Goal: Communication & Community: Answer question/provide support

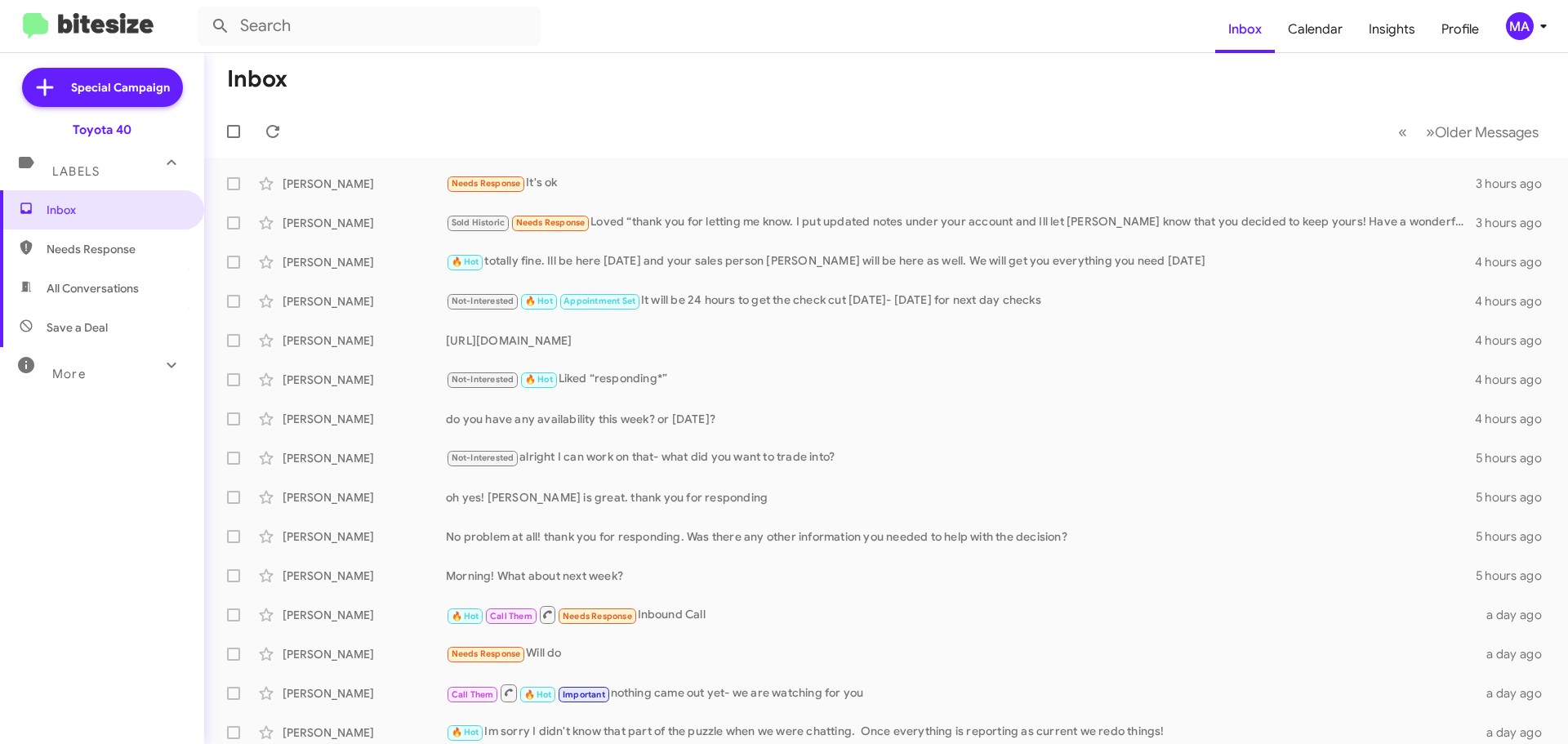
click at [72, 285] on span "All Conversations" at bounding box center [93, 288] width 93 height 17
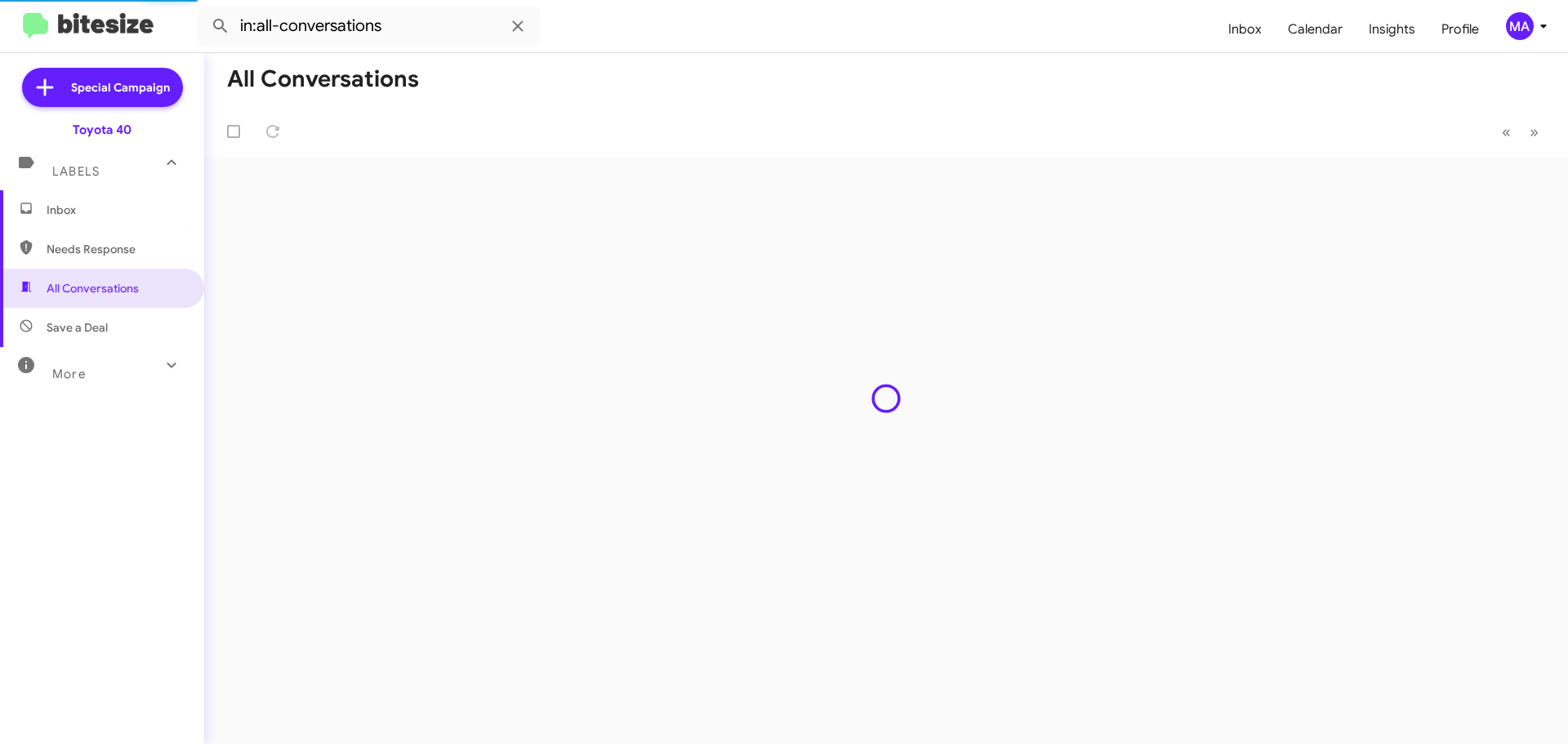
click at [83, 325] on span "Save a Deal" at bounding box center [77, 328] width 61 height 17
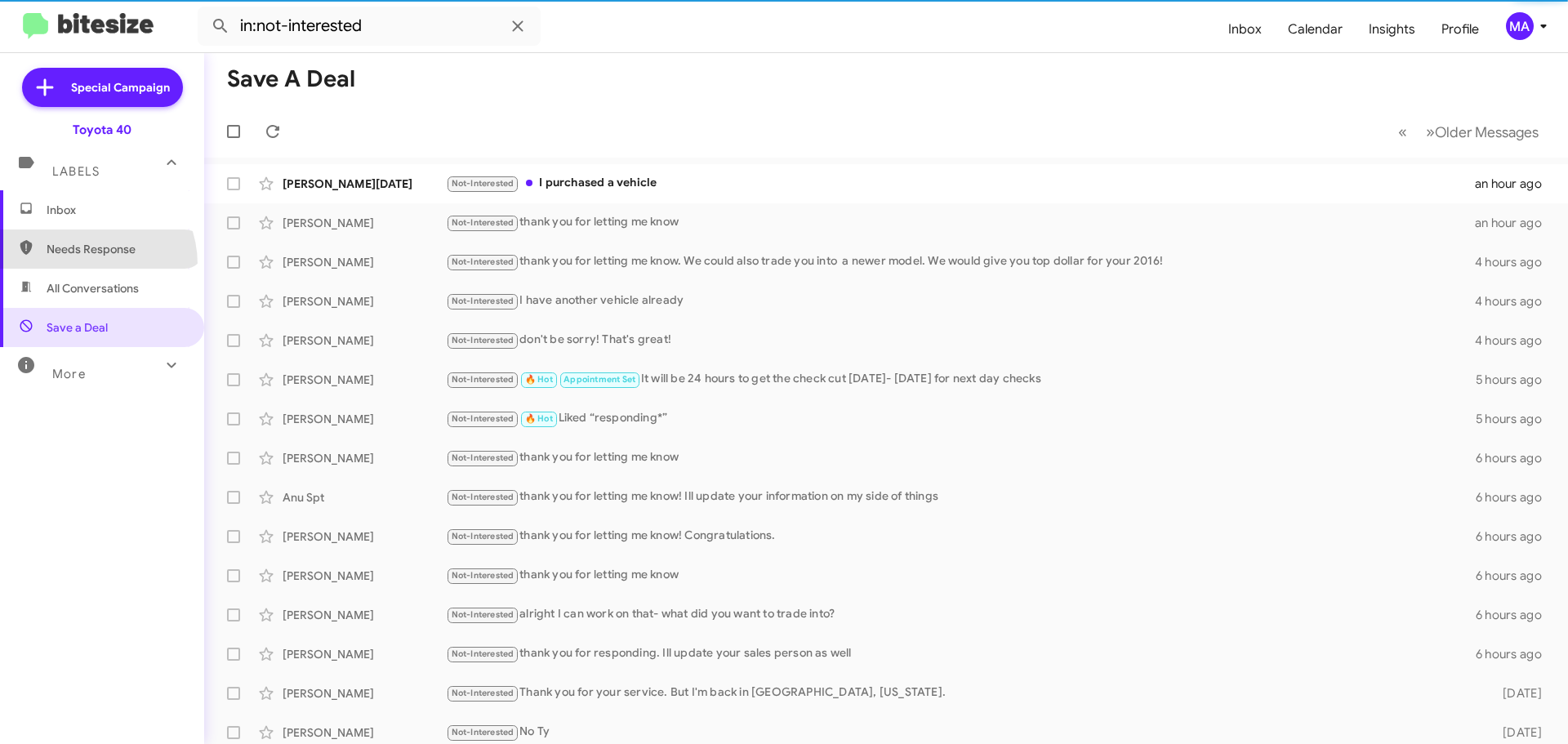
click at [83, 264] on span "Needs Response" at bounding box center [102, 249] width 204 height 39
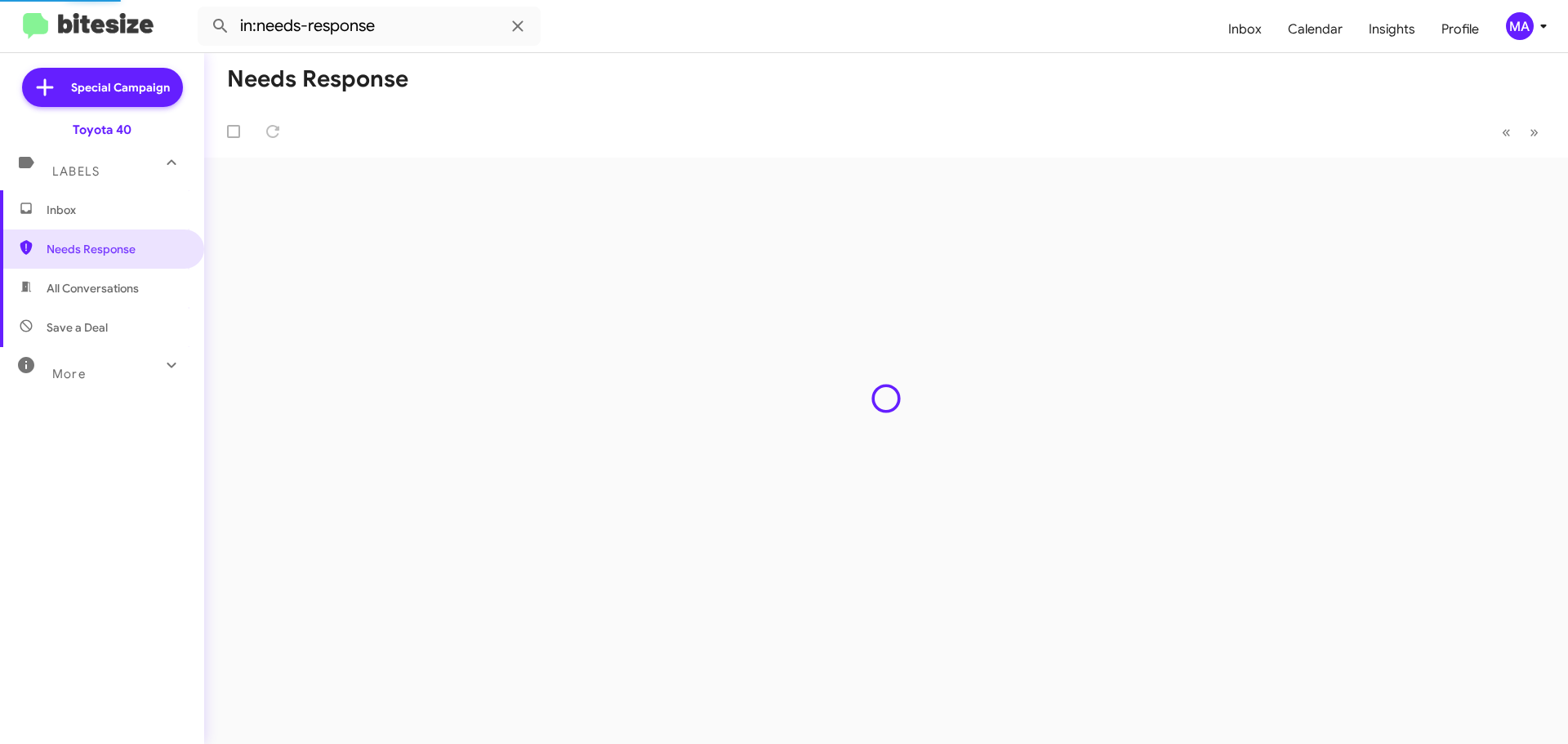
click at [92, 300] on span "All Conversations" at bounding box center [102, 288] width 204 height 39
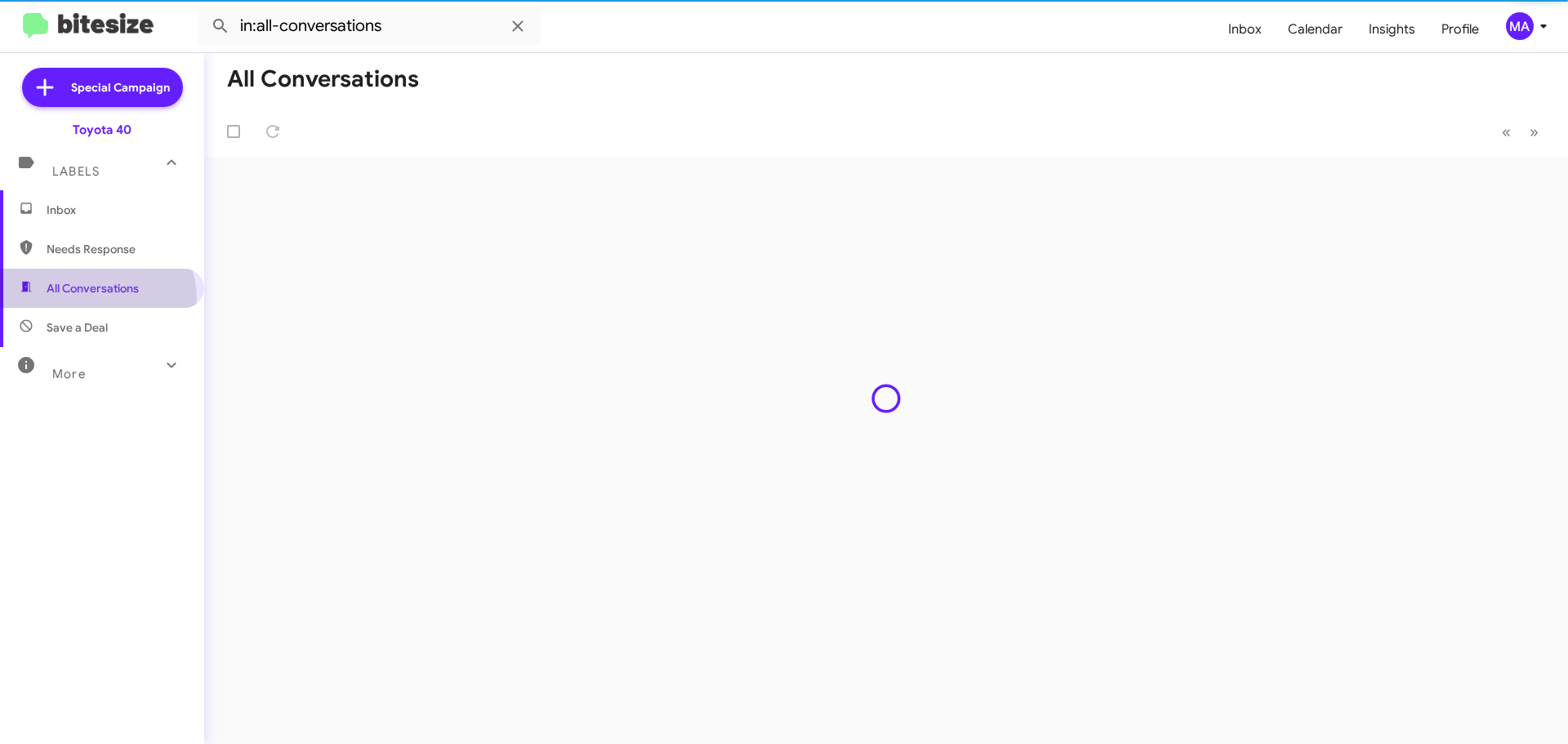
click at [93, 323] on span "Save a Deal" at bounding box center [77, 328] width 61 height 17
type input "in:not-interested"
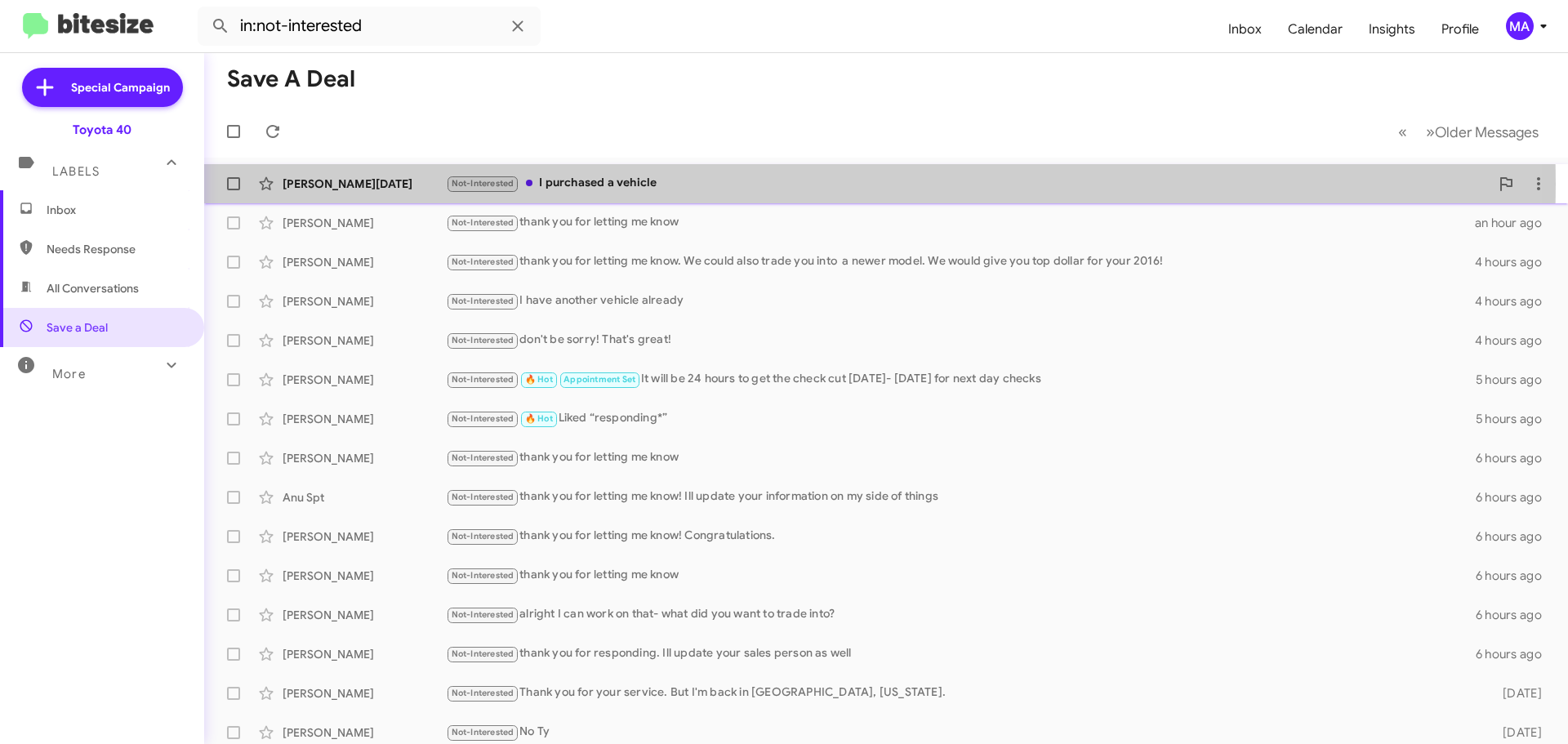
click at [615, 183] on div "Not-Interested I purchased a vehicle" at bounding box center [967, 183] width 1043 height 18
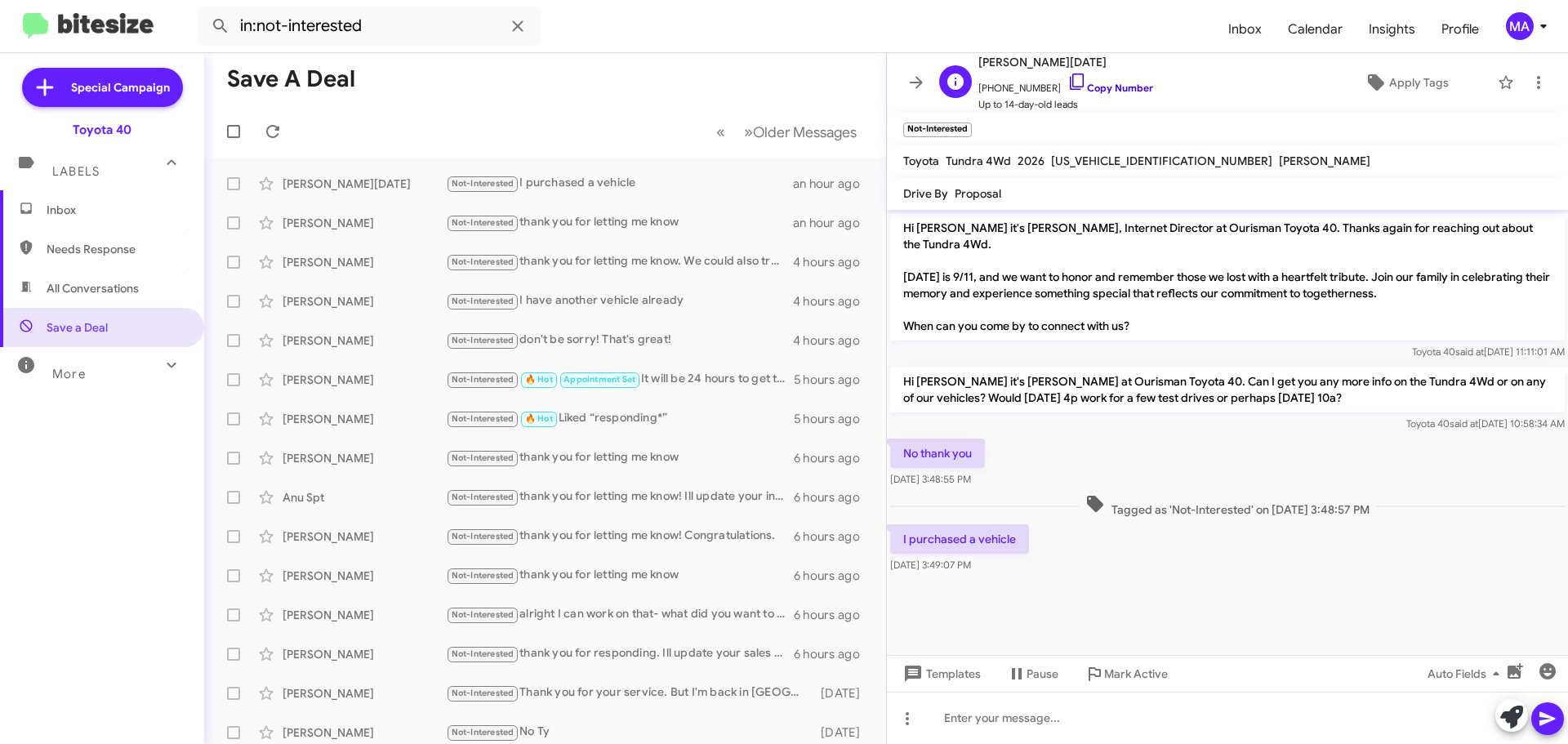
click at [1067, 79] on icon at bounding box center [1076, 81] width 19 height 19
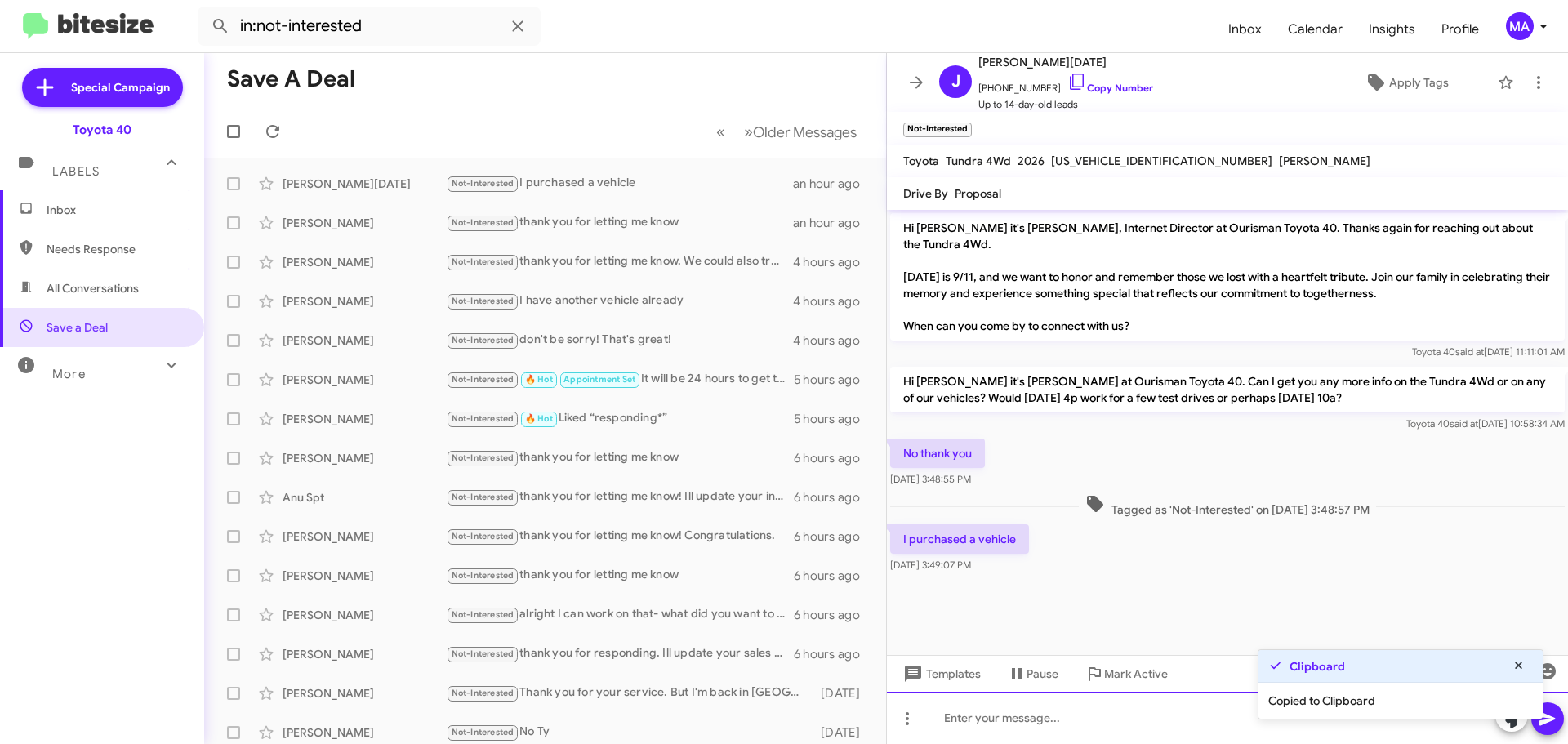
click at [978, 715] on div at bounding box center [1227, 717] width 681 height 52
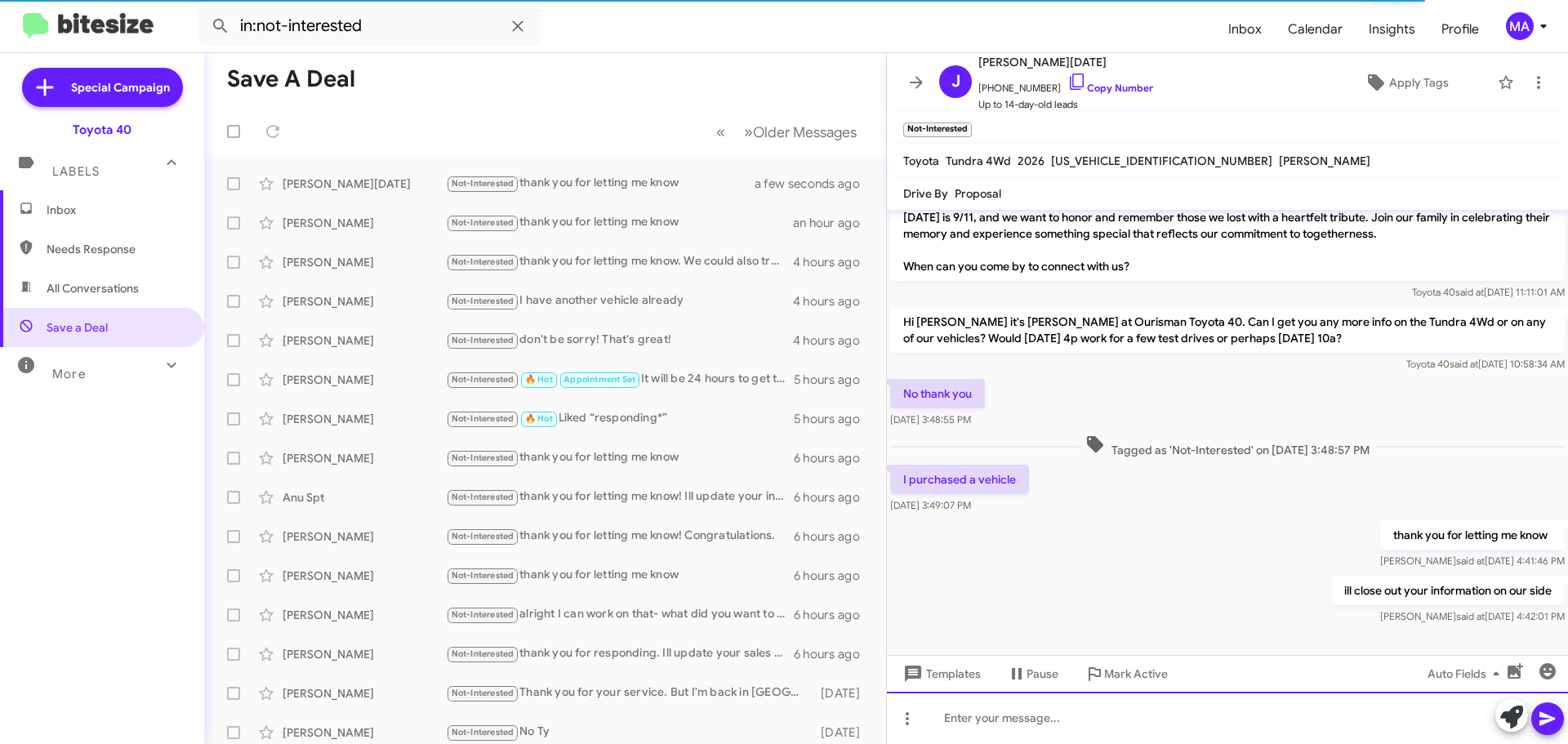
scroll to position [61, 0]
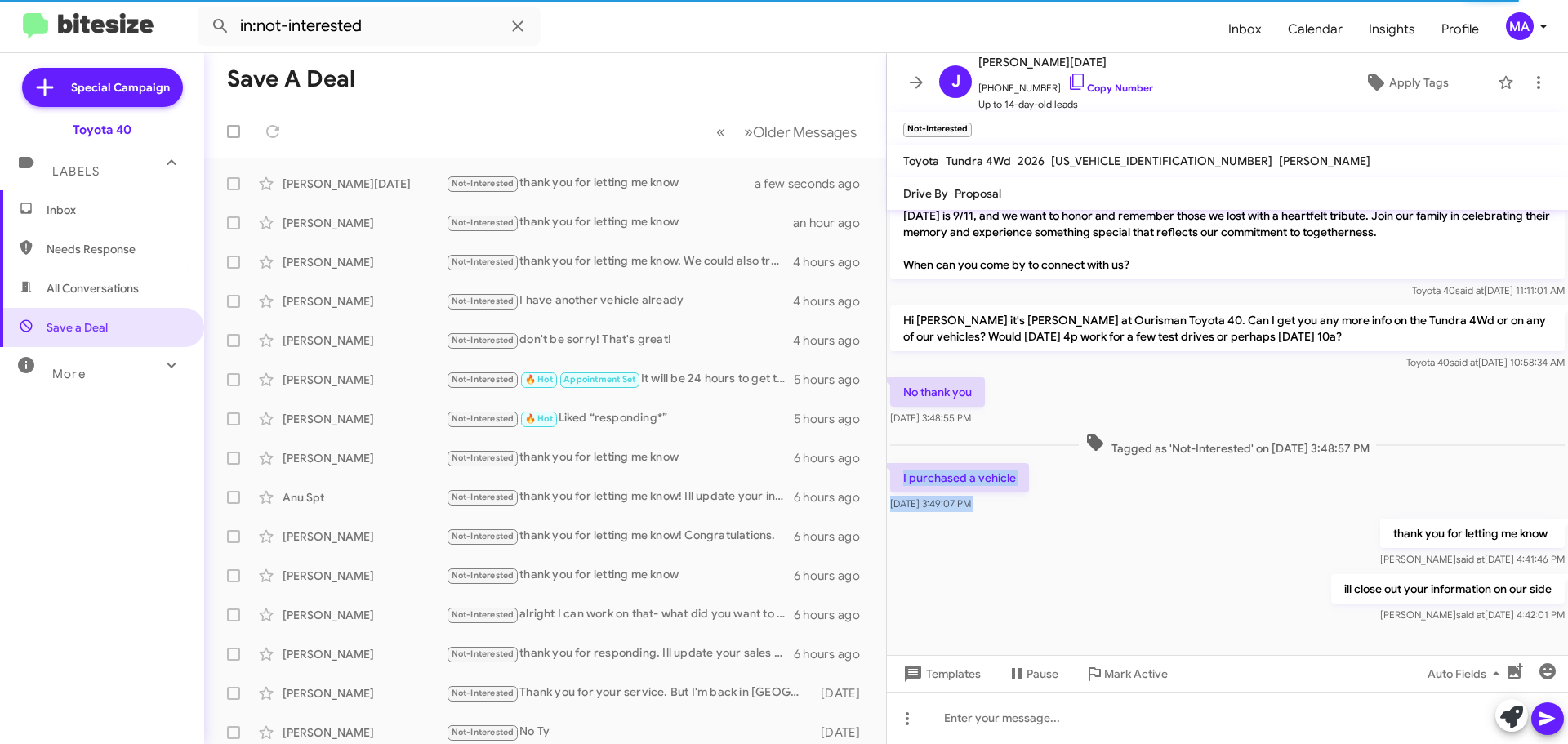
drag, startPoint x: 1007, startPoint y: 518, endPoint x: 901, endPoint y: 466, distance: 118.1
click at [901, 466] on div "Hi [PERSON_NAME] it's [PERSON_NAME], Internet Director at Ourisman Toyota 40. T…" at bounding box center [1227, 387] width 681 height 478
copy div "I purchased a vehicle [DATE] 3:49:07 PM"
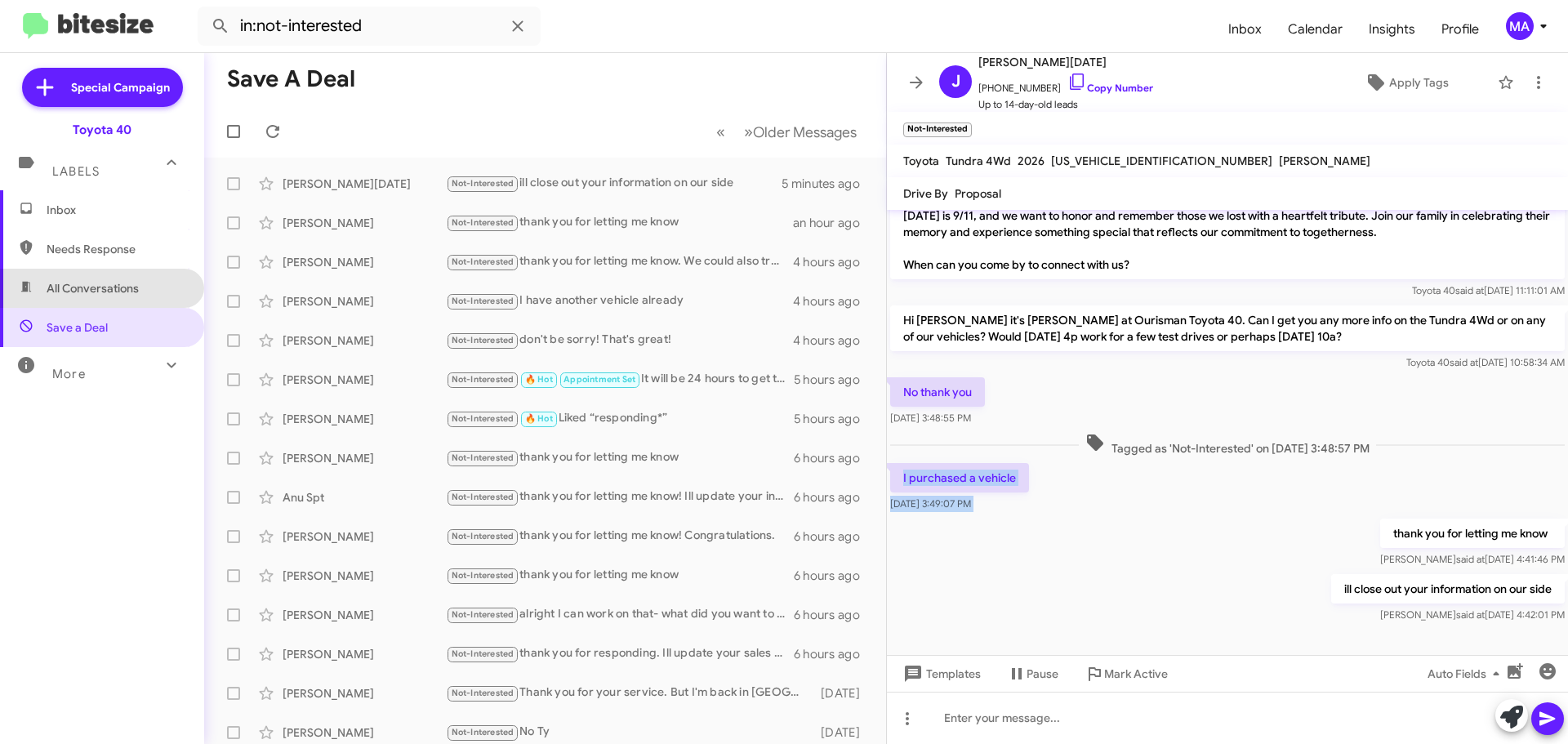
click at [160, 276] on span "All Conversations" at bounding box center [102, 288] width 204 height 39
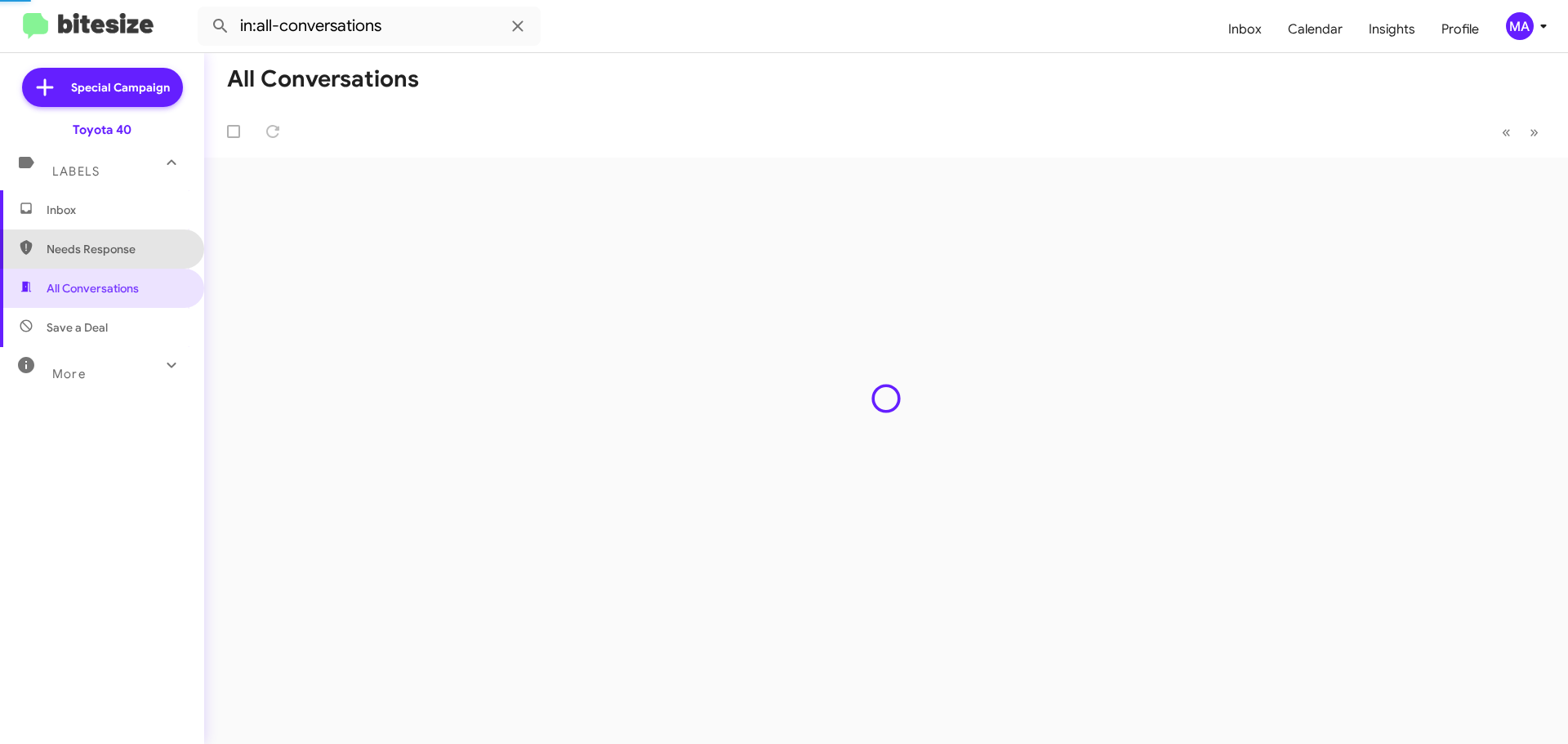
click at [134, 244] on span "Needs Response" at bounding box center [116, 250] width 139 height 17
type input "in:needs-response"
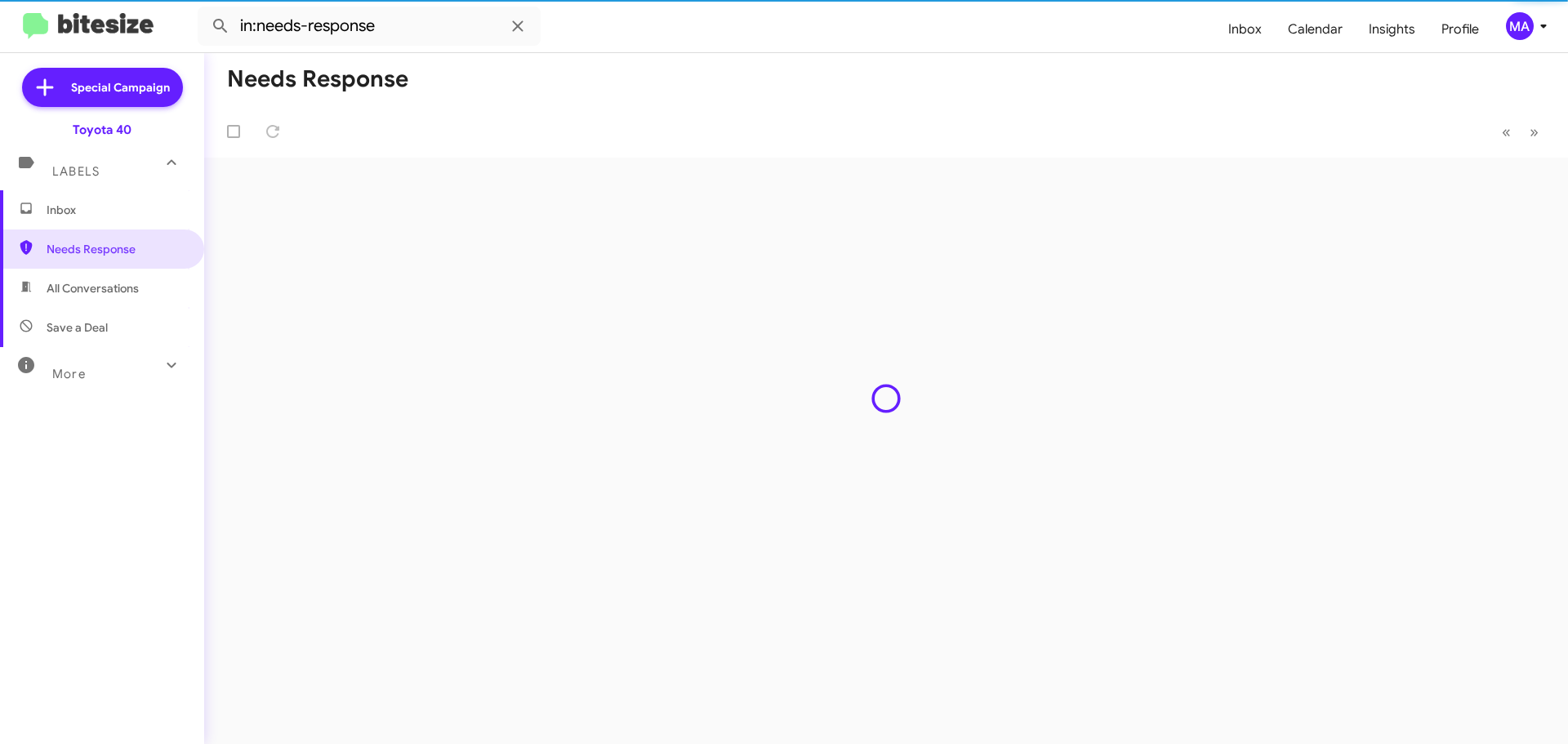
click at [124, 226] on span "Inbox" at bounding box center [102, 209] width 204 height 39
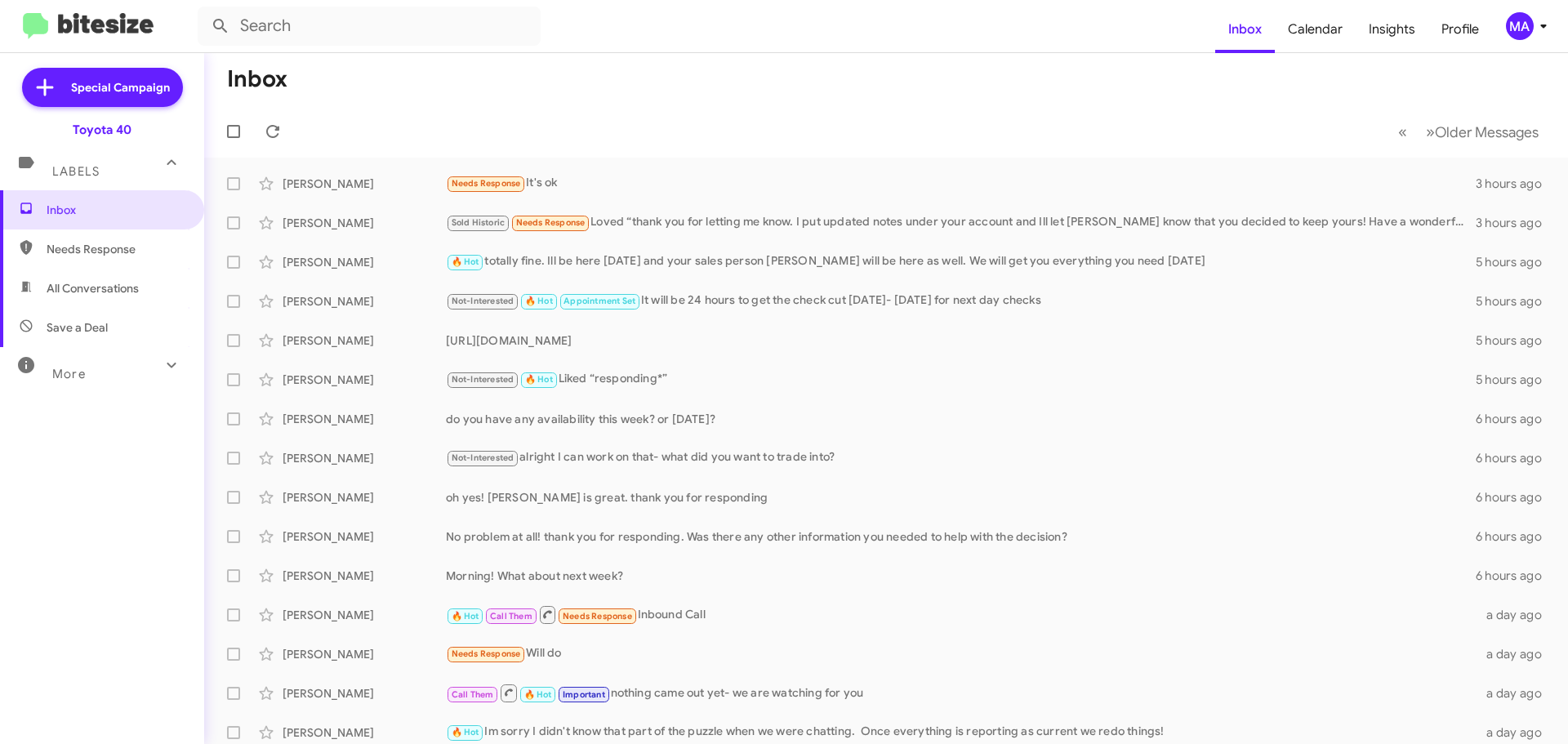
click at [87, 294] on span "All Conversations" at bounding box center [93, 288] width 93 height 17
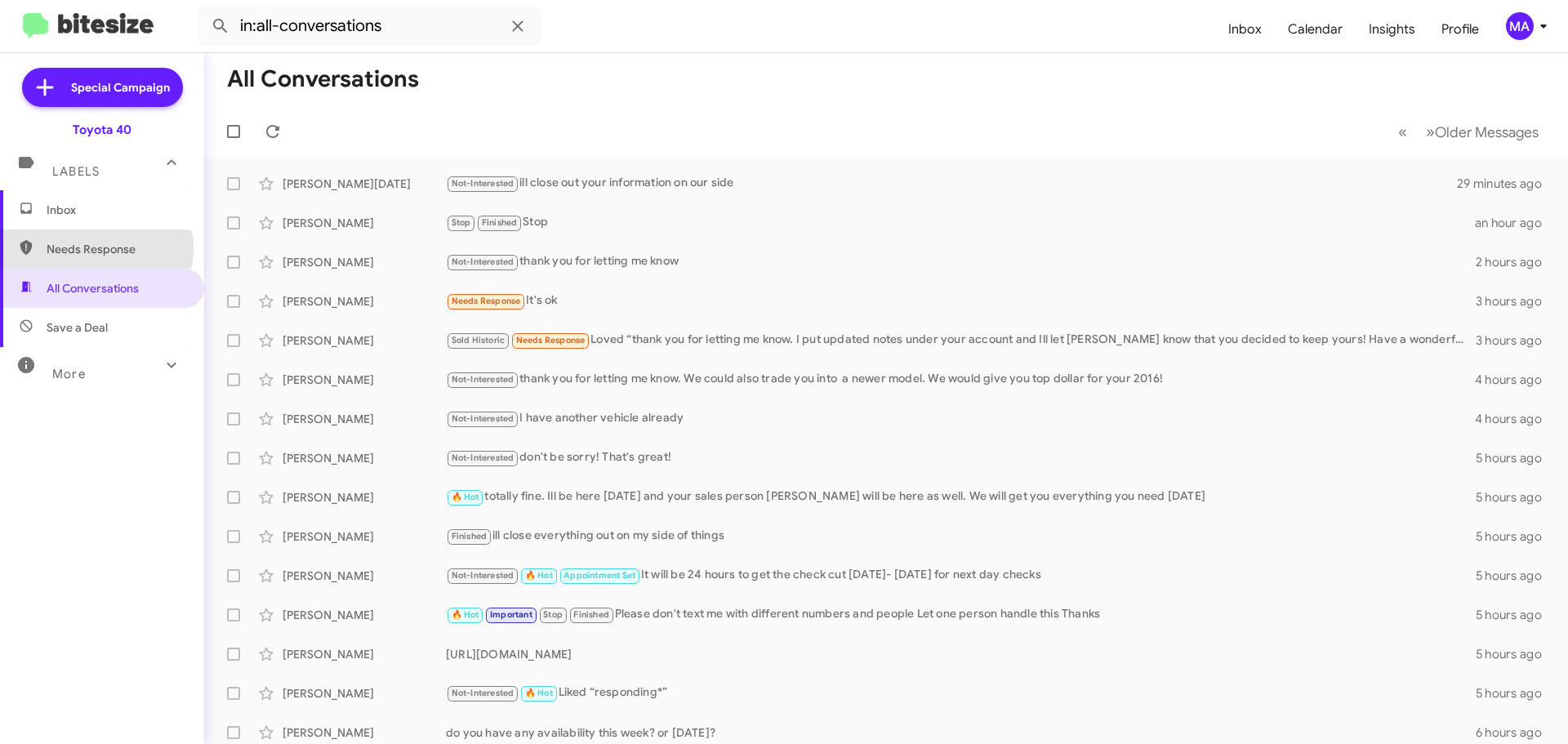
click at [92, 249] on span "Needs Response" at bounding box center [116, 250] width 139 height 17
type input "in:needs-response"
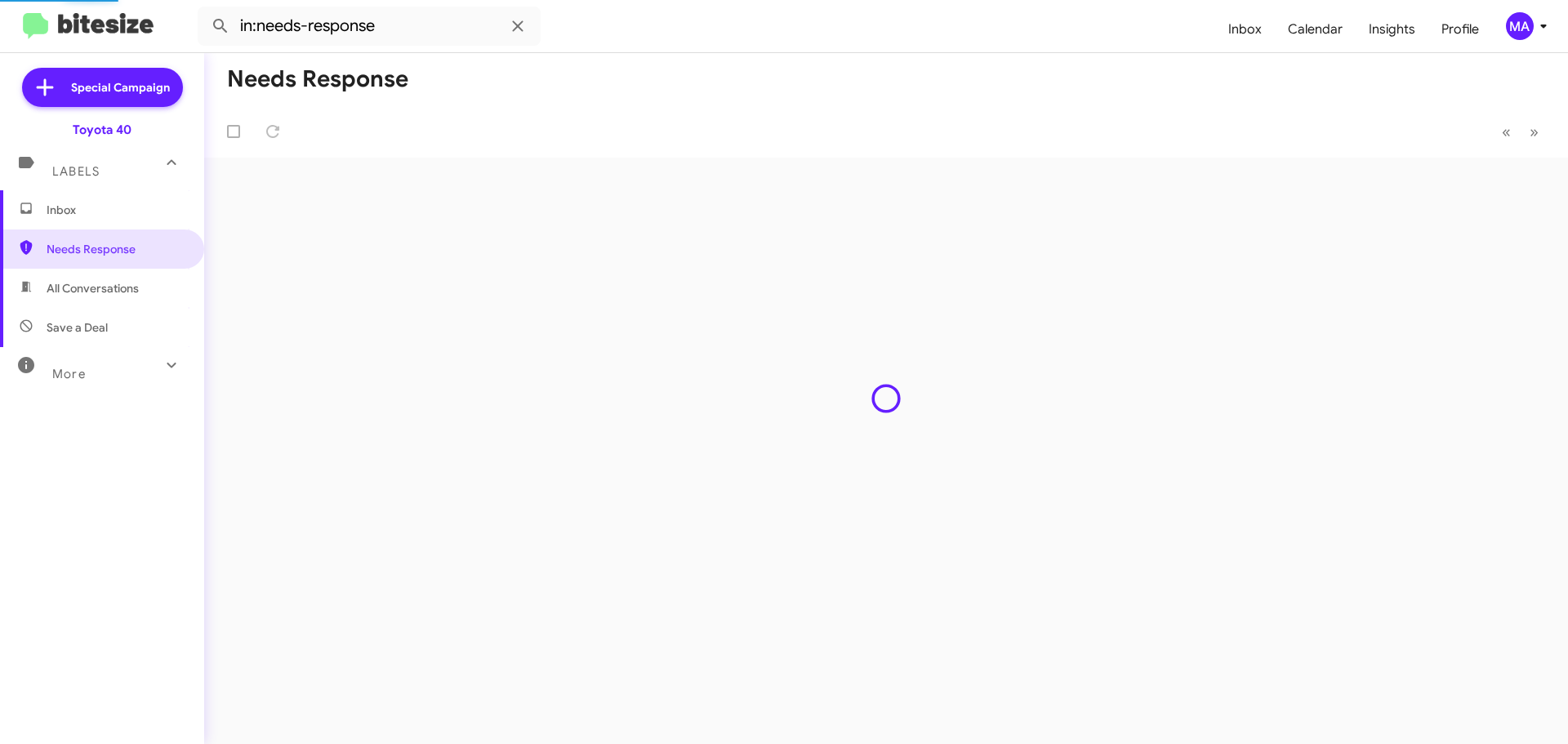
click at [78, 211] on span "Inbox" at bounding box center [116, 210] width 139 height 17
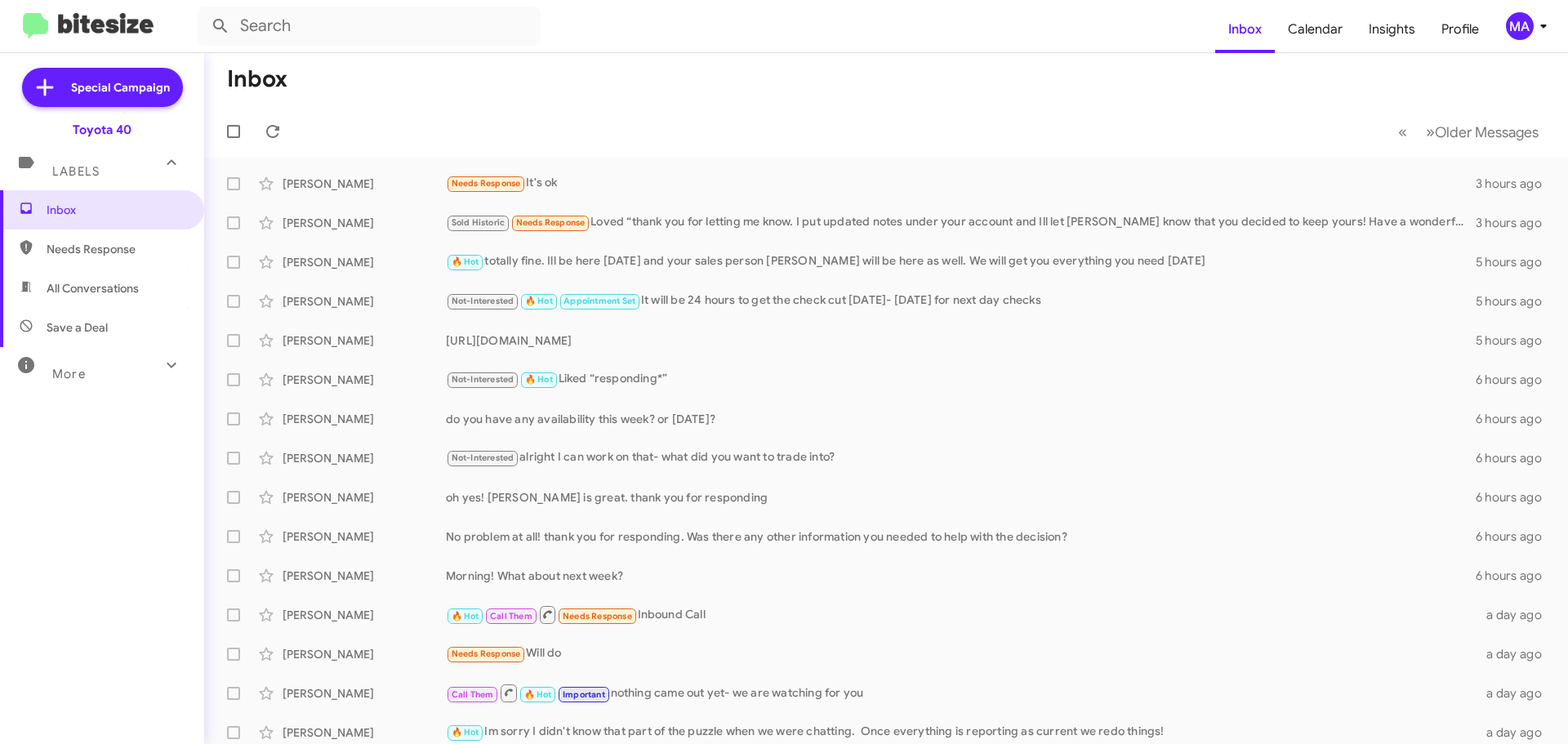
drag, startPoint x: 150, startPoint y: 246, endPoint x: 150, endPoint y: 264, distance: 18.0
click at [150, 246] on span "Needs Response" at bounding box center [116, 250] width 139 height 17
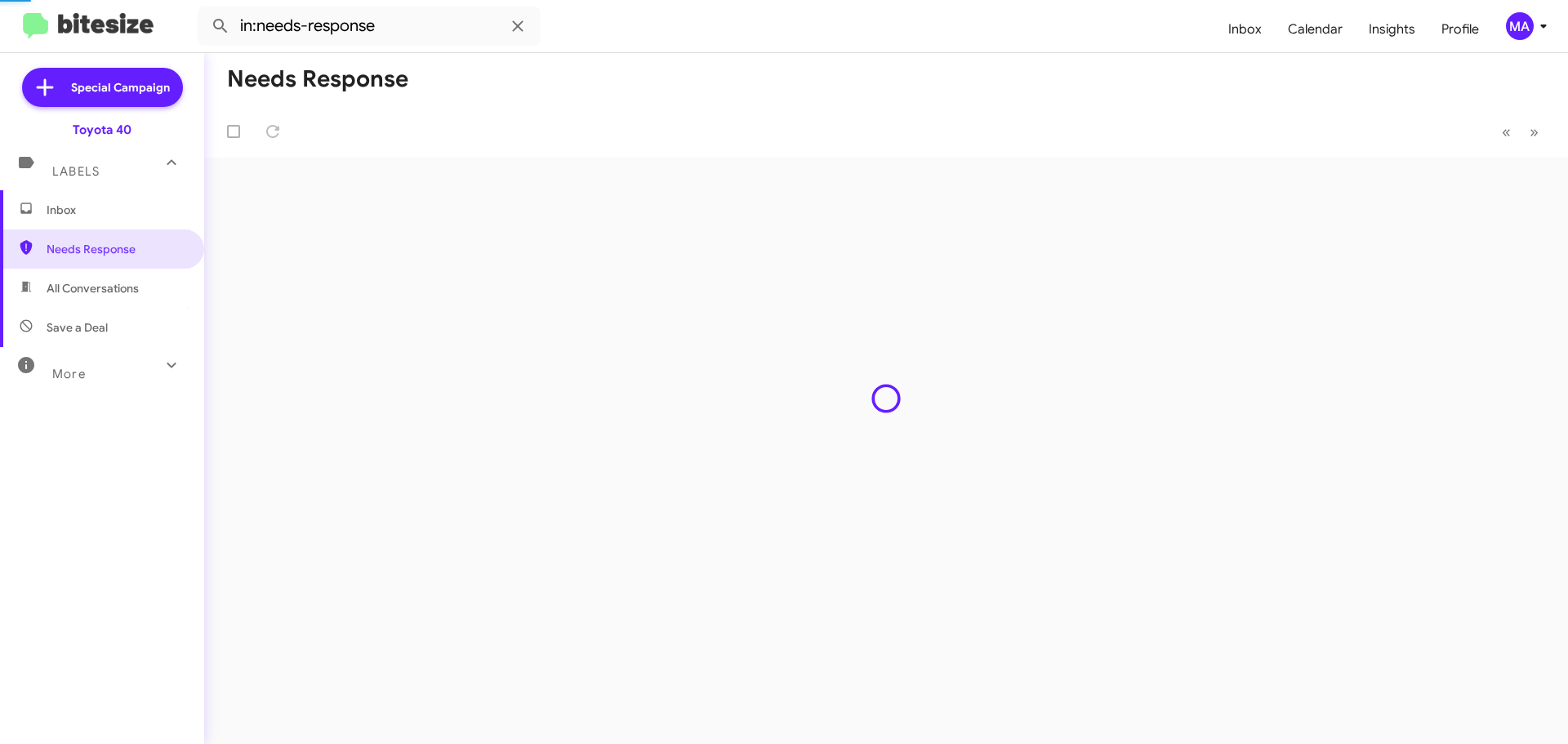
click at [143, 277] on span "All Conversations" at bounding box center [102, 288] width 204 height 39
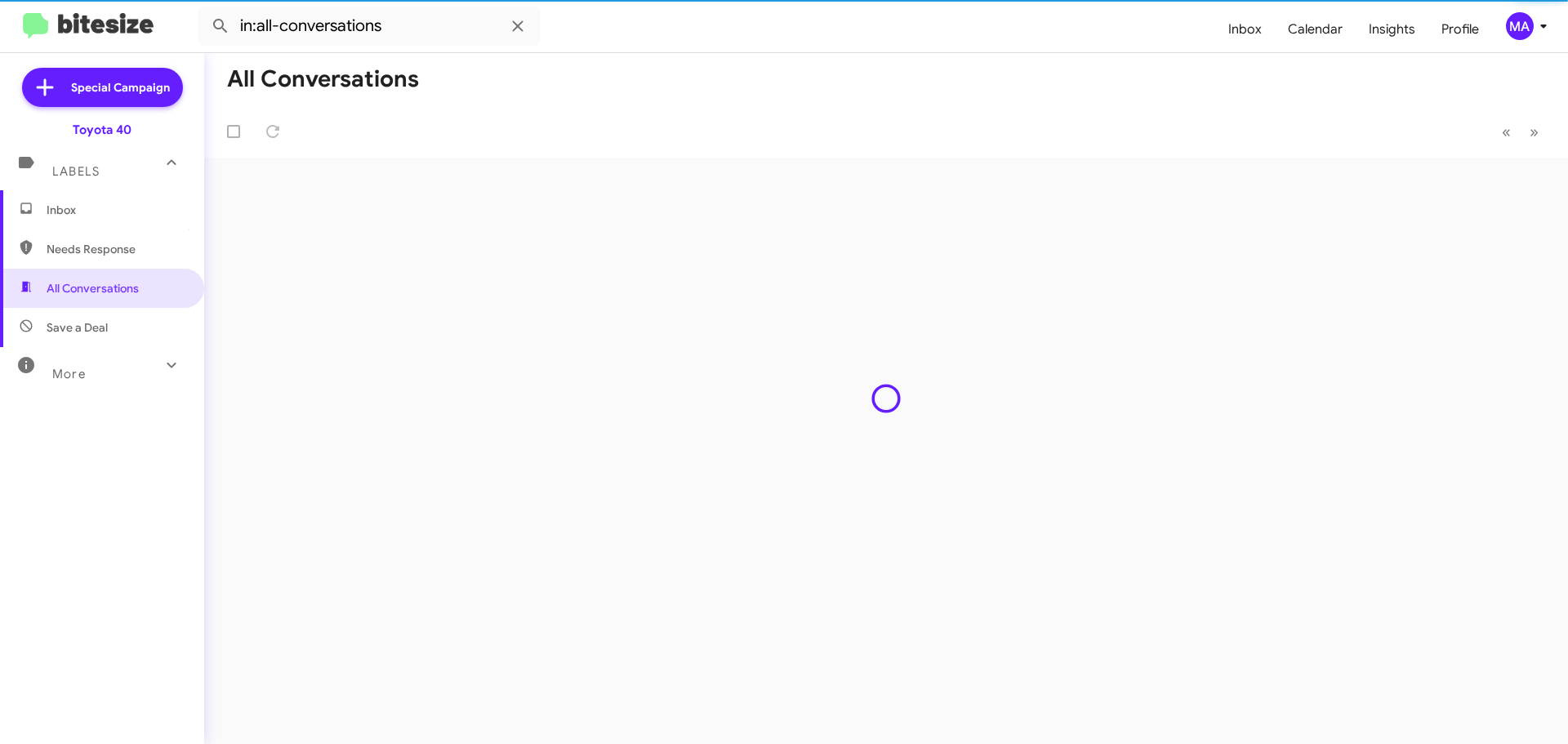
click at [136, 324] on span "Save a Deal" at bounding box center [102, 327] width 204 height 39
type input "in:not-interested"
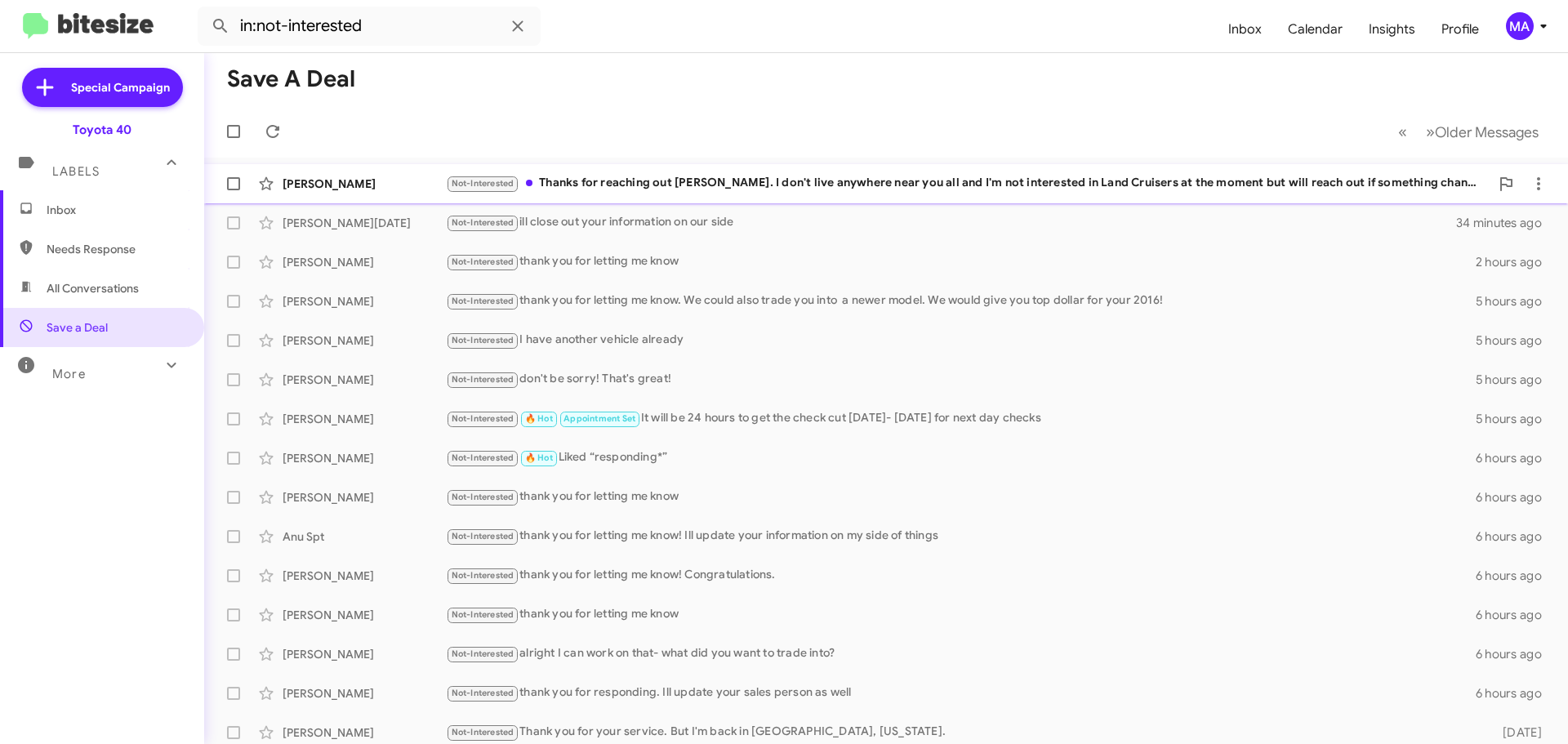
click at [651, 181] on div "Not-Interested Thanks for reaching out [PERSON_NAME]. I don't live anywhere nea…" at bounding box center [967, 183] width 1043 height 18
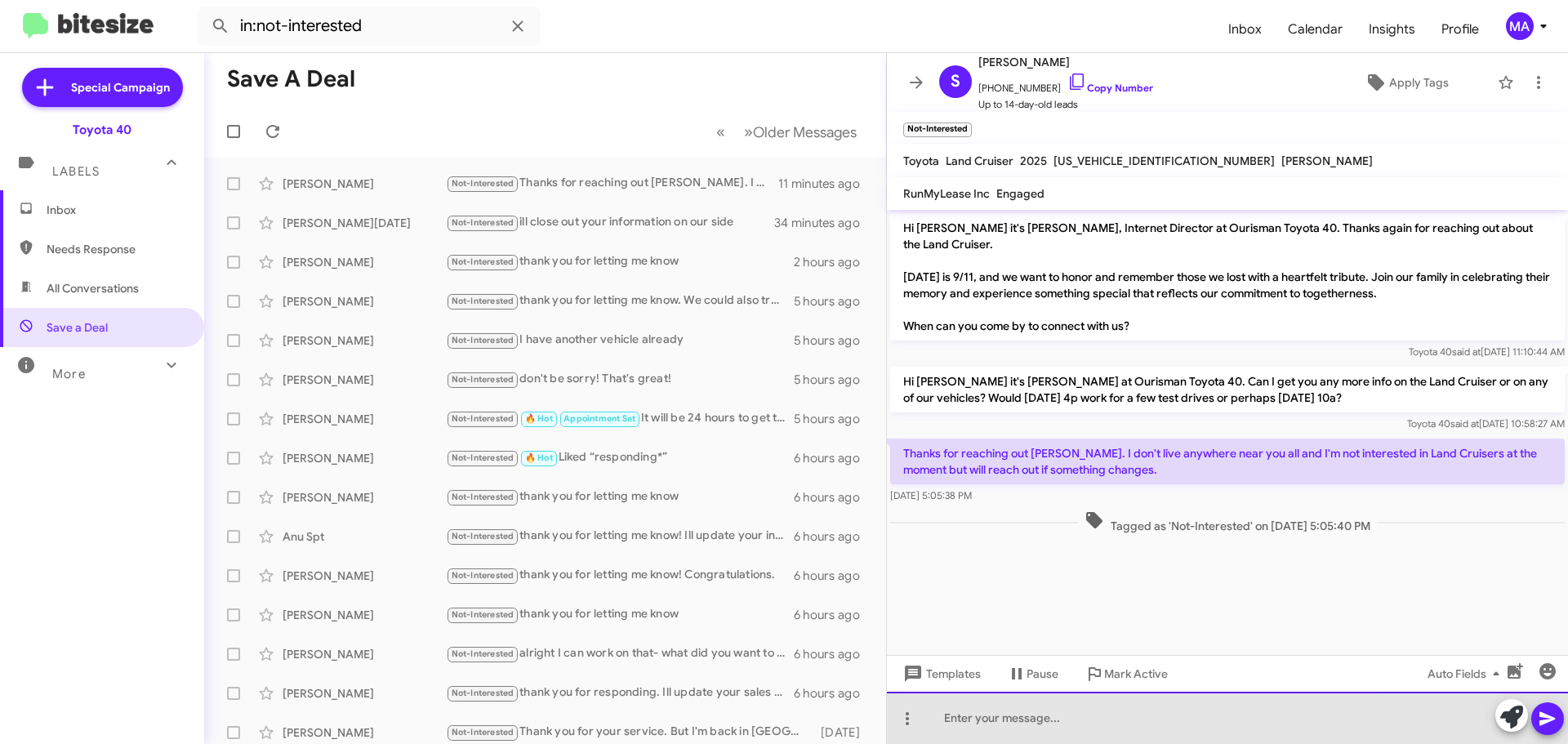
click at [1060, 712] on div at bounding box center [1227, 717] width 681 height 52
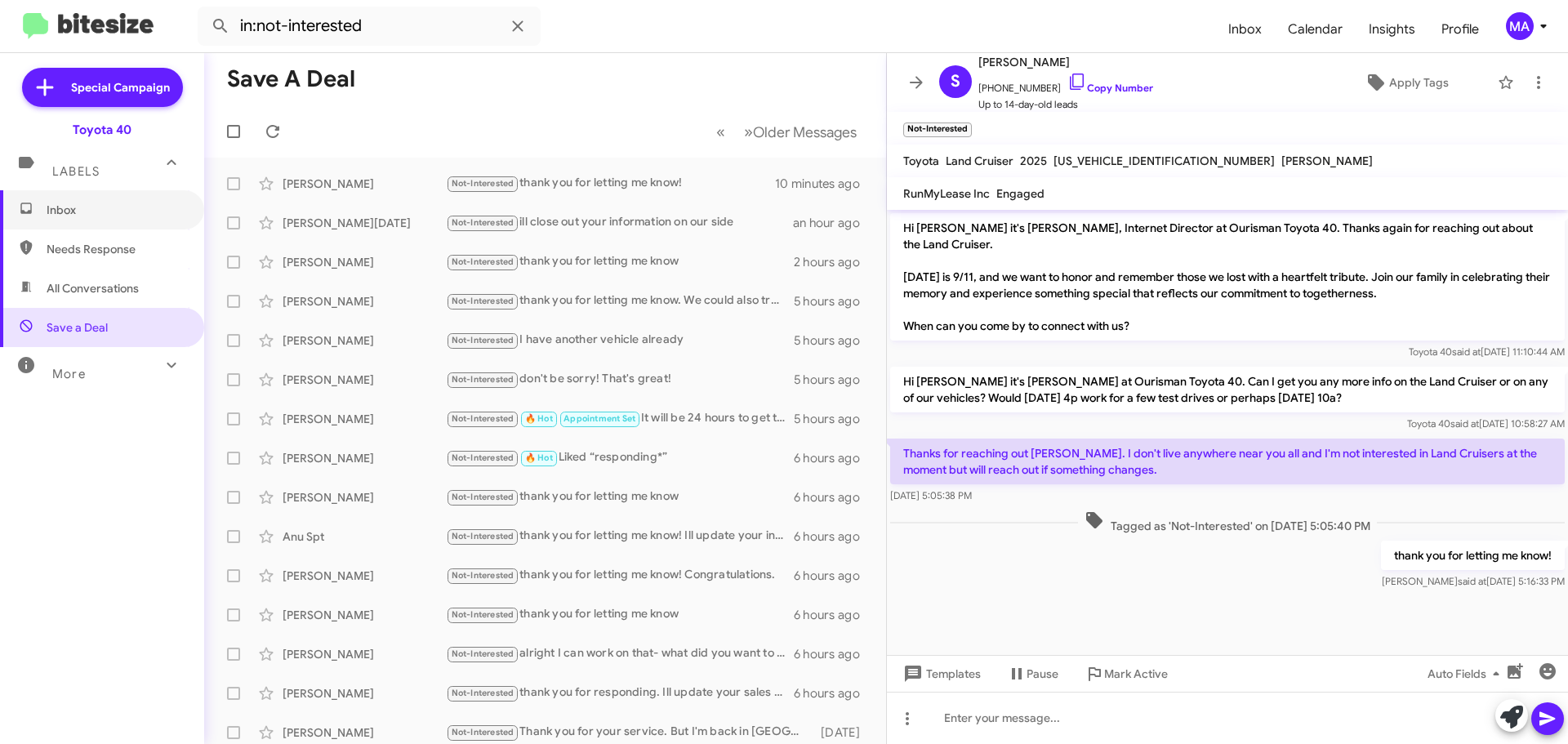
click at [115, 213] on span "Inbox" at bounding box center [116, 210] width 139 height 17
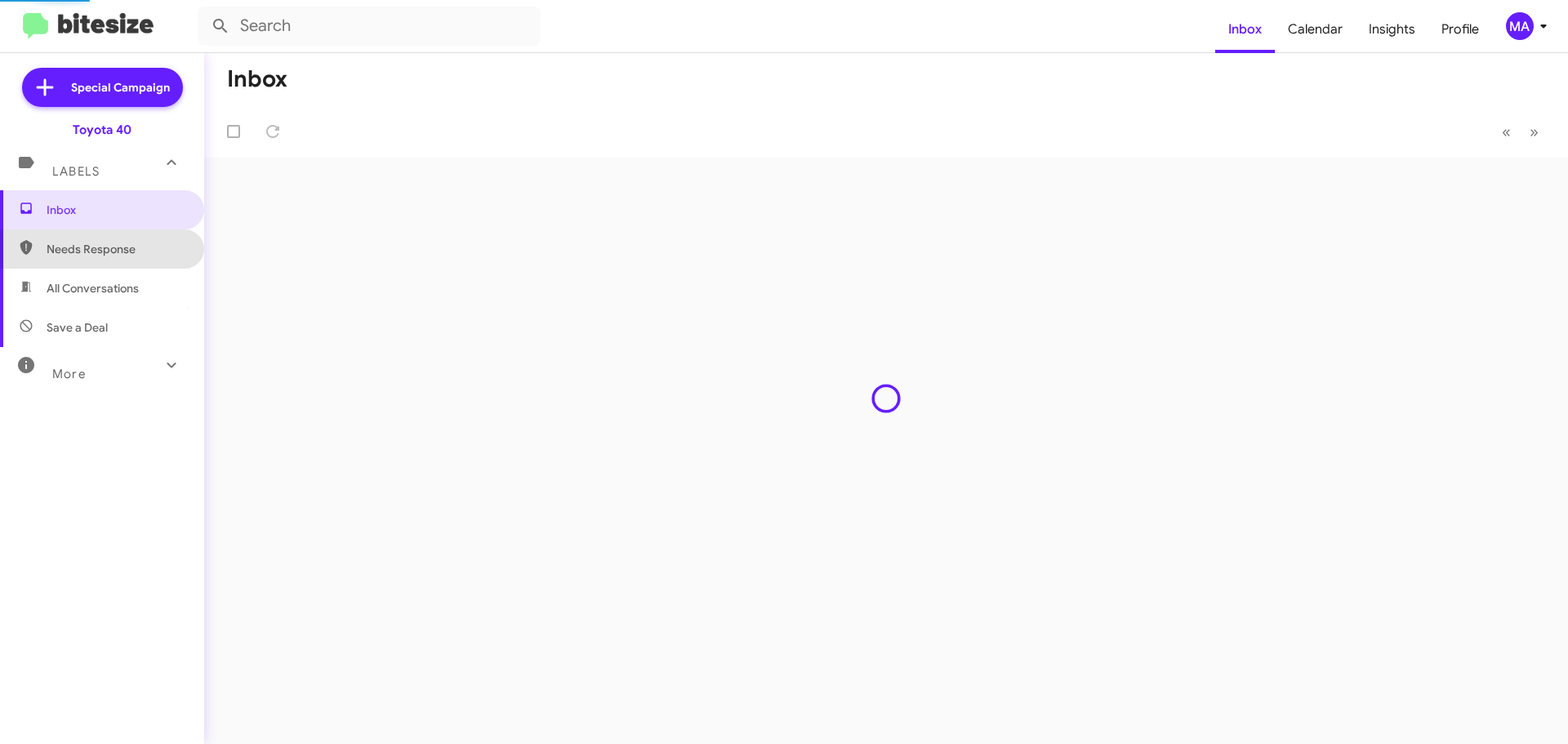
click at [118, 255] on span "Needs Response" at bounding box center [116, 250] width 139 height 17
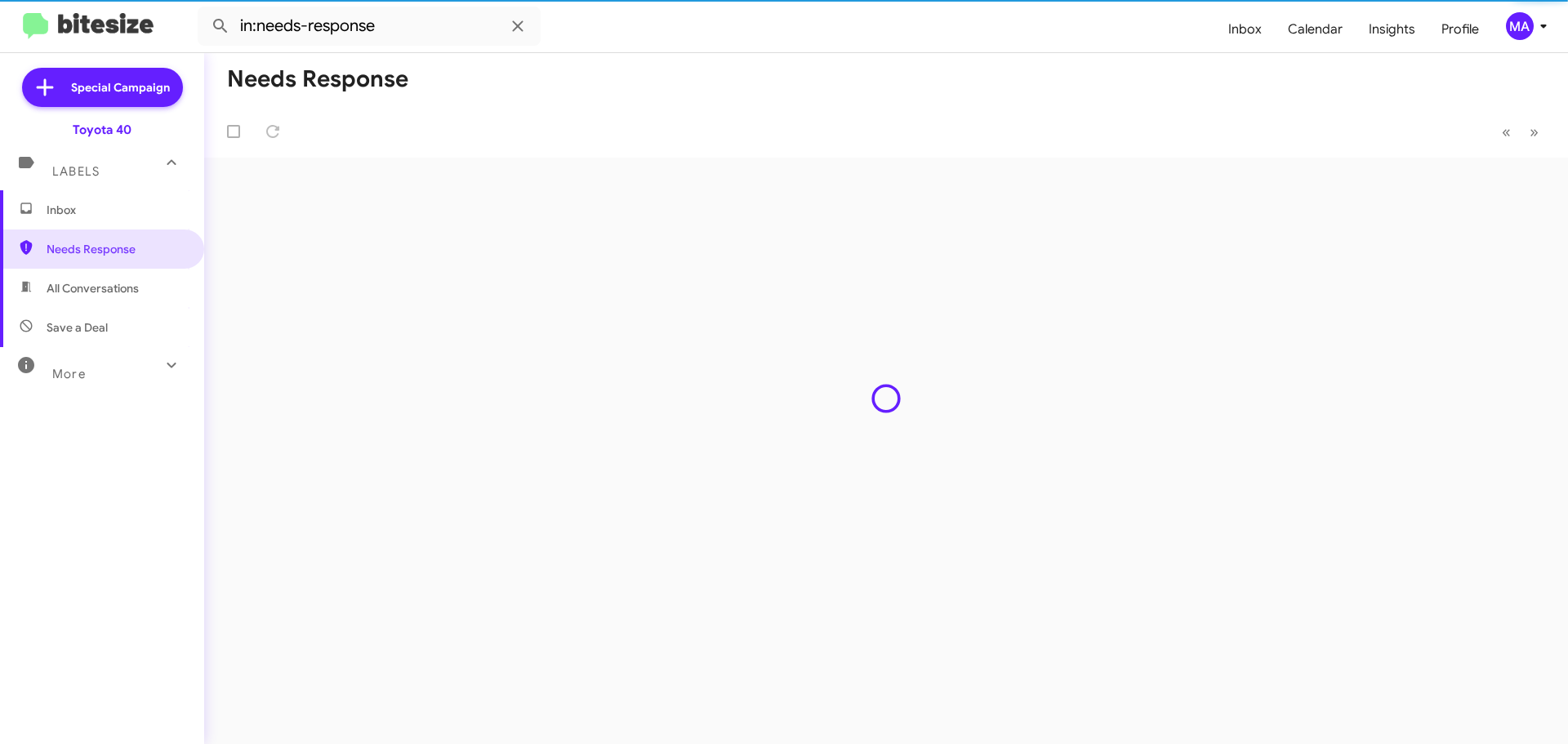
click at [117, 286] on span "All Conversations" at bounding box center [93, 288] width 93 height 17
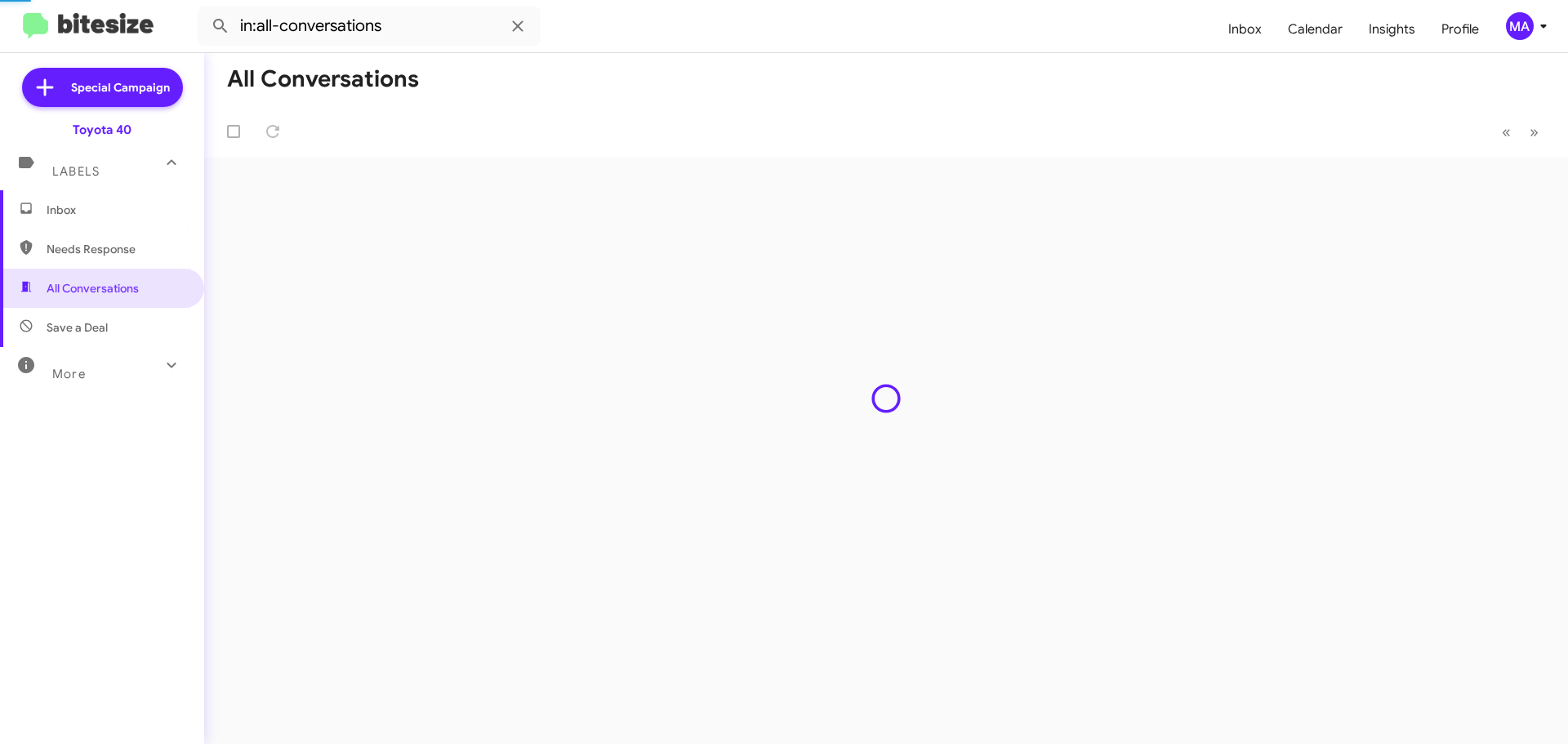
click at [114, 317] on span "Save a Deal" at bounding box center [102, 327] width 204 height 39
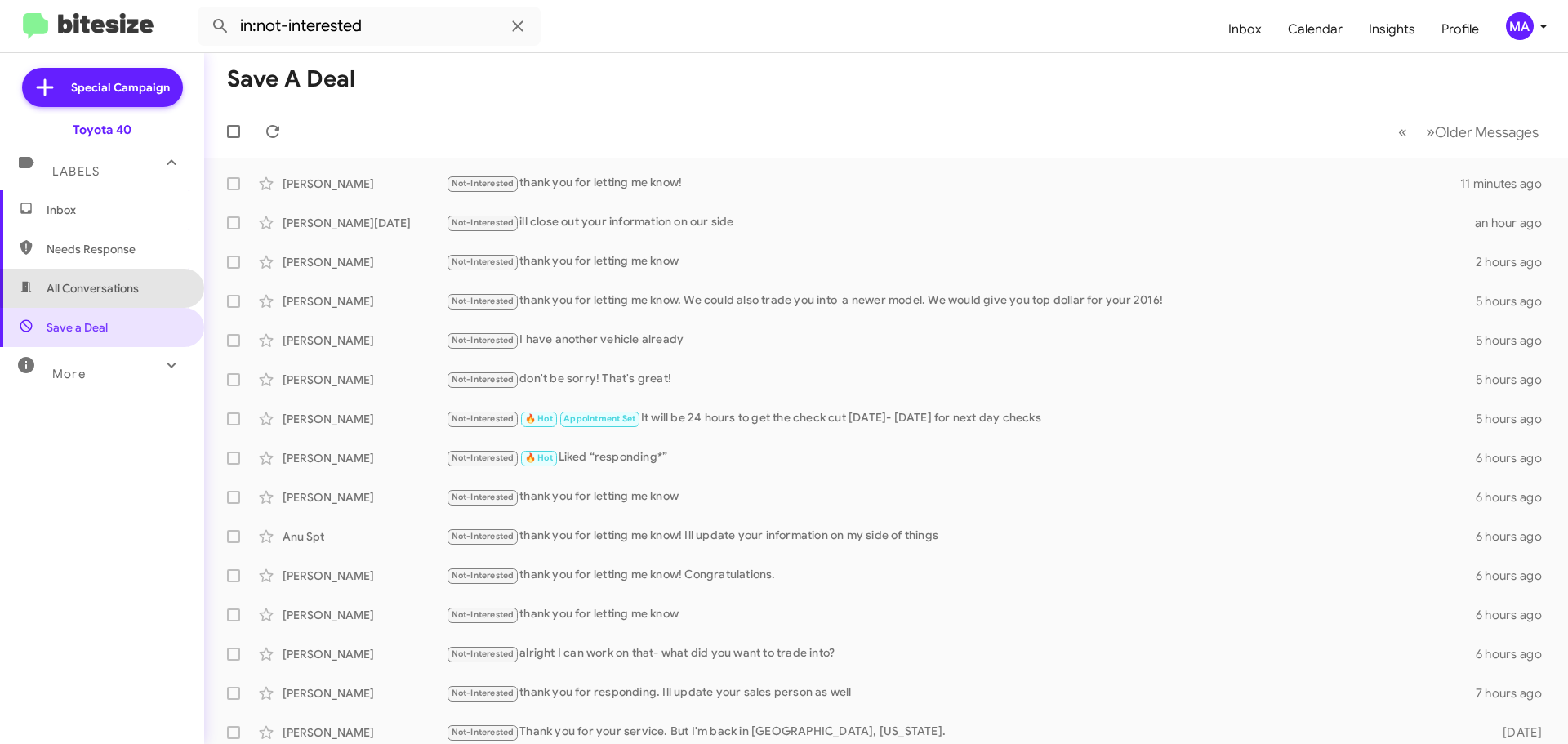
click at [116, 283] on span "All Conversations" at bounding box center [93, 288] width 93 height 17
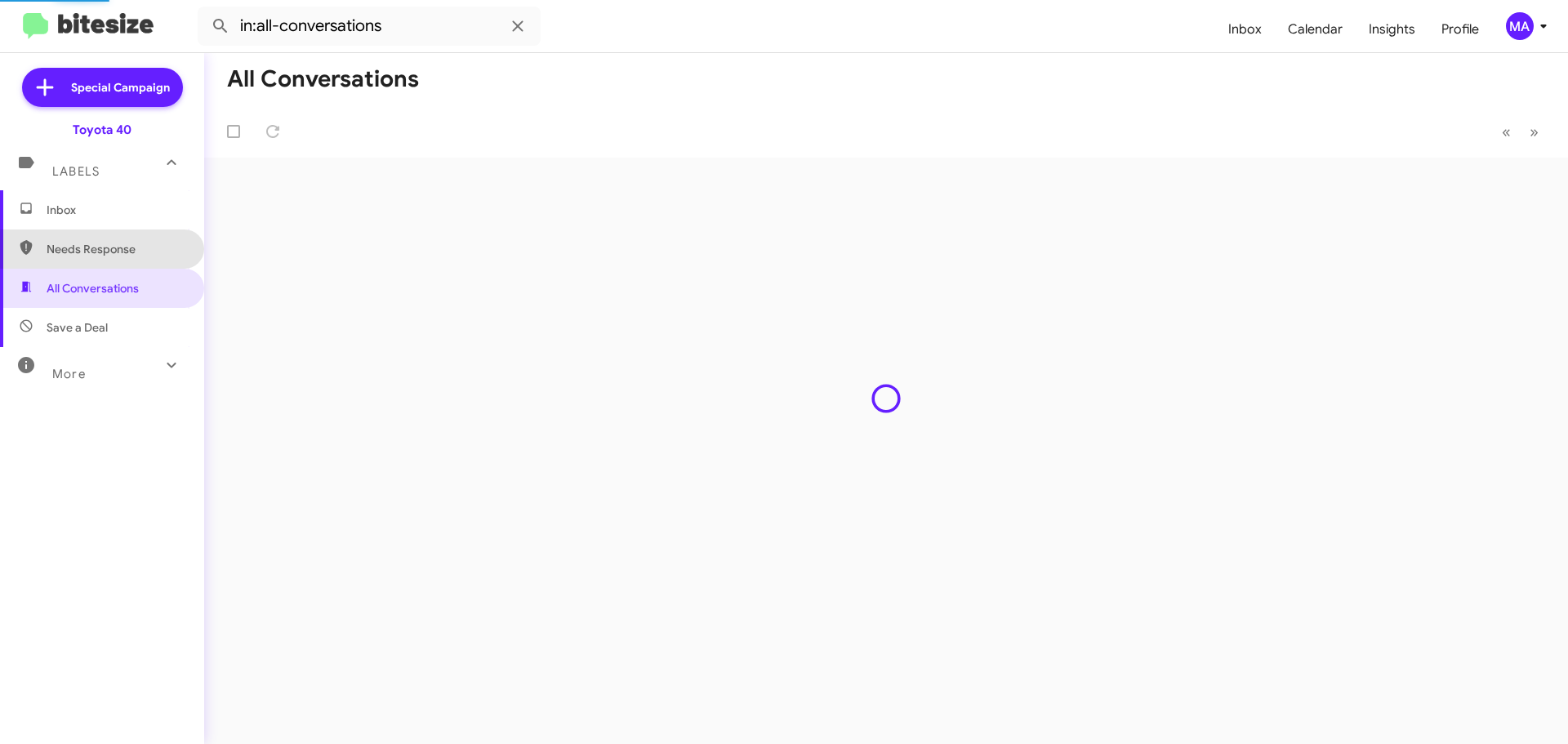
click at [107, 249] on span "Needs Response" at bounding box center [116, 250] width 139 height 17
type input "in:needs-response"
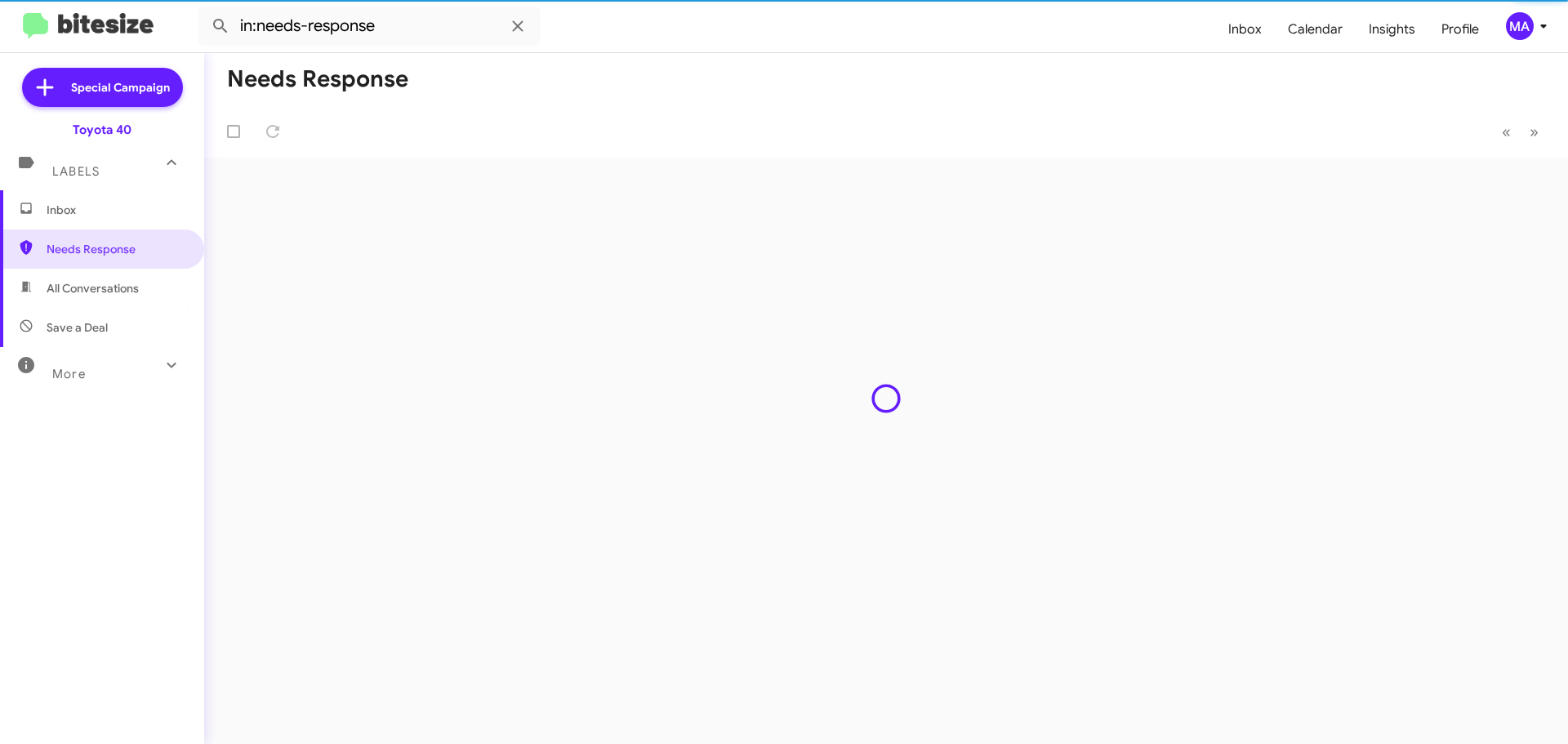
click at [93, 212] on span "Inbox" at bounding box center [116, 210] width 139 height 17
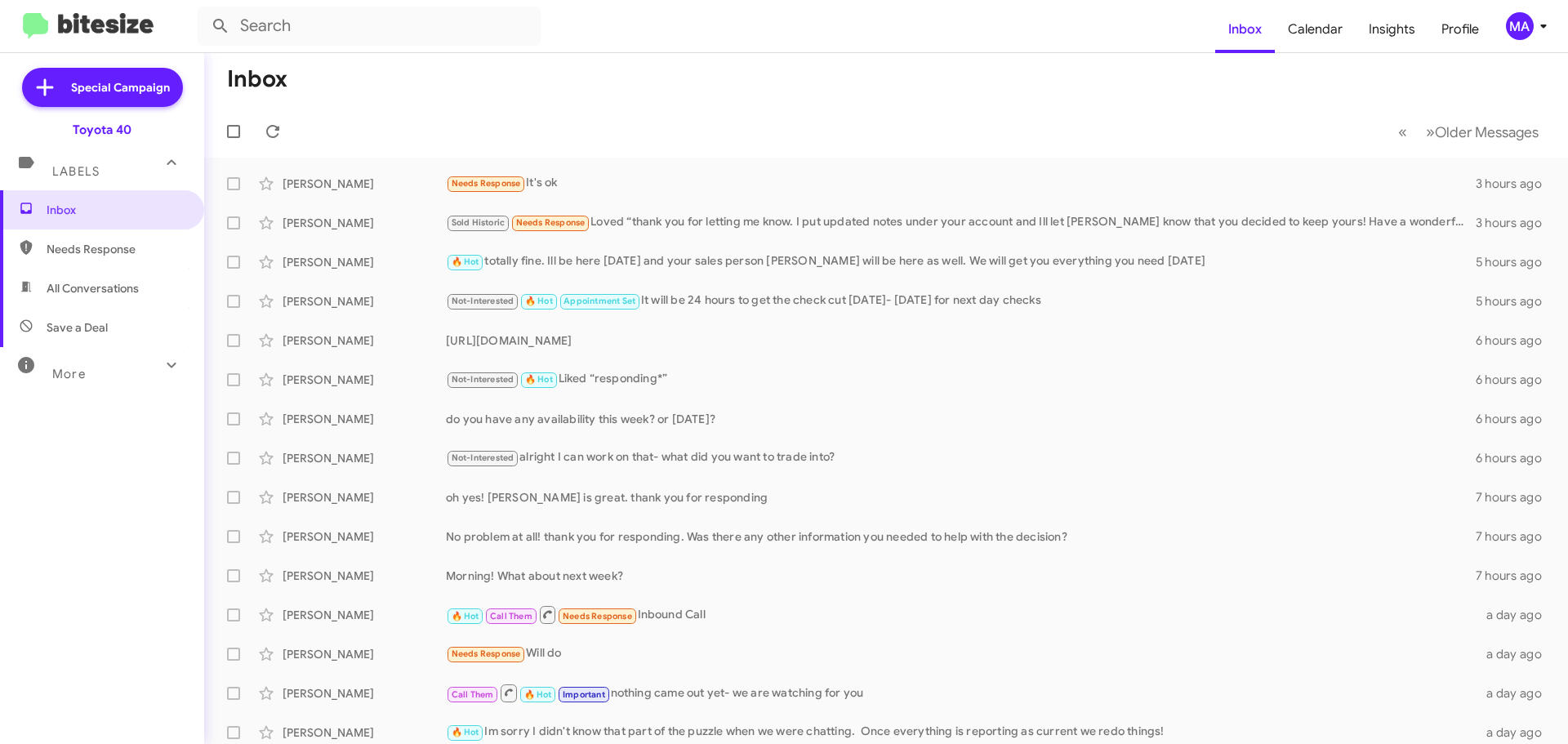
click at [113, 247] on span "Needs Response" at bounding box center [116, 250] width 139 height 17
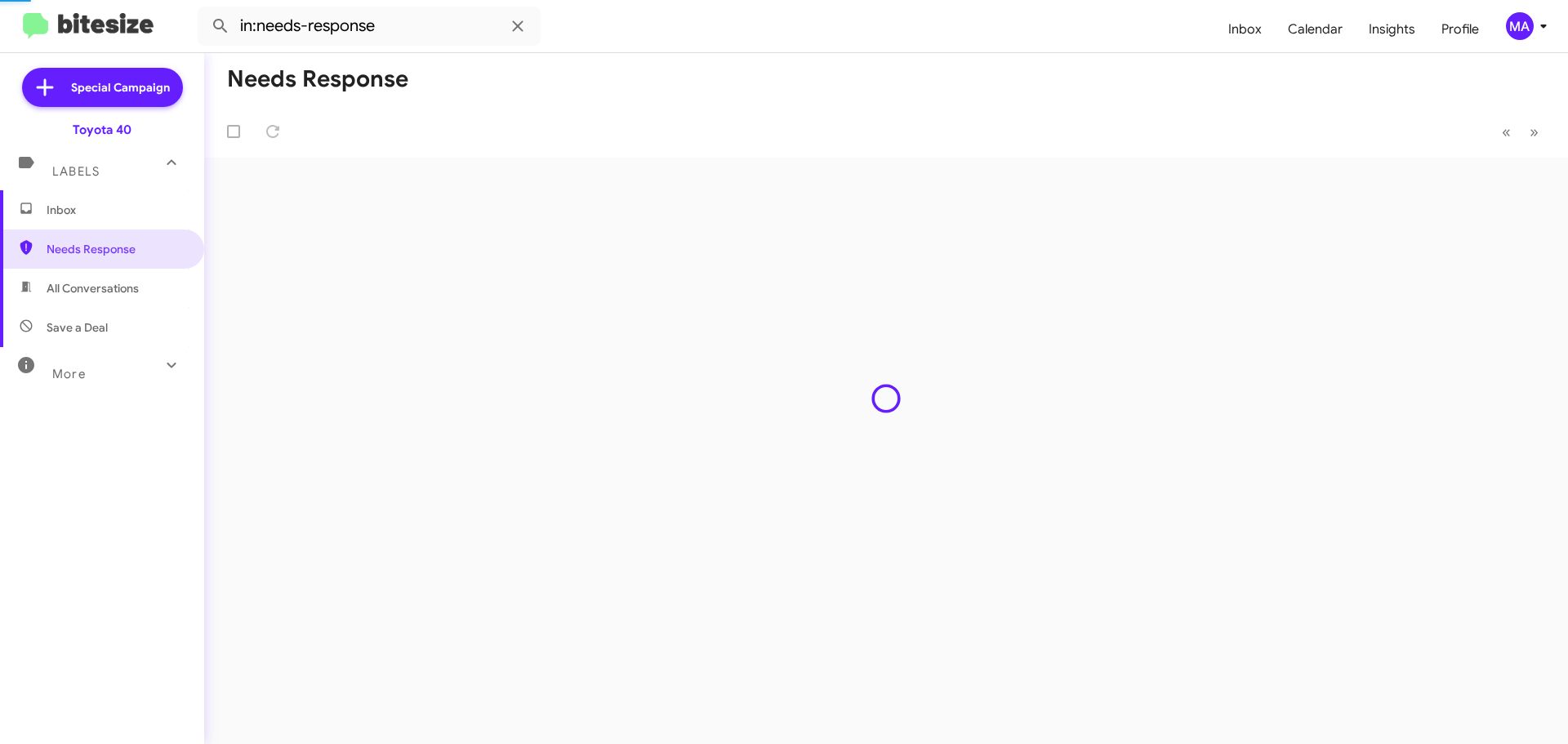
click at [114, 294] on span "All Conversations" at bounding box center [93, 288] width 93 height 17
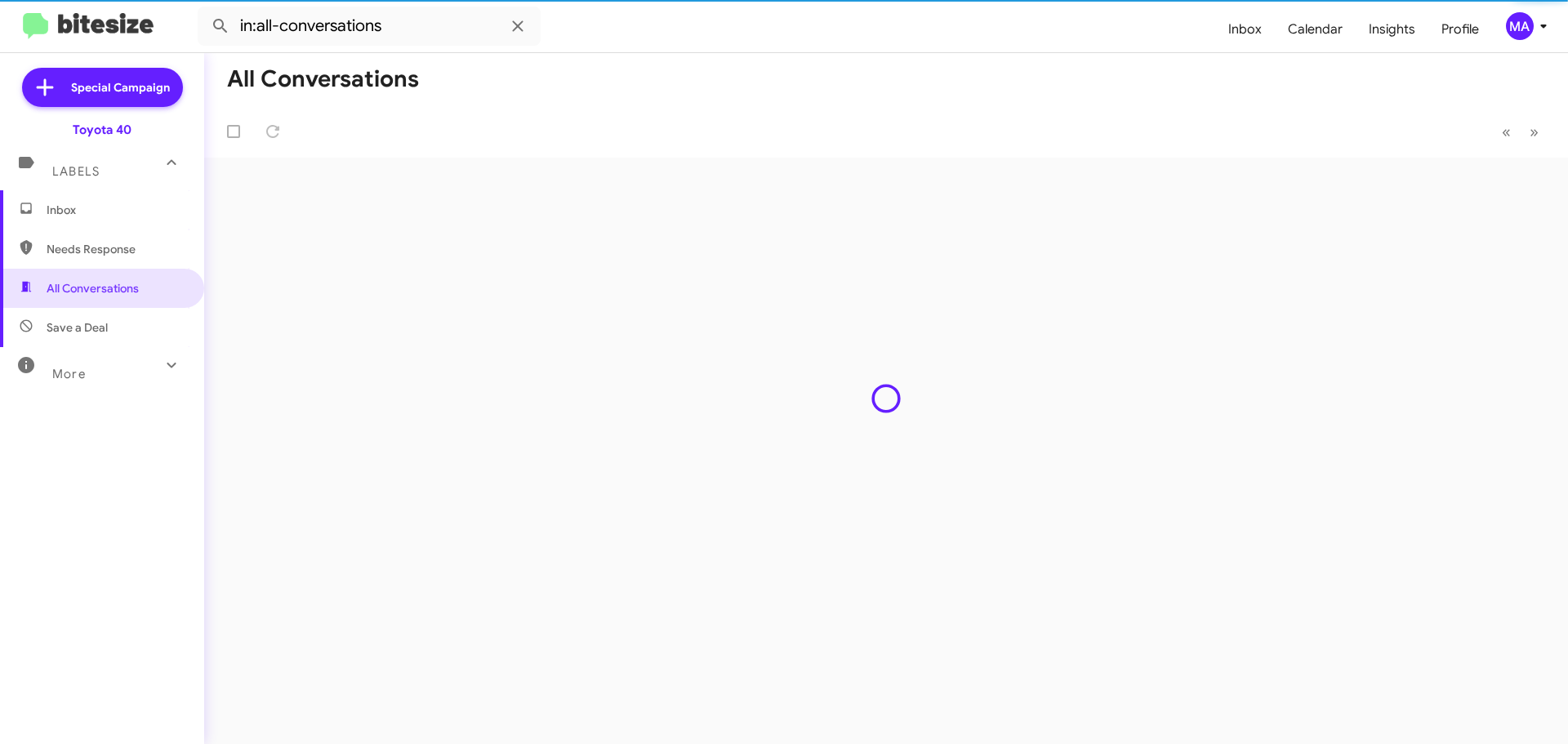
click at [110, 320] on span "Save a Deal" at bounding box center [102, 327] width 204 height 39
type input "in:not-interested"
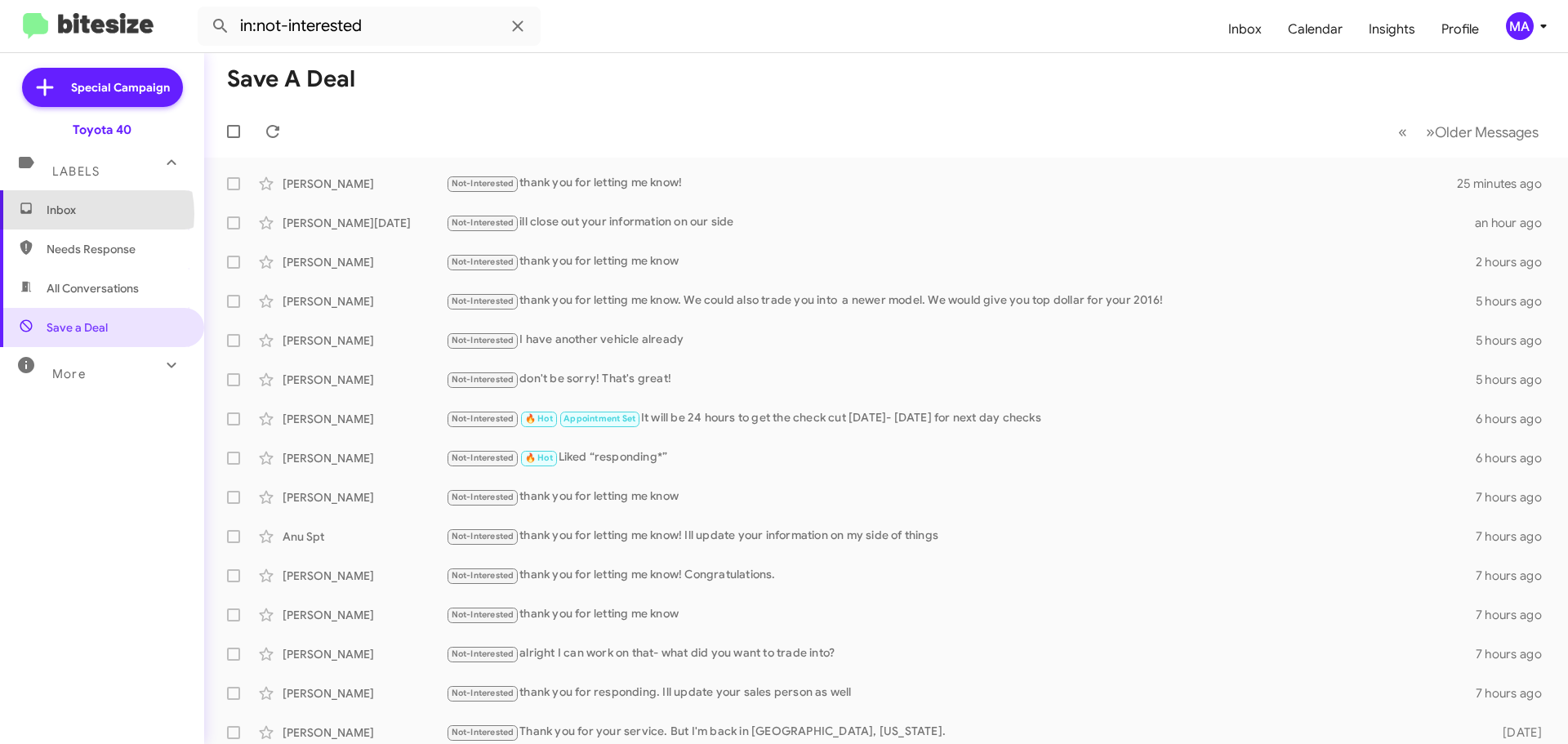
click at [79, 214] on span "Inbox" at bounding box center [116, 210] width 139 height 17
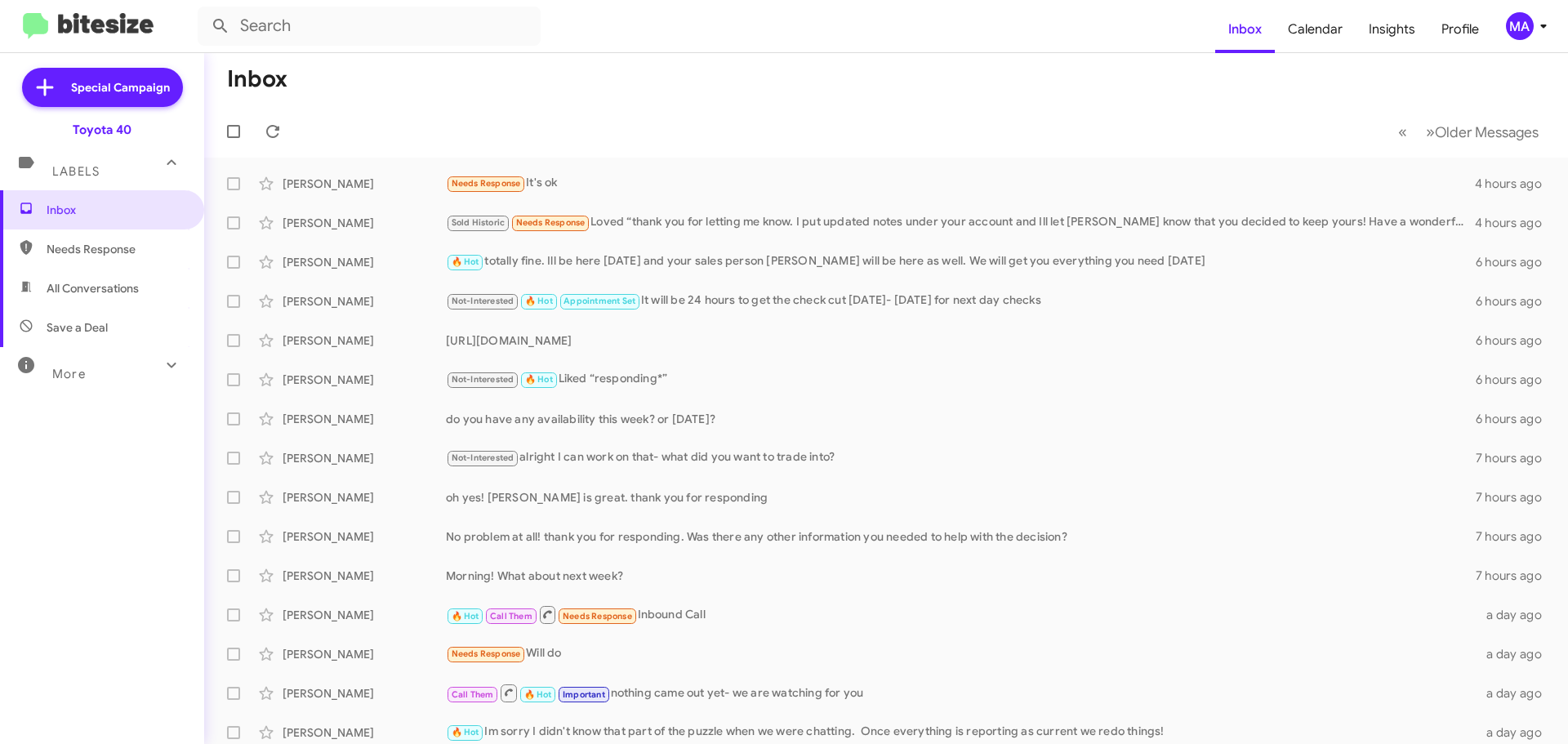
click at [145, 271] on span "All Conversations" at bounding box center [102, 288] width 204 height 39
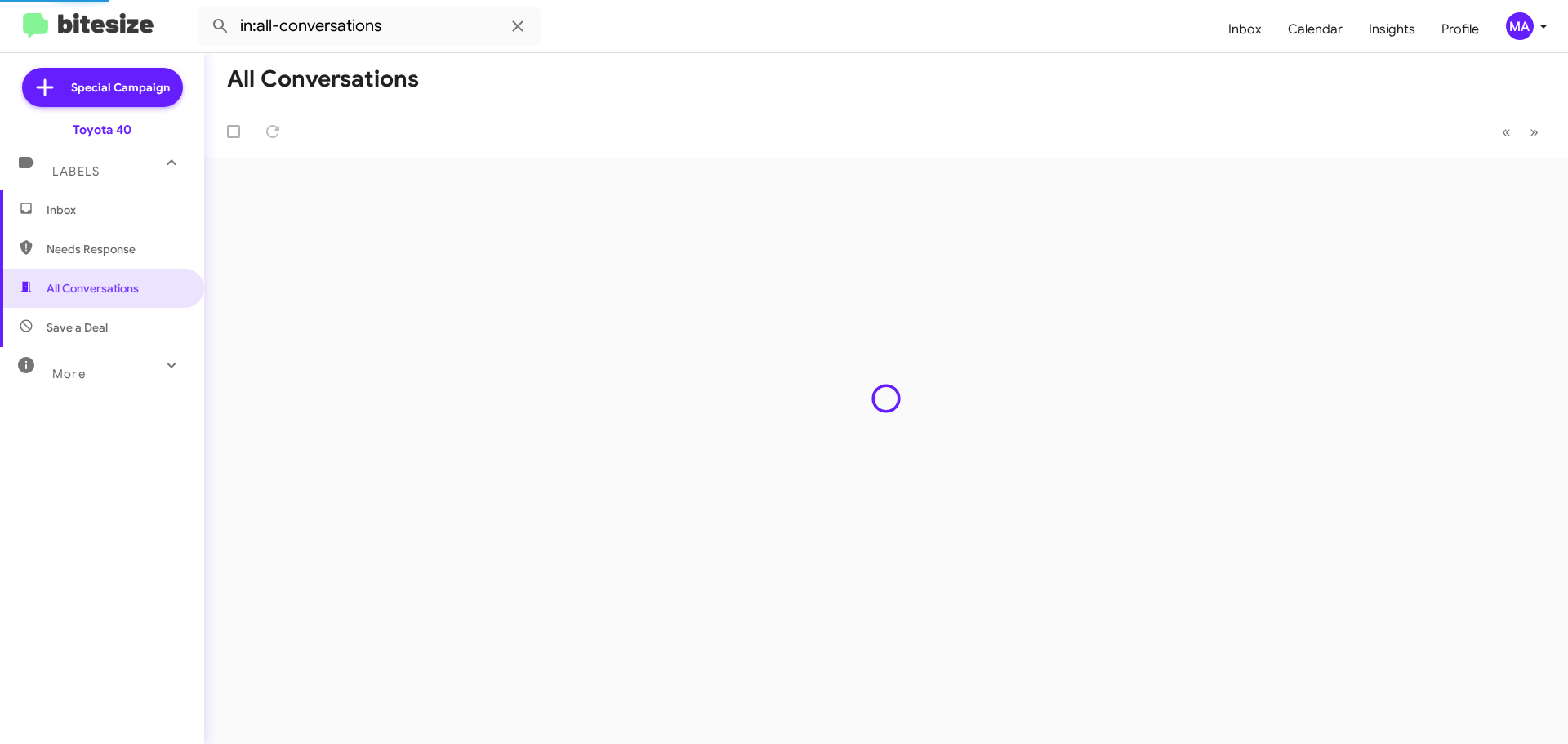
click at [132, 250] on span "Needs Response" at bounding box center [116, 250] width 139 height 17
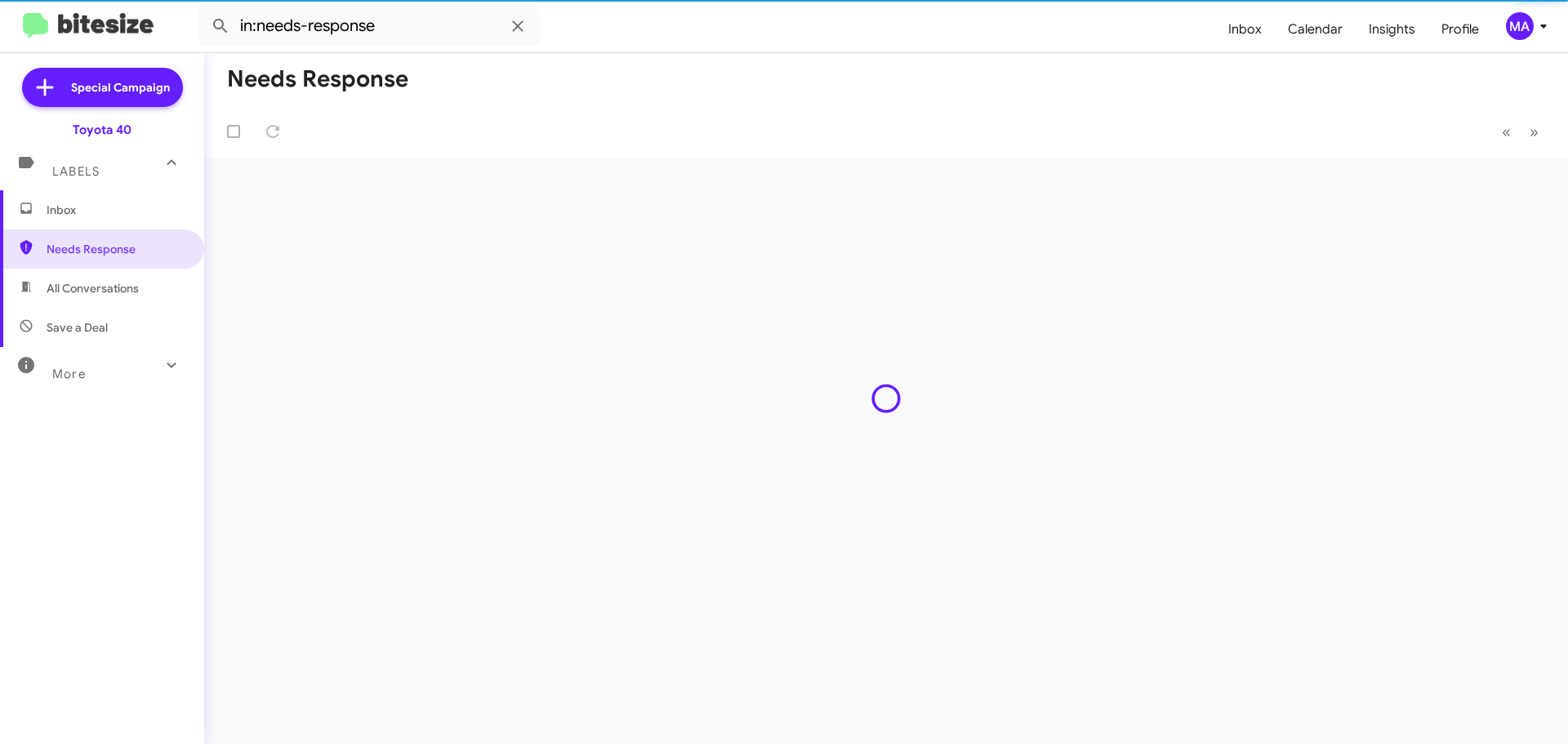
click at [137, 352] on div "More" at bounding box center [85, 367] width 145 height 30
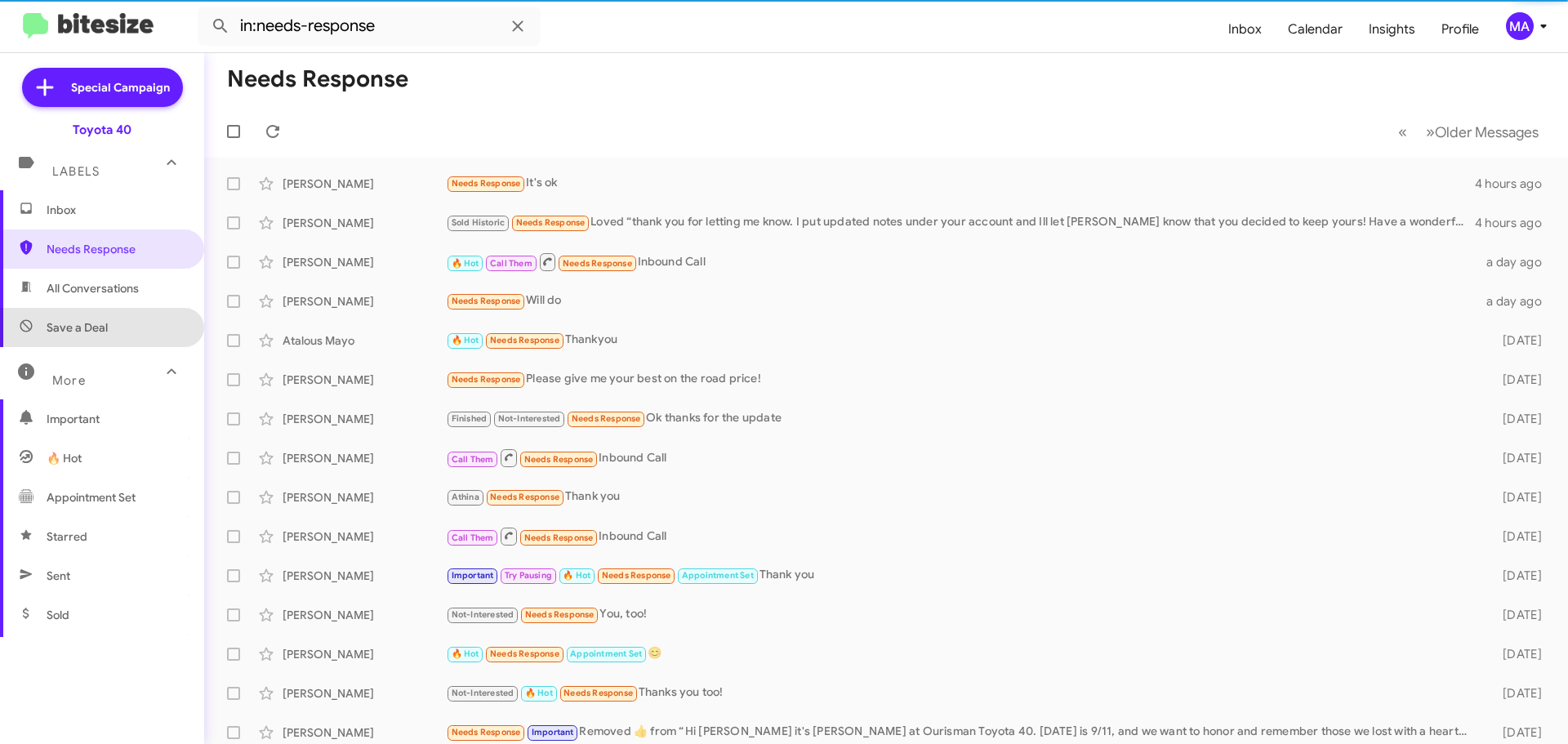
click at [132, 338] on span "Save a Deal" at bounding box center [102, 327] width 204 height 39
type input "in:not-interested"
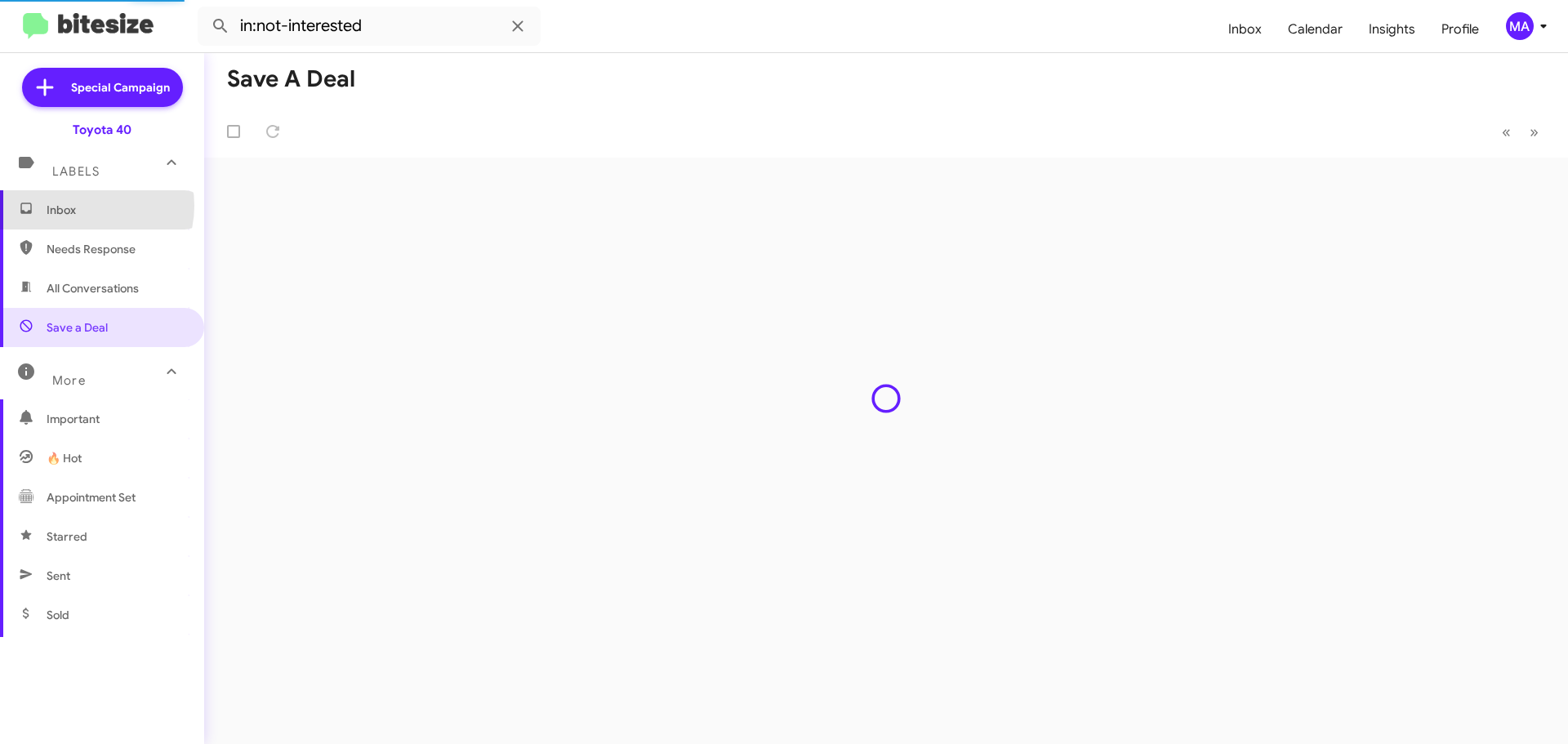
click at [83, 205] on span "Inbox" at bounding box center [116, 210] width 139 height 17
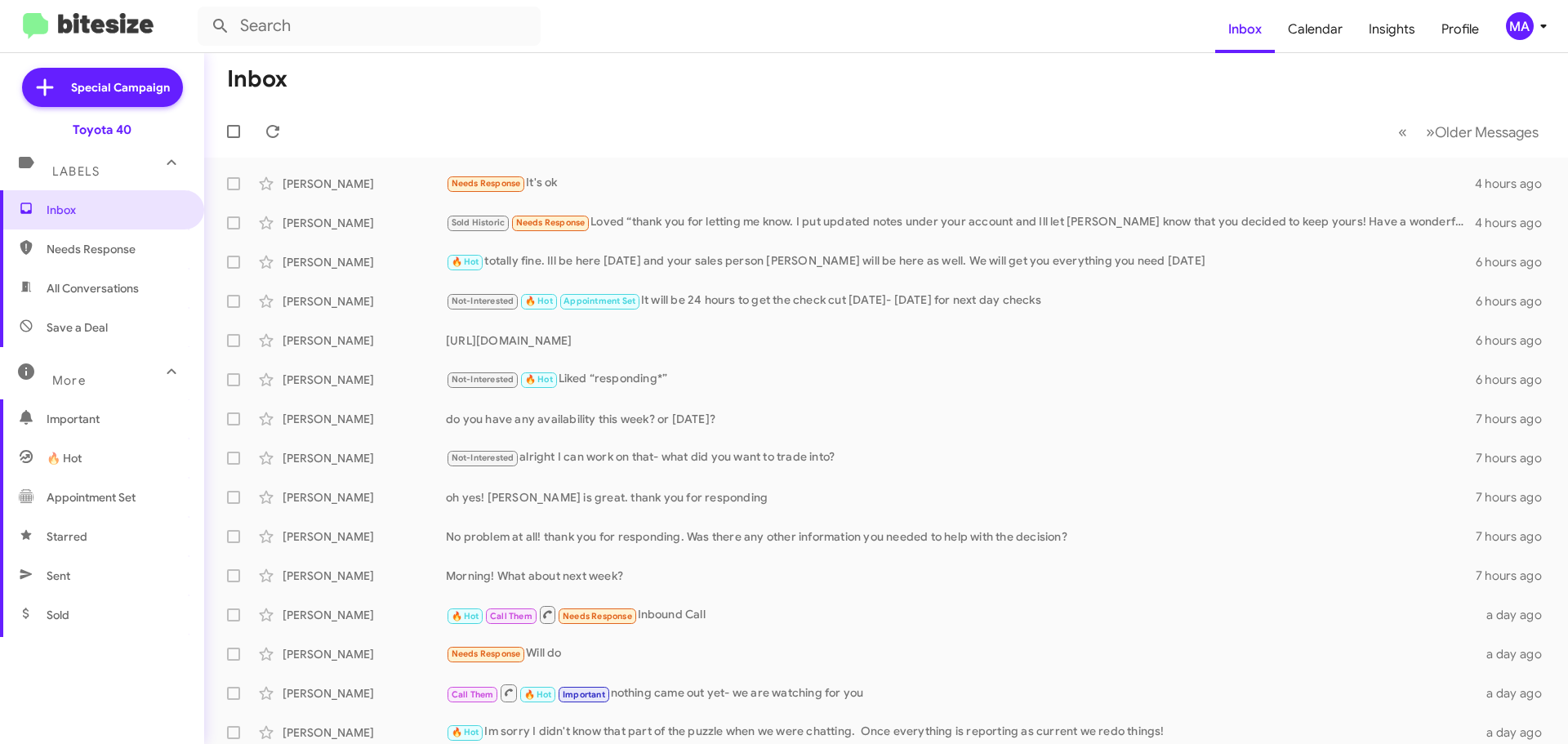
drag, startPoint x: 133, startPoint y: 245, endPoint x: 132, endPoint y: 256, distance: 11.0
click at [133, 245] on span "Needs Response" at bounding box center [116, 250] width 139 height 17
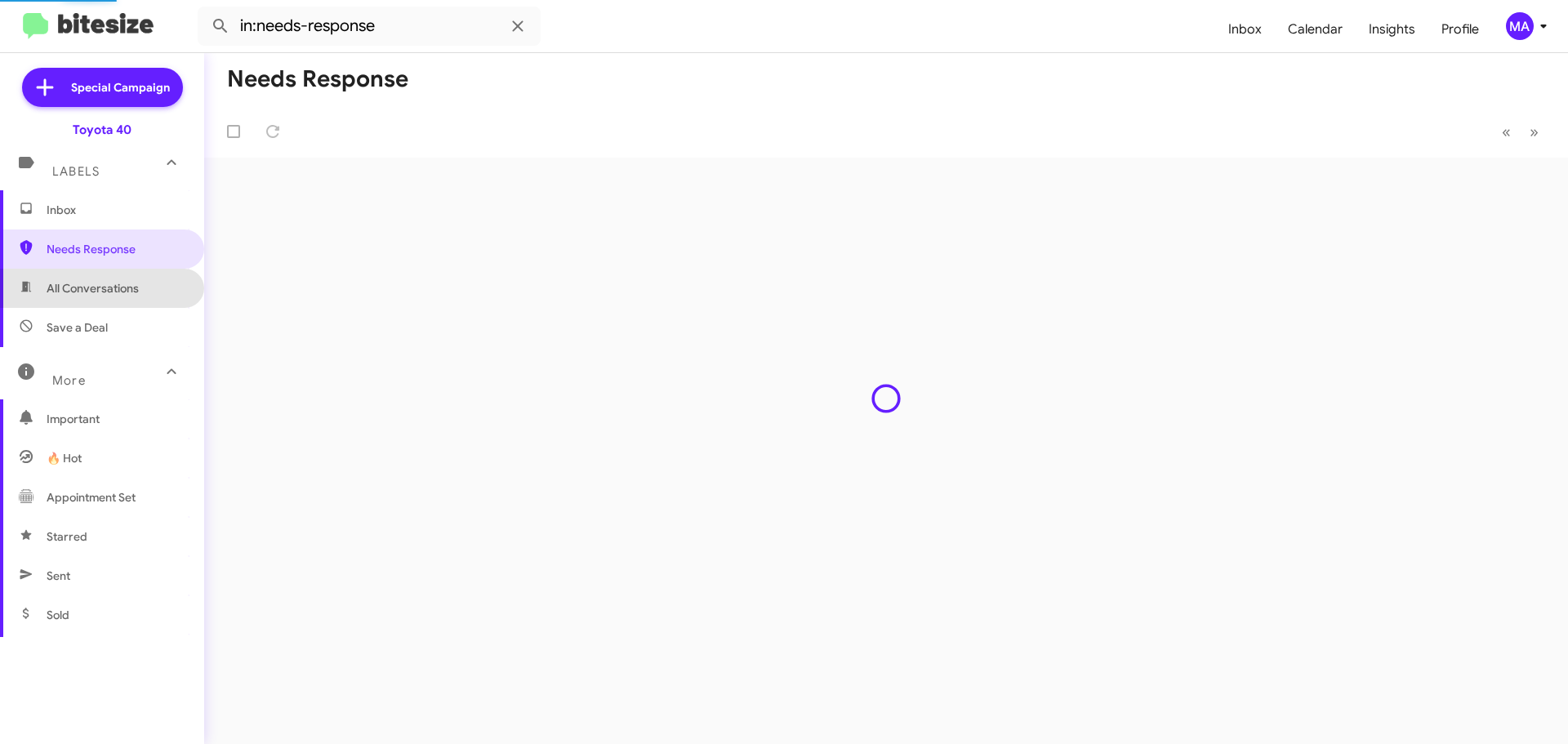
click at [129, 279] on span "All Conversations" at bounding box center [102, 288] width 204 height 39
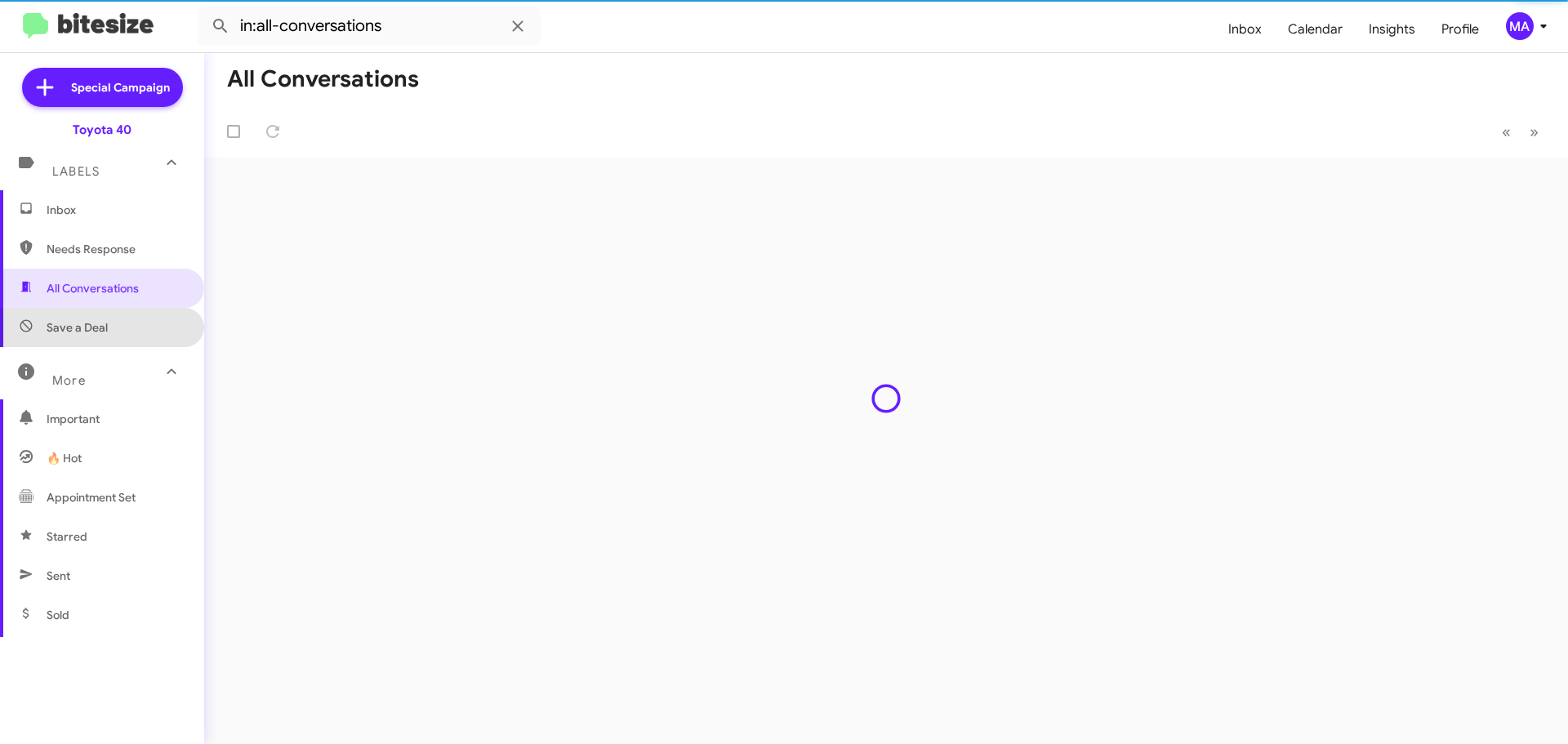
click at [133, 317] on span "Save a Deal" at bounding box center [102, 327] width 204 height 39
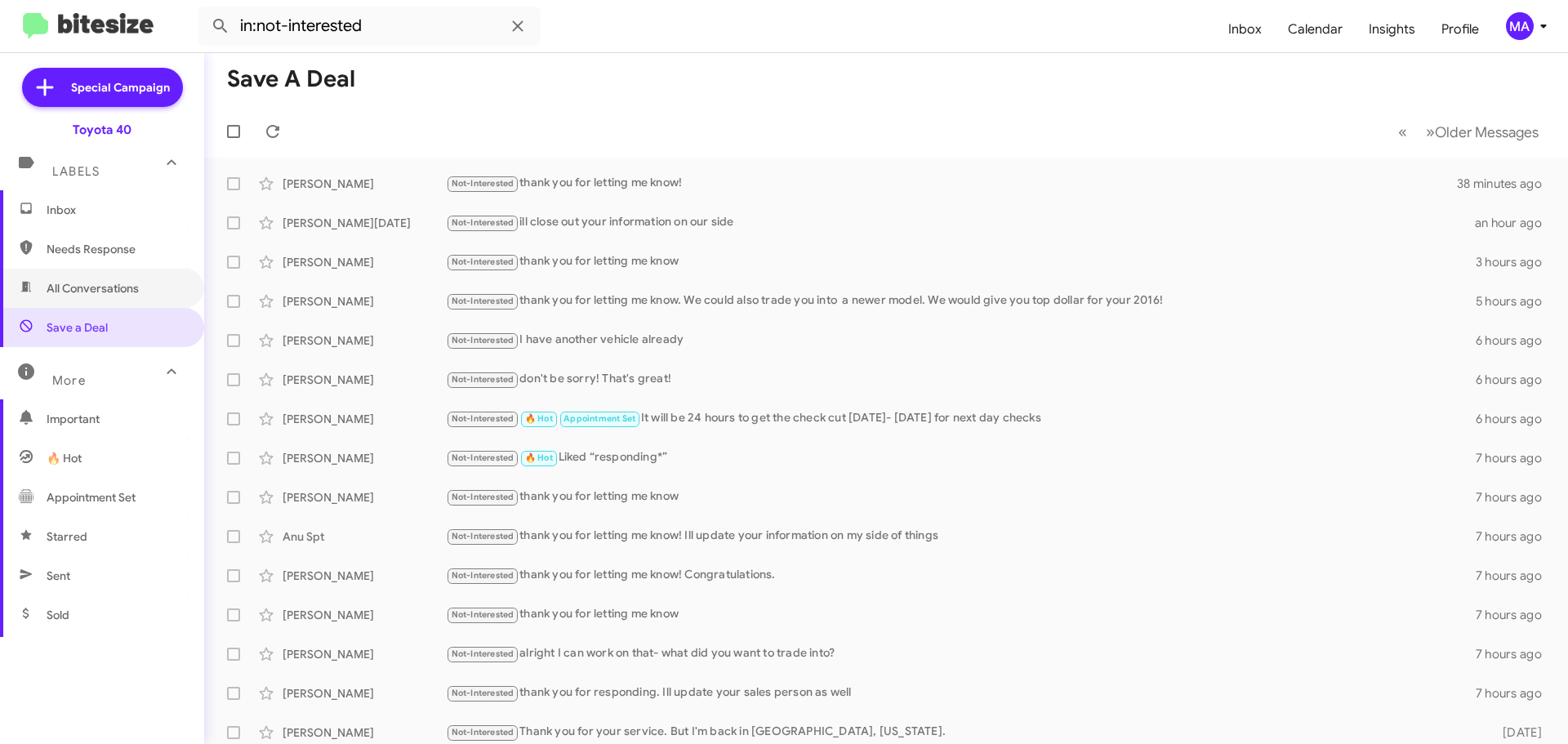
drag, startPoint x: 71, startPoint y: 294, endPoint x: 74, endPoint y: 266, distance: 28.2
click at [71, 294] on span "All Conversations" at bounding box center [93, 288] width 93 height 17
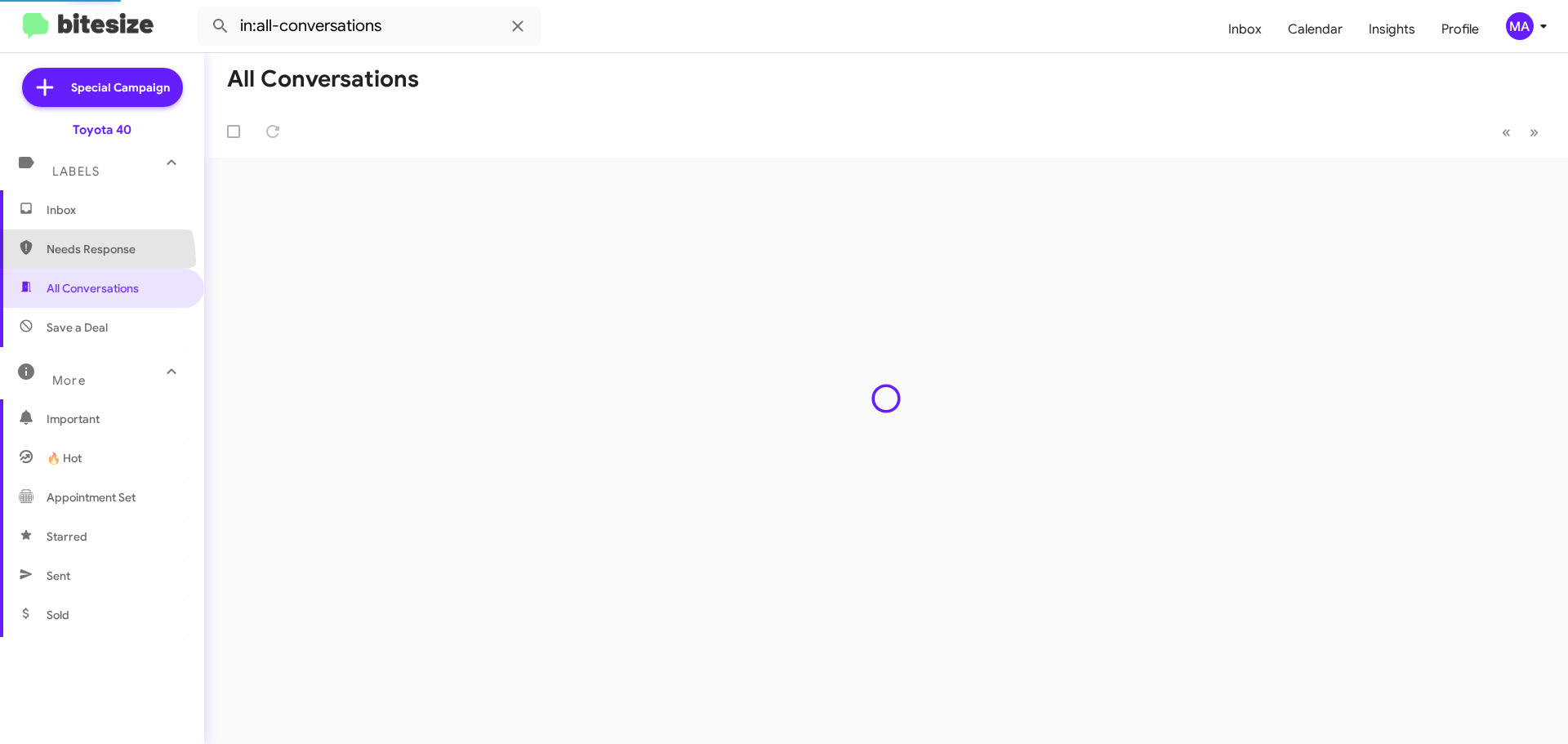
drag, startPoint x: 74, startPoint y: 261, endPoint x: 72, endPoint y: 229, distance: 32.1
click at [74, 260] on span "Needs Response" at bounding box center [102, 249] width 204 height 39
type input "in:needs-response"
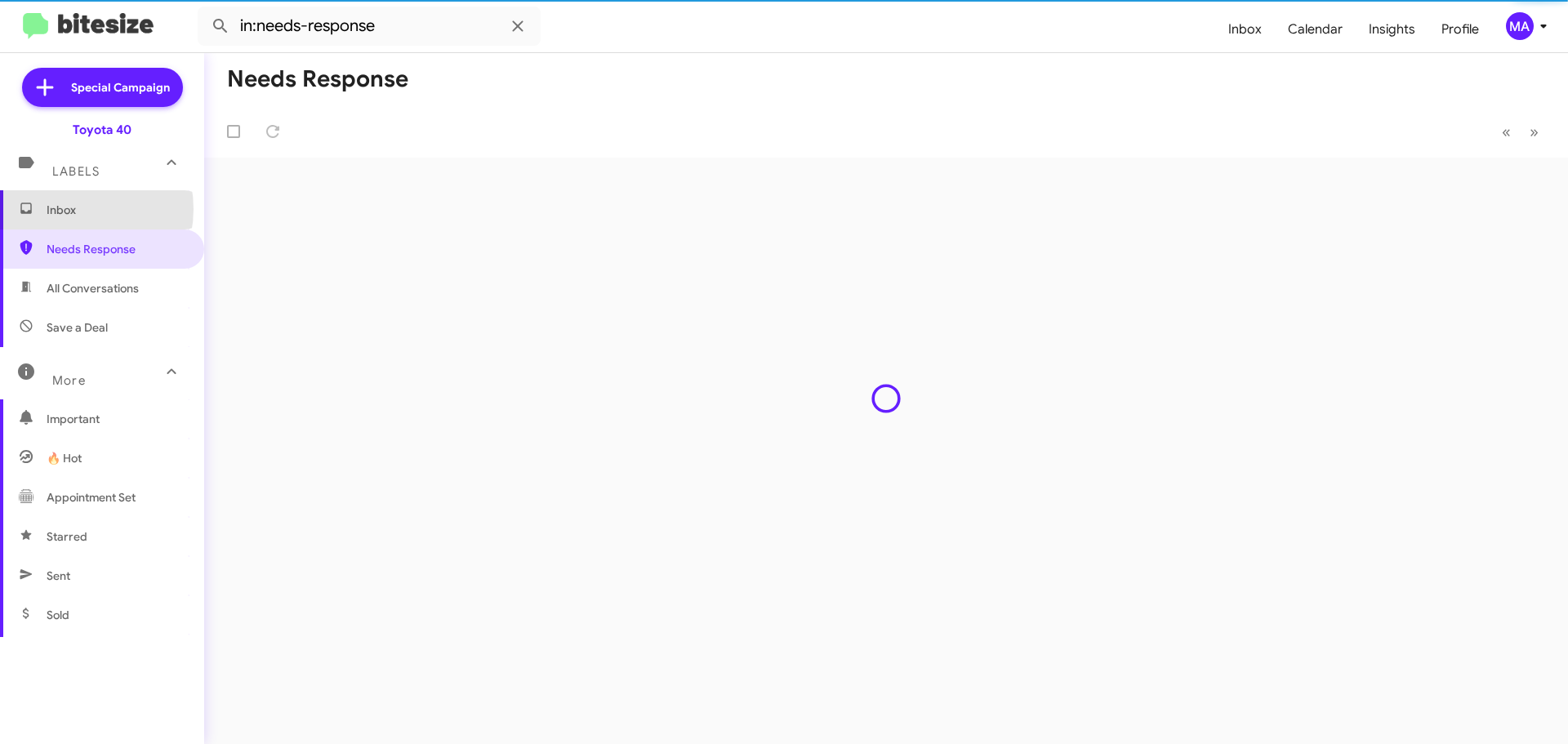
click at [67, 209] on span "Inbox" at bounding box center [116, 210] width 139 height 17
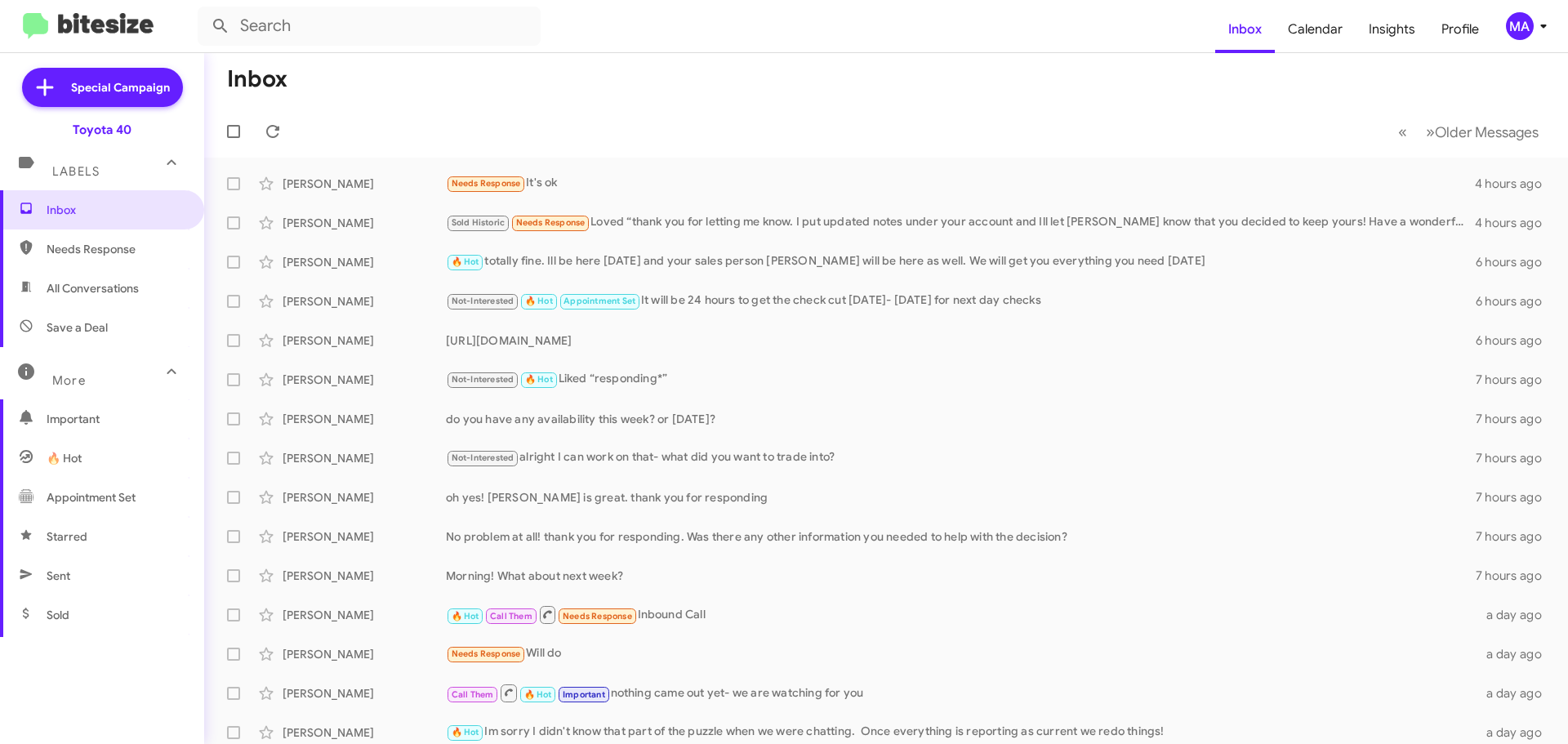
click at [96, 255] on span "Needs Response" at bounding box center [116, 250] width 139 height 17
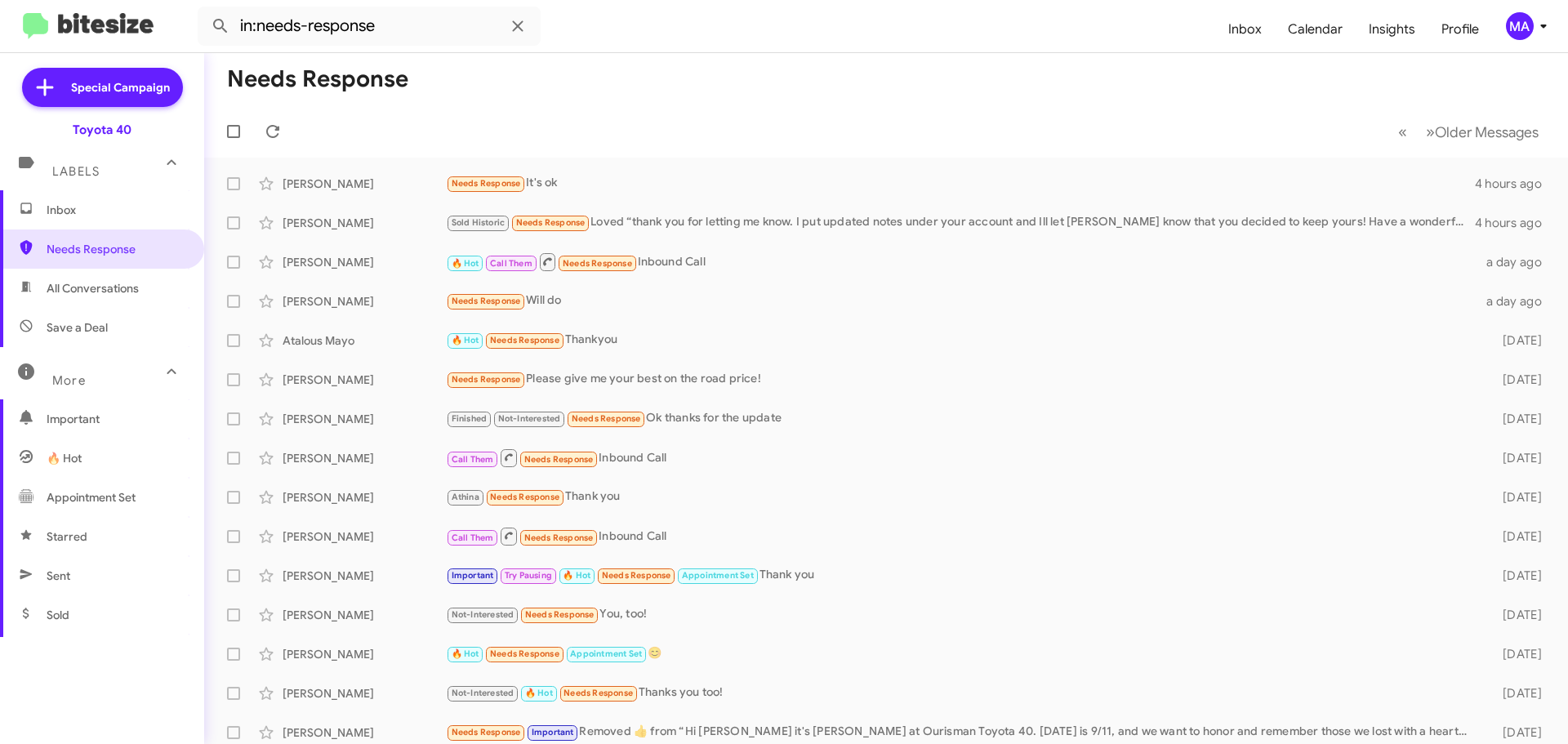
click at [106, 278] on span "All Conversations" at bounding box center [102, 288] width 204 height 39
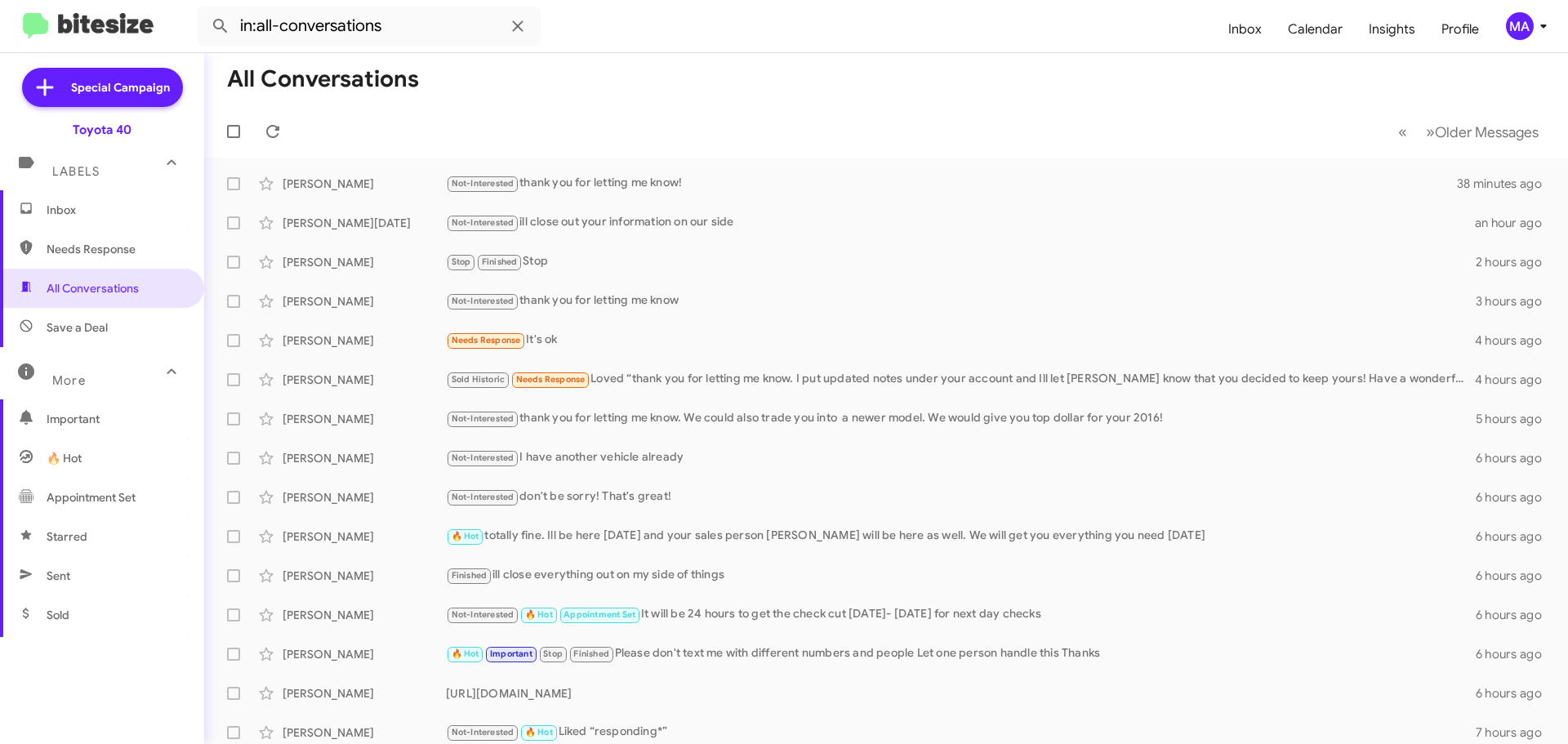
click at [121, 322] on span "Save a Deal" at bounding box center [102, 327] width 204 height 39
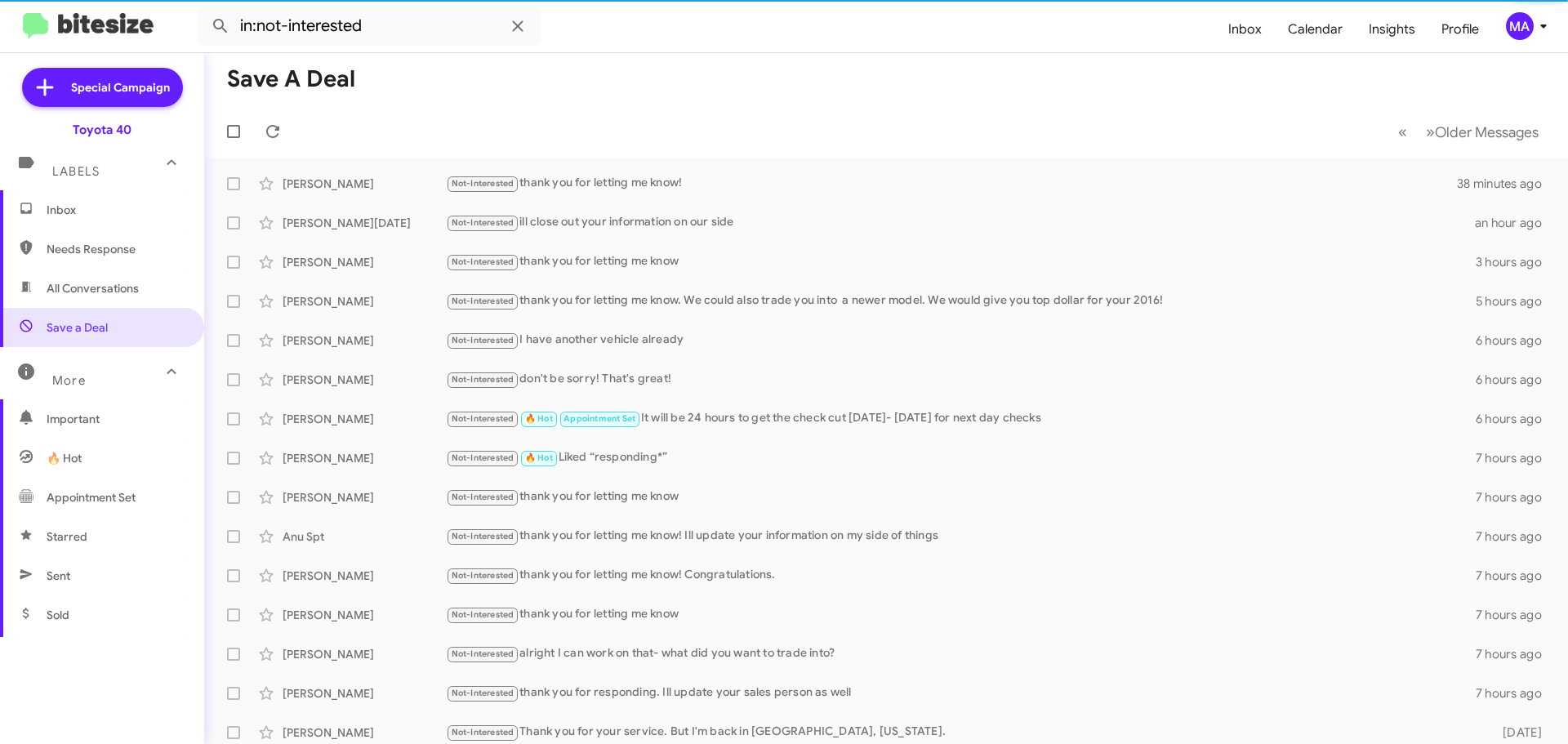
click at [95, 256] on span "Needs Response" at bounding box center [116, 250] width 139 height 17
type input "in:needs-response"
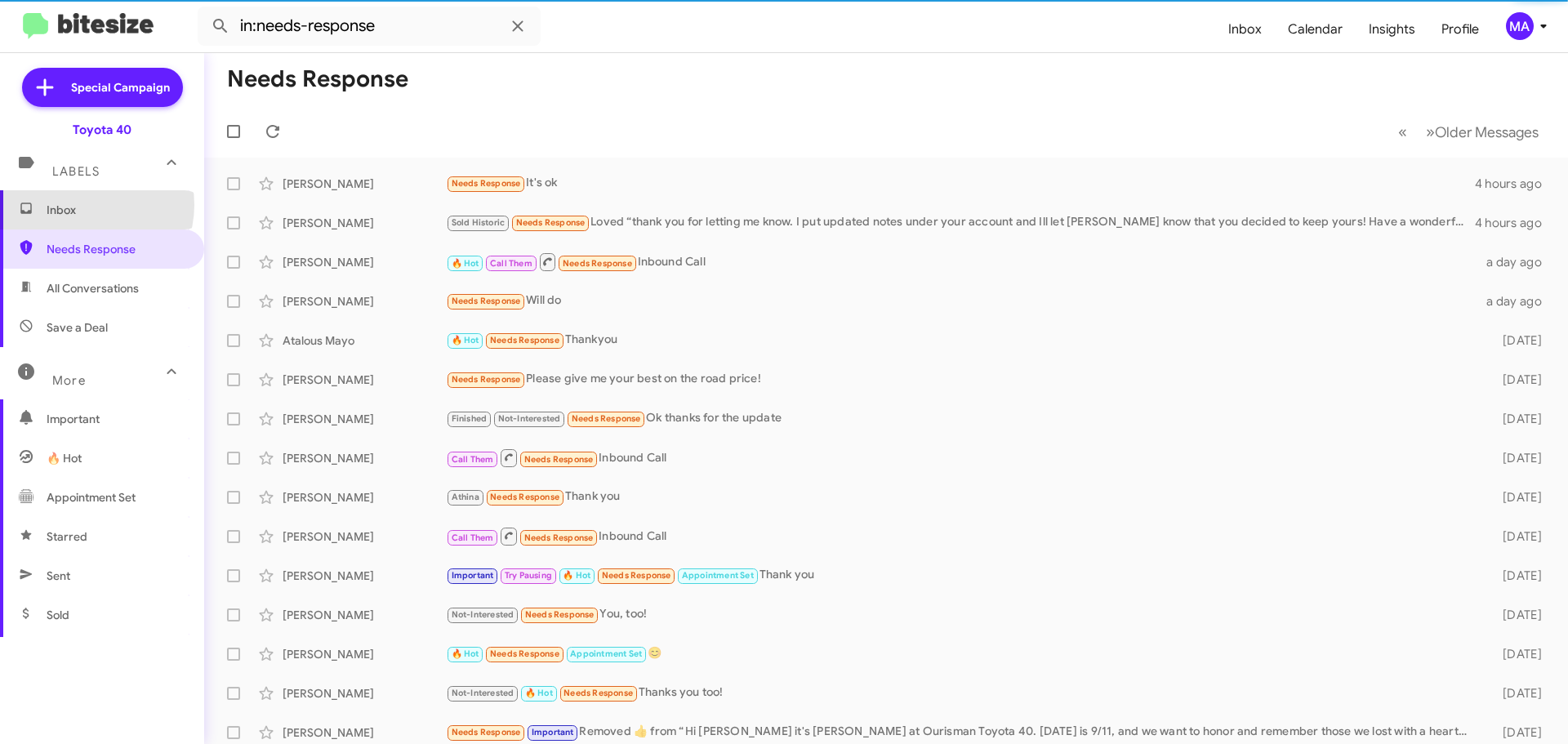
click at [83, 205] on span "Inbox" at bounding box center [116, 210] width 139 height 17
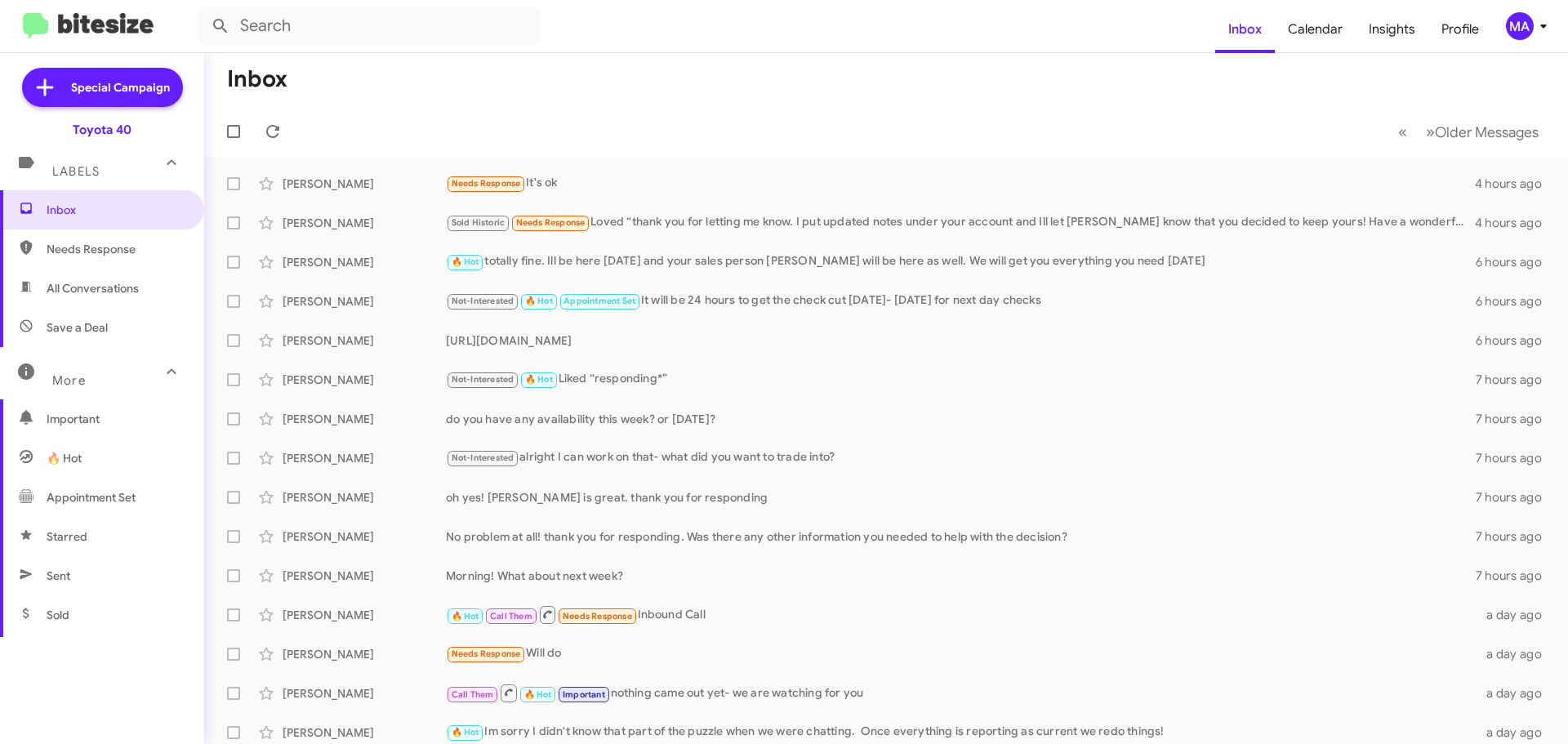
click at [124, 250] on span "Needs Response" at bounding box center [116, 250] width 139 height 17
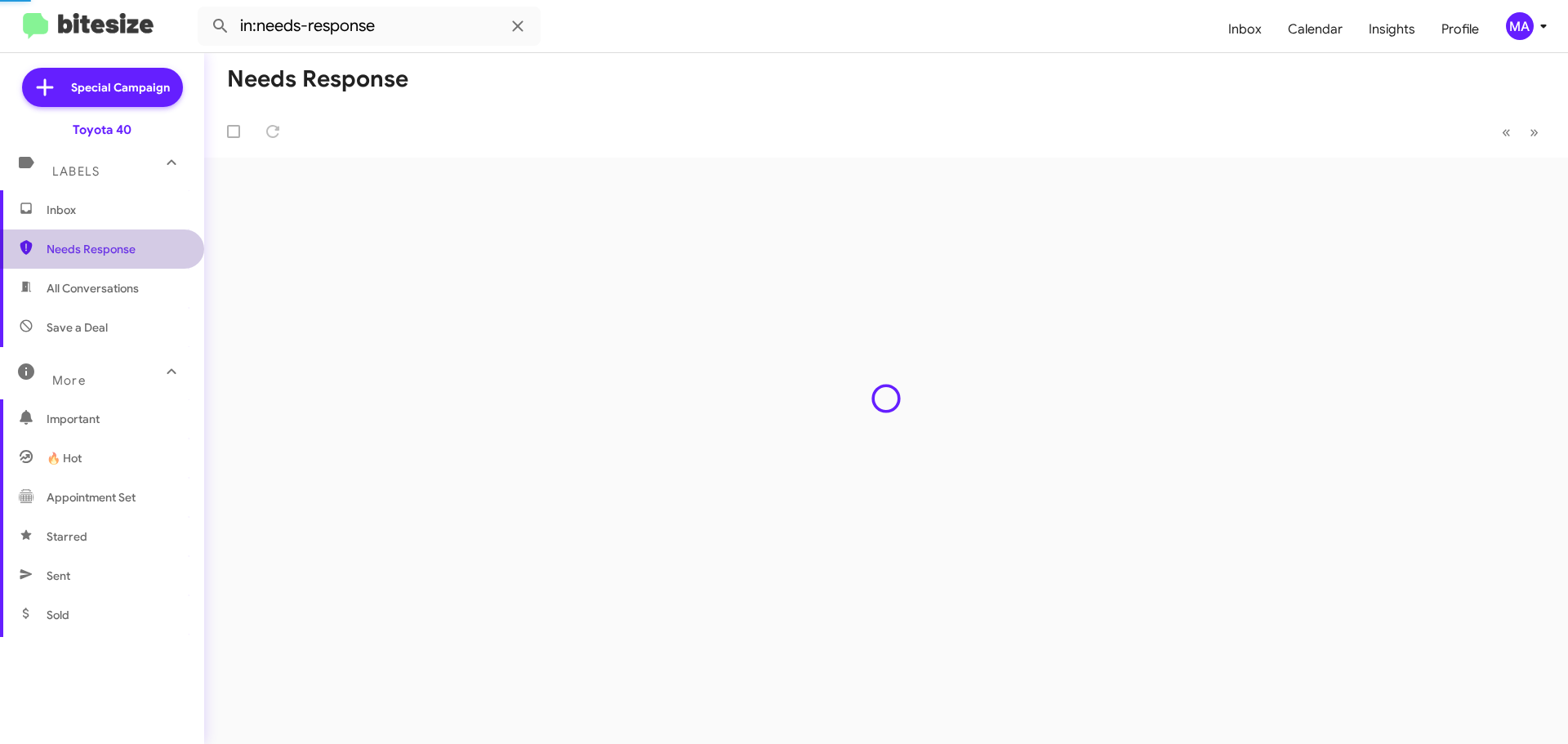
click at [124, 278] on span "All Conversations" at bounding box center [102, 288] width 204 height 39
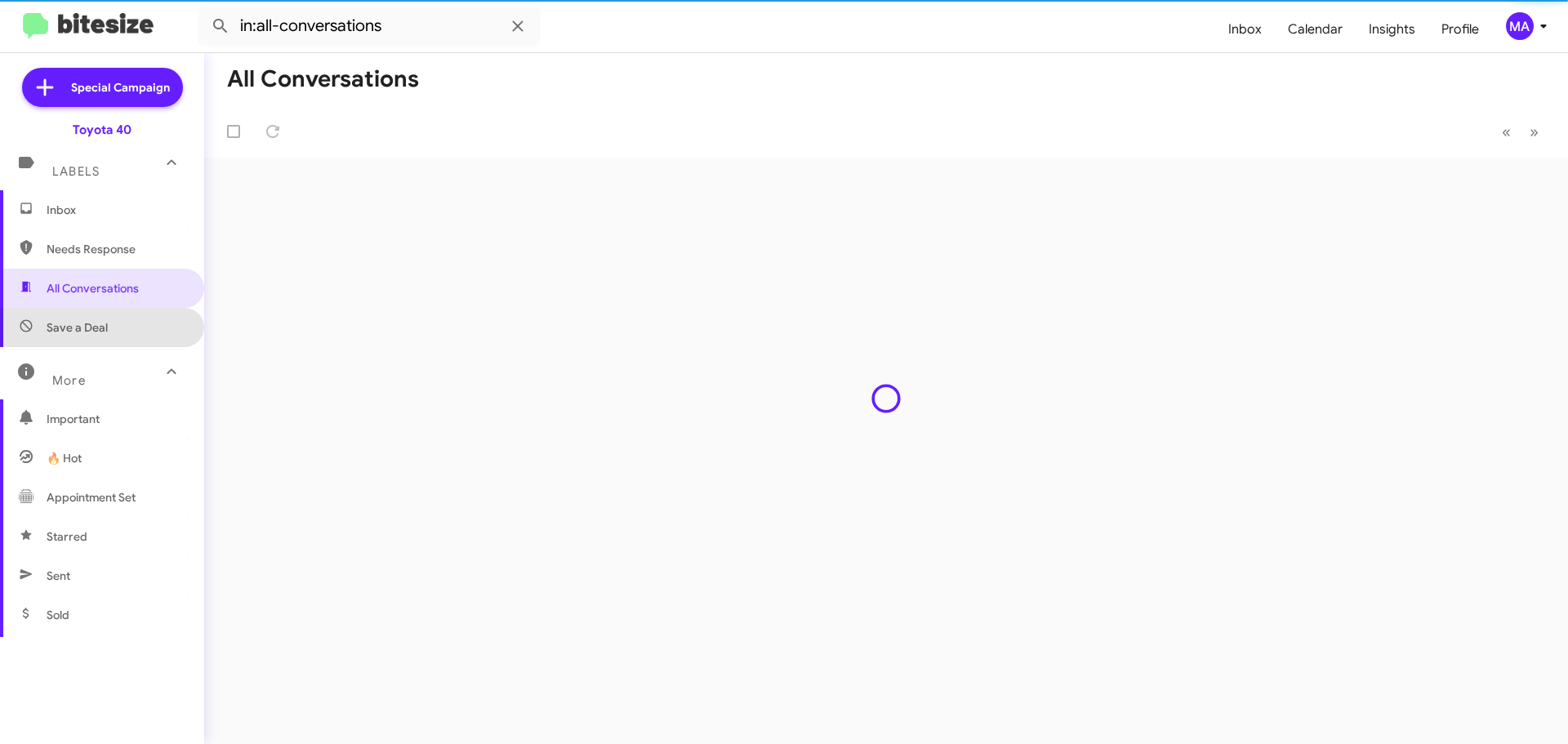
click at [124, 338] on span "Save a Deal" at bounding box center [102, 327] width 204 height 39
type input "in:not-interested"
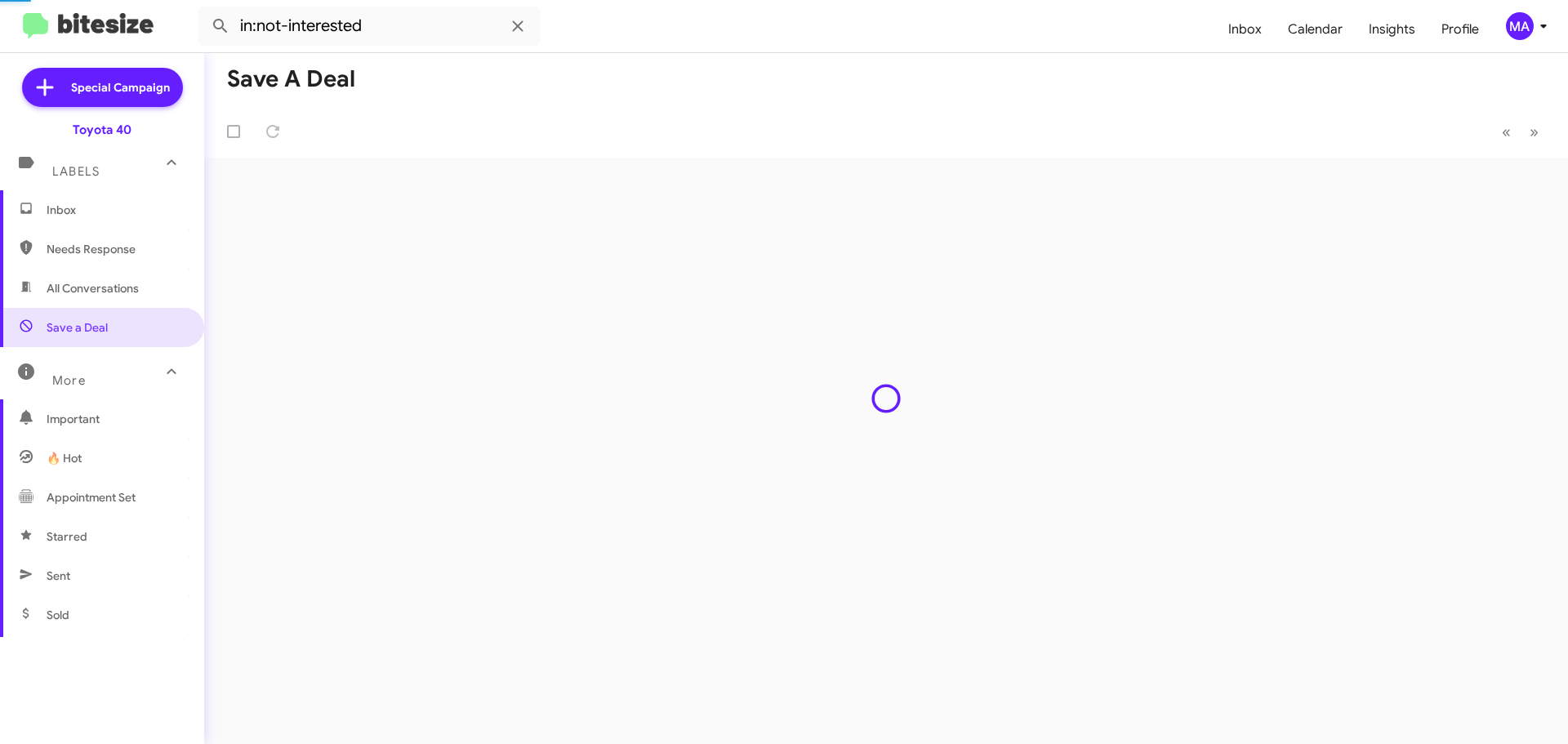
click at [83, 204] on span "Inbox" at bounding box center [116, 210] width 139 height 17
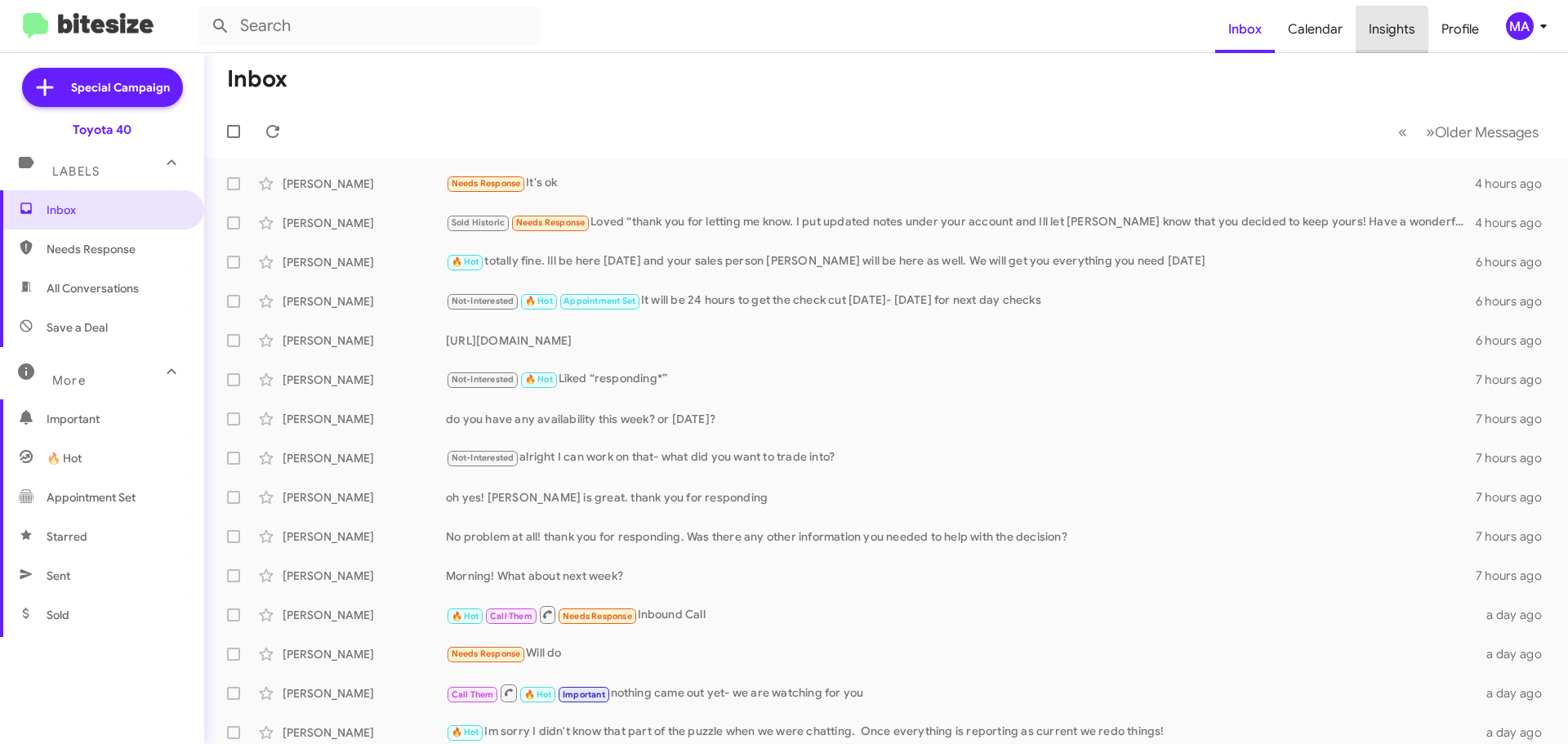
click at [1385, 33] on span "Insights" at bounding box center [1391, 29] width 72 height 48
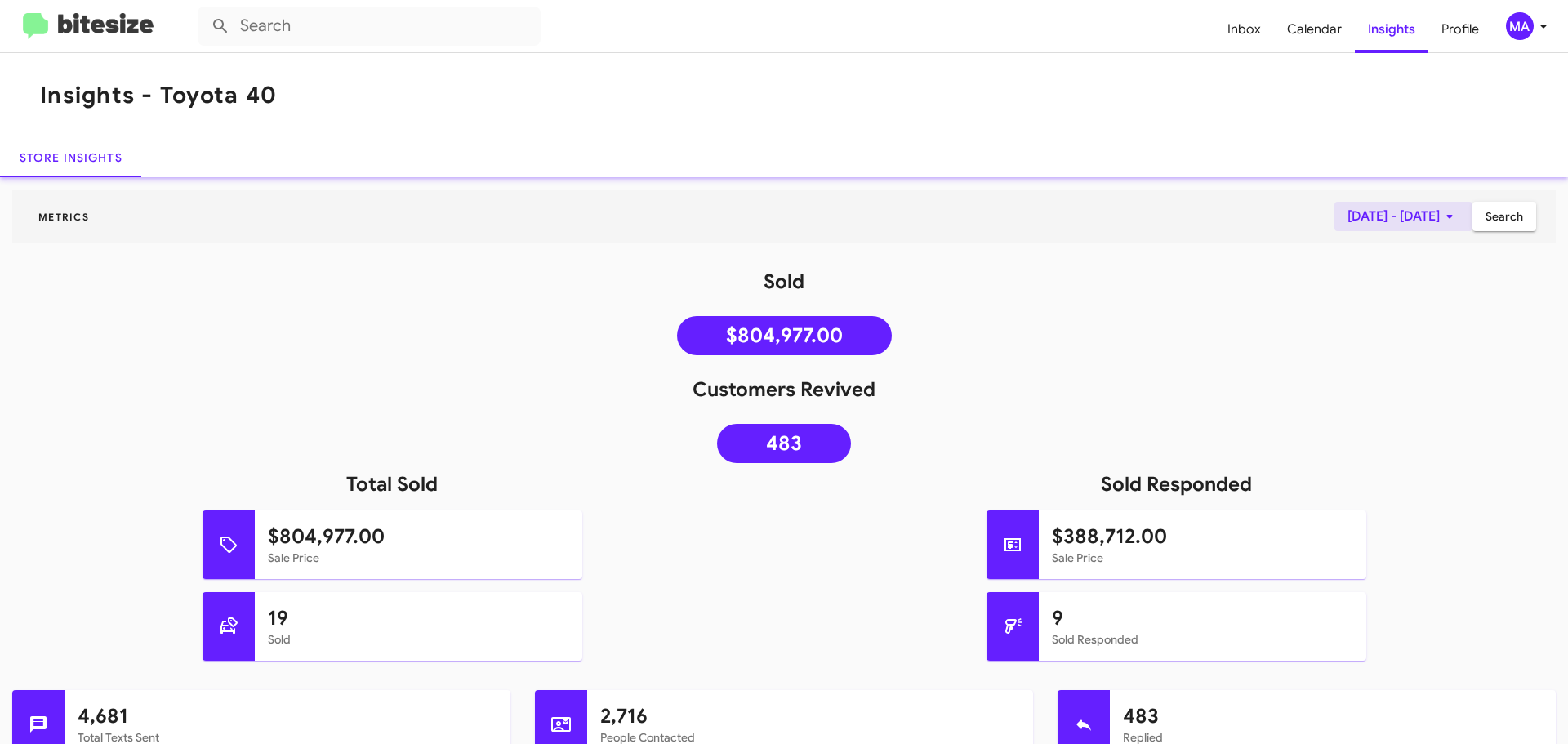
click at [1440, 216] on icon at bounding box center [1449, 216] width 19 height 19
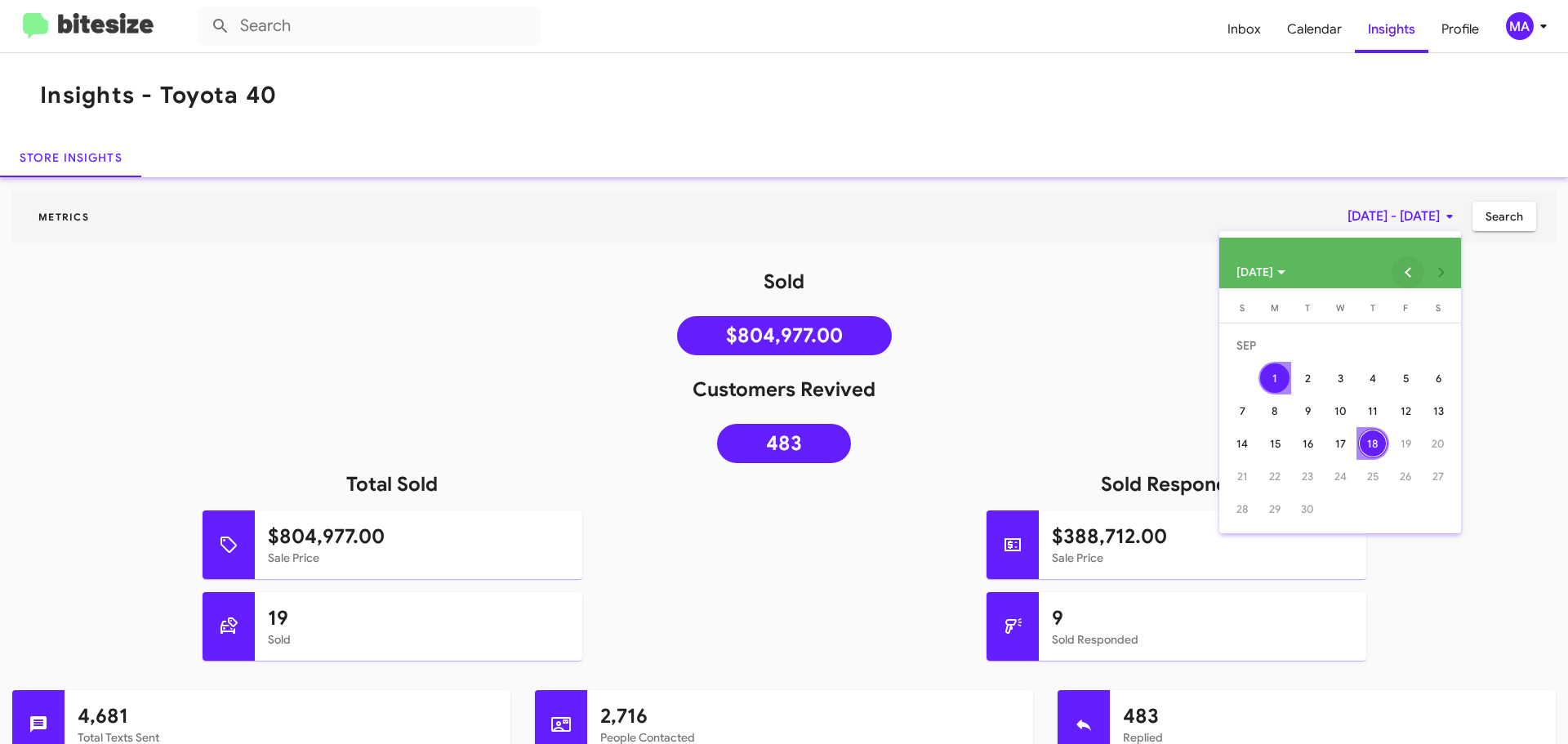
click at [1416, 273] on button "Previous month" at bounding box center [1407, 272] width 33 height 33
click at [1410, 345] on div "1" at bounding box center [1405, 345] width 29 height 29
click at [1242, 510] on div "31" at bounding box center [1241, 508] width 29 height 29
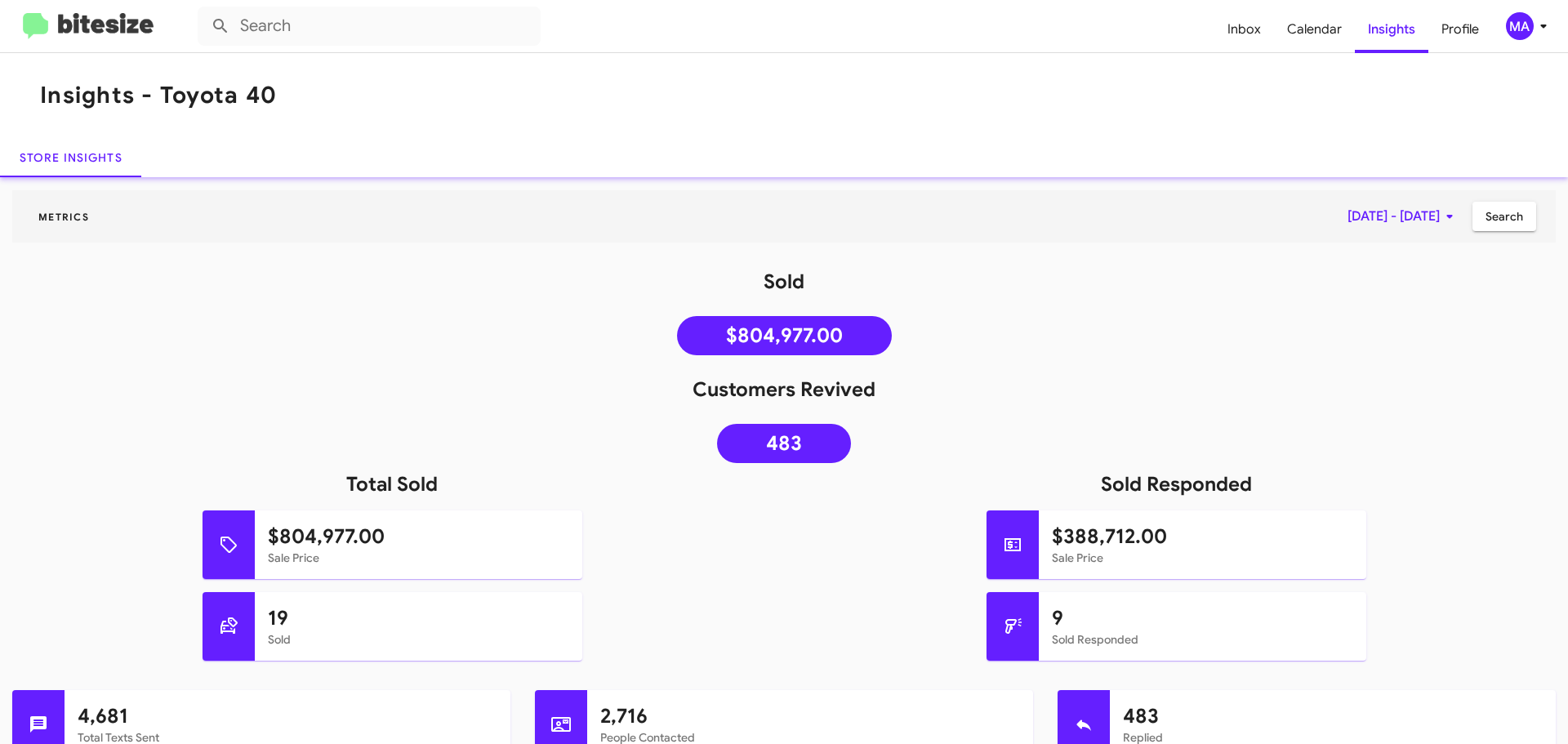
click at [1494, 226] on span "Search" at bounding box center [1504, 217] width 38 height 29
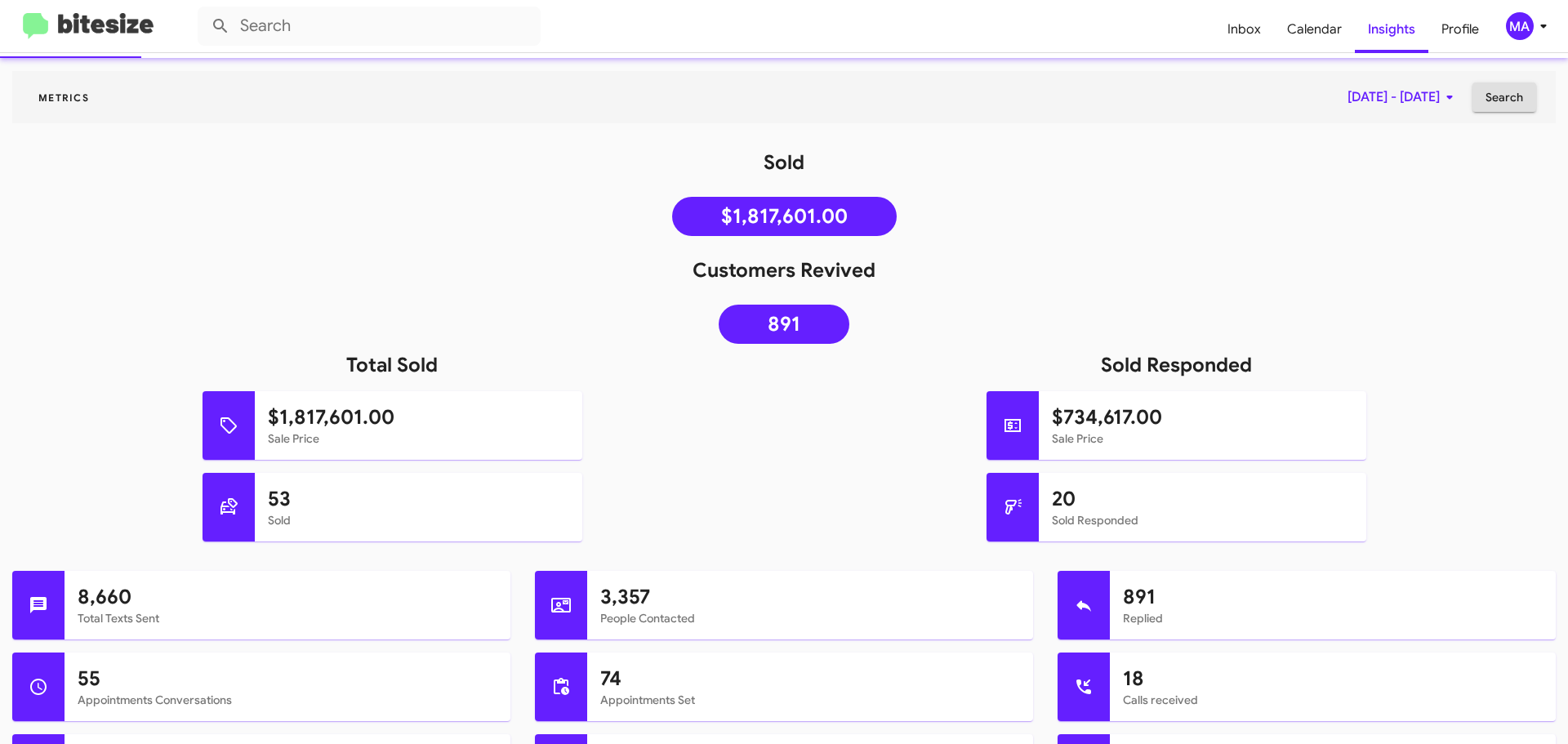
scroll to position [163, 0]
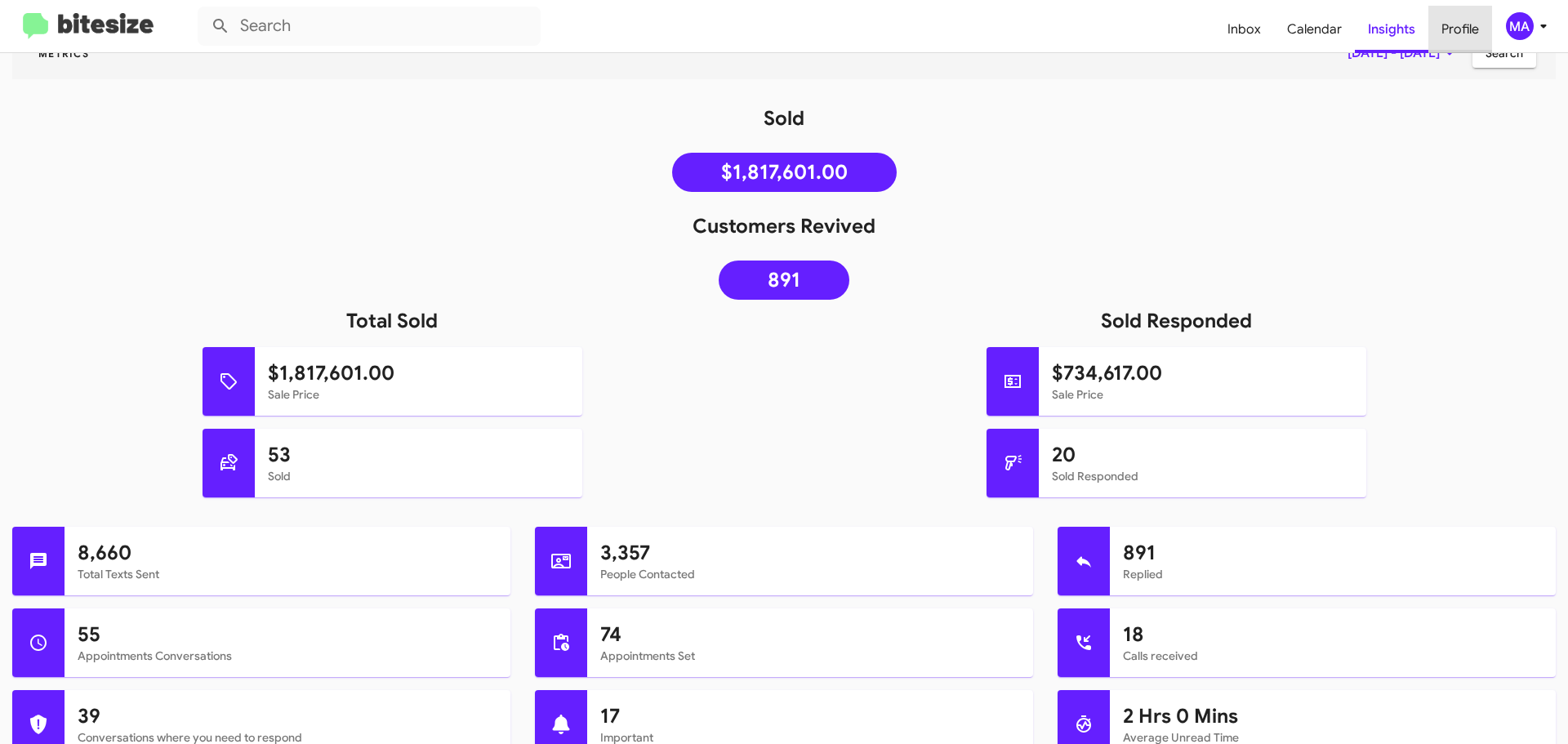
click at [1459, 25] on span "Profile" at bounding box center [1459, 29] width 63 height 48
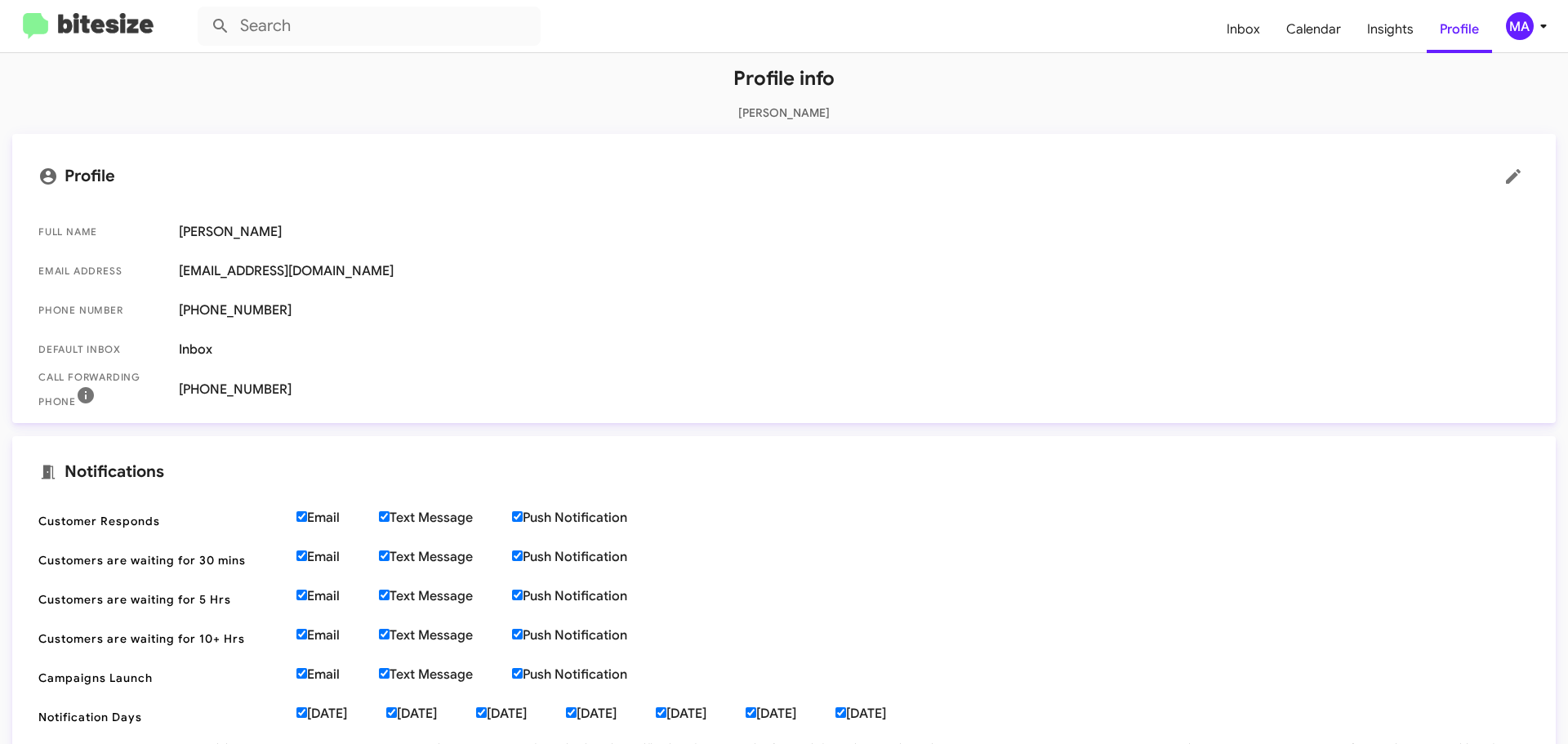
scroll to position [137, 0]
click at [255, 382] on span "[PHONE_NUMBER]" at bounding box center [854, 390] width 1351 height 17
click at [293, 386] on span "[PHONE_NUMBER]" at bounding box center [854, 390] width 1351 height 17
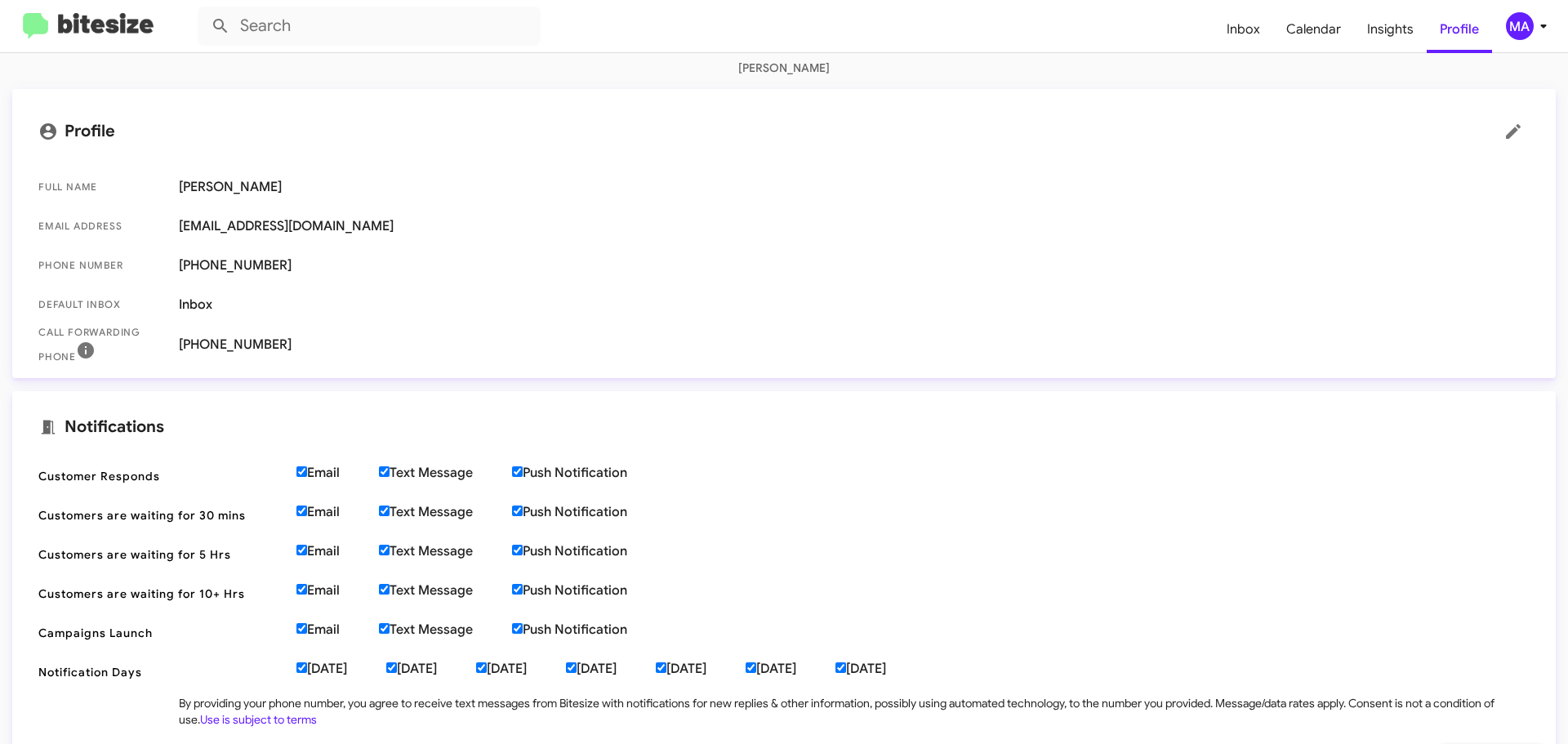
scroll to position [218, 0]
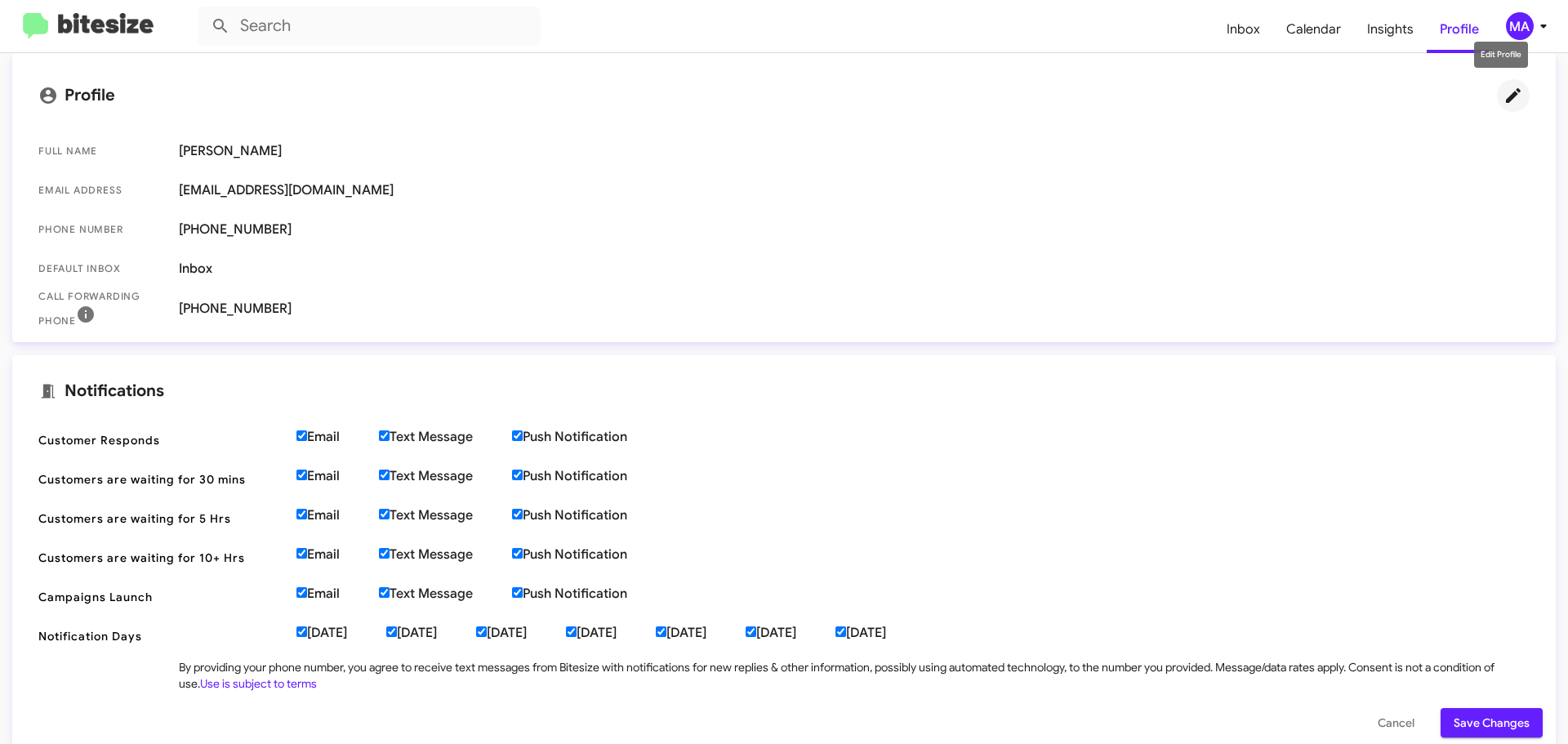
click at [1503, 90] on icon at bounding box center [1512, 94] width 19 height 19
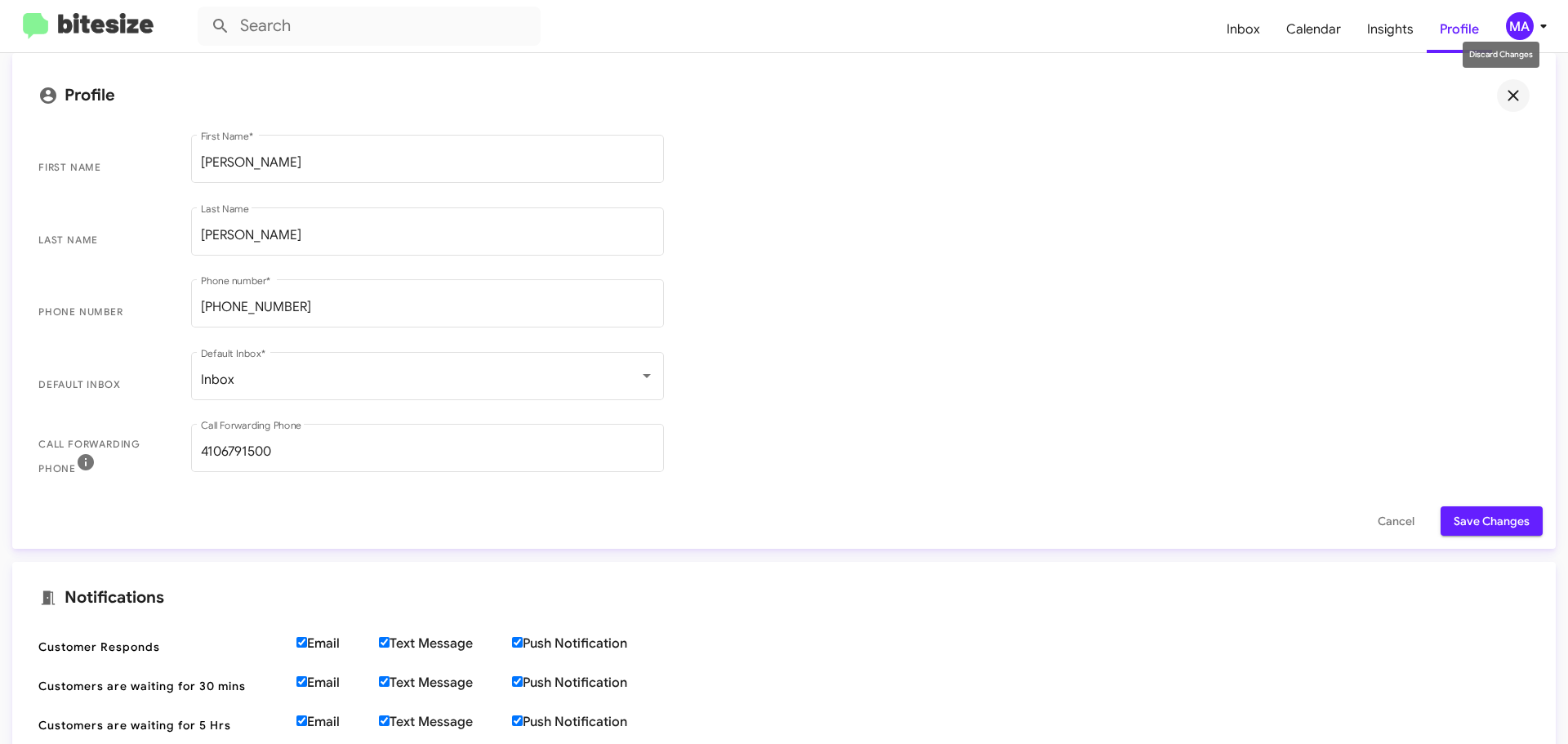
click at [1503, 100] on icon at bounding box center [1512, 94] width 19 height 19
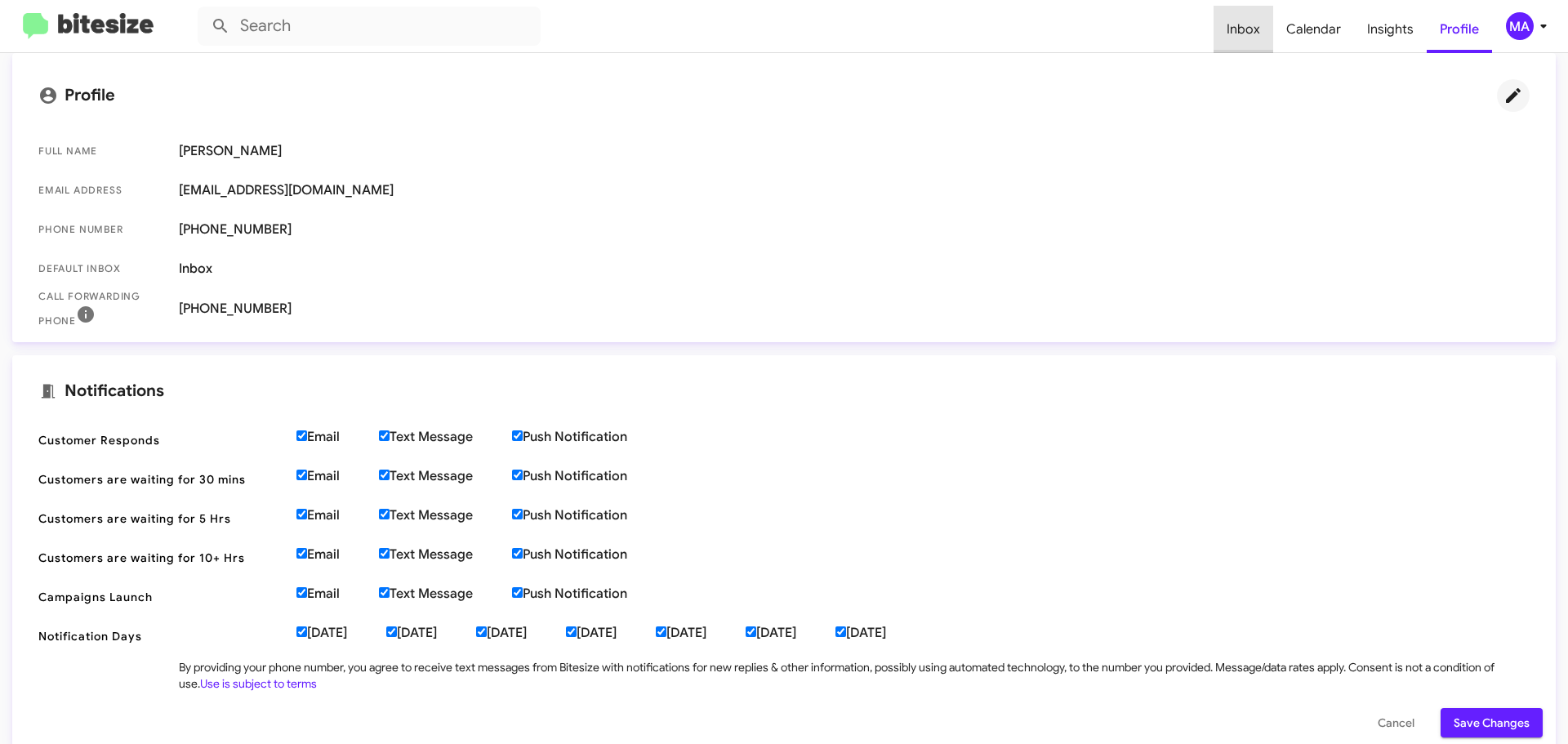
click at [1267, 23] on span "Inbox" at bounding box center [1242, 29] width 60 height 48
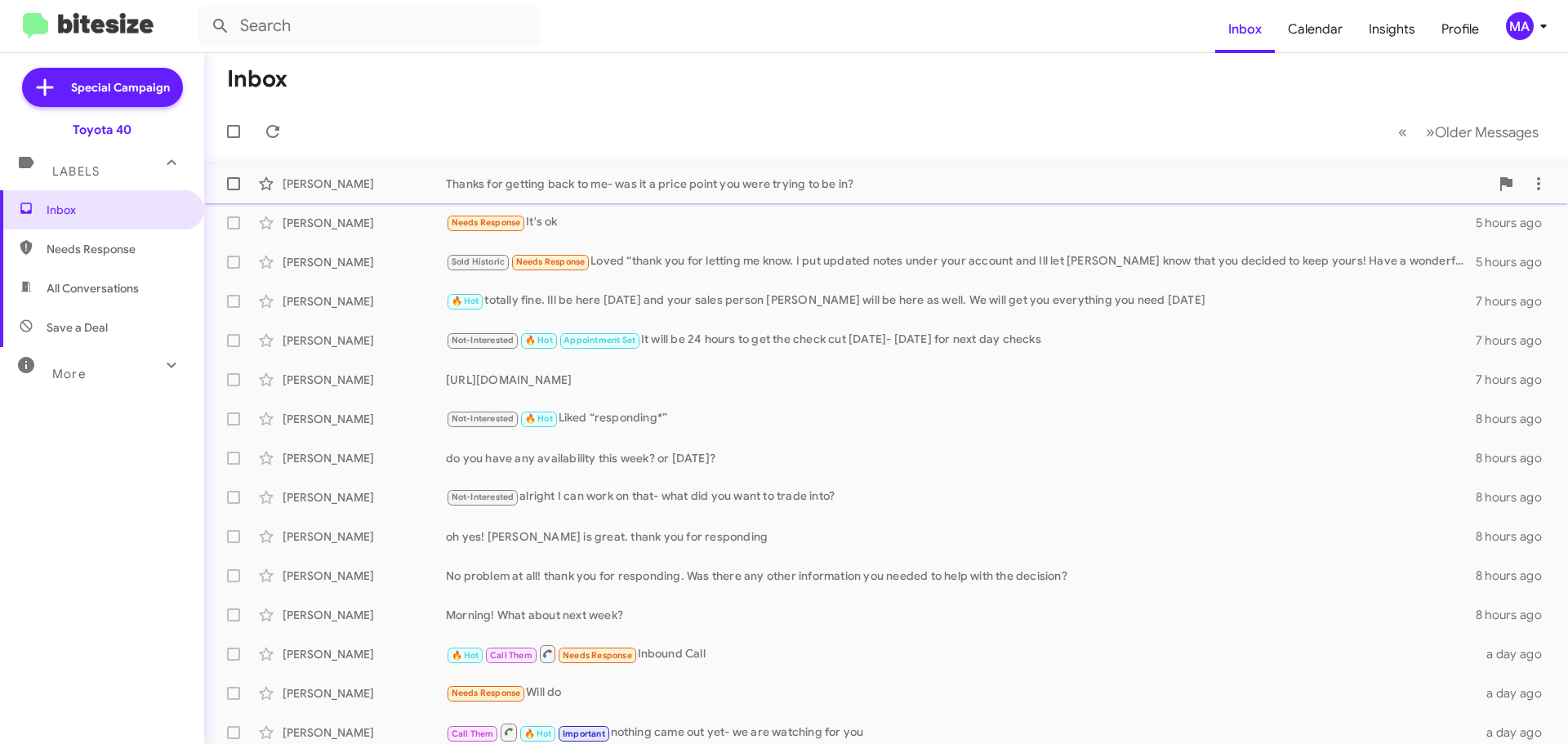
click at [665, 191] on div "Thanks for getting back to me- was it a price point you were trying to be in?" at bounding box center [967, 183] width 1043 height 17
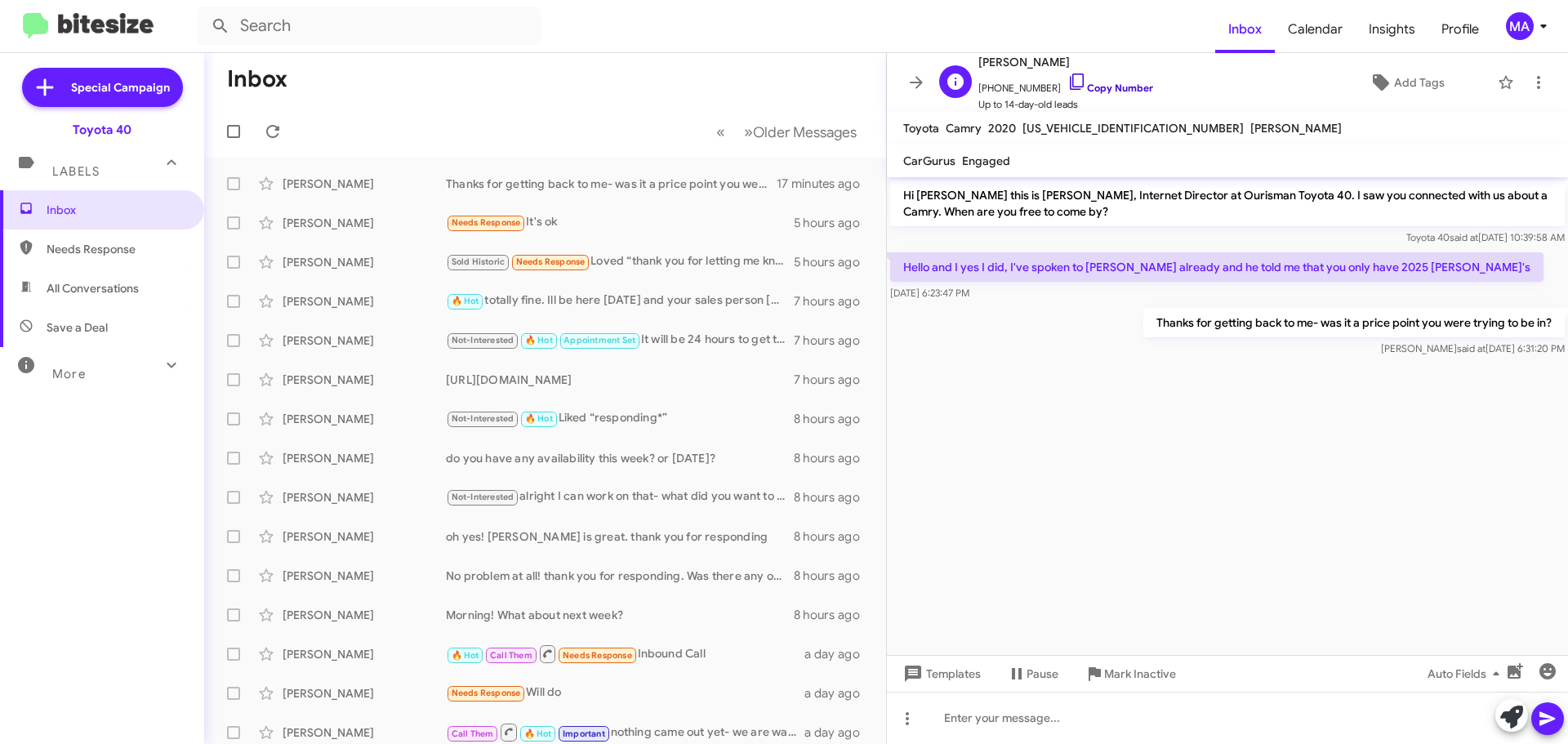
click at [1067, 83] on icon at bounding box center [1076, 81] width 19 height 19
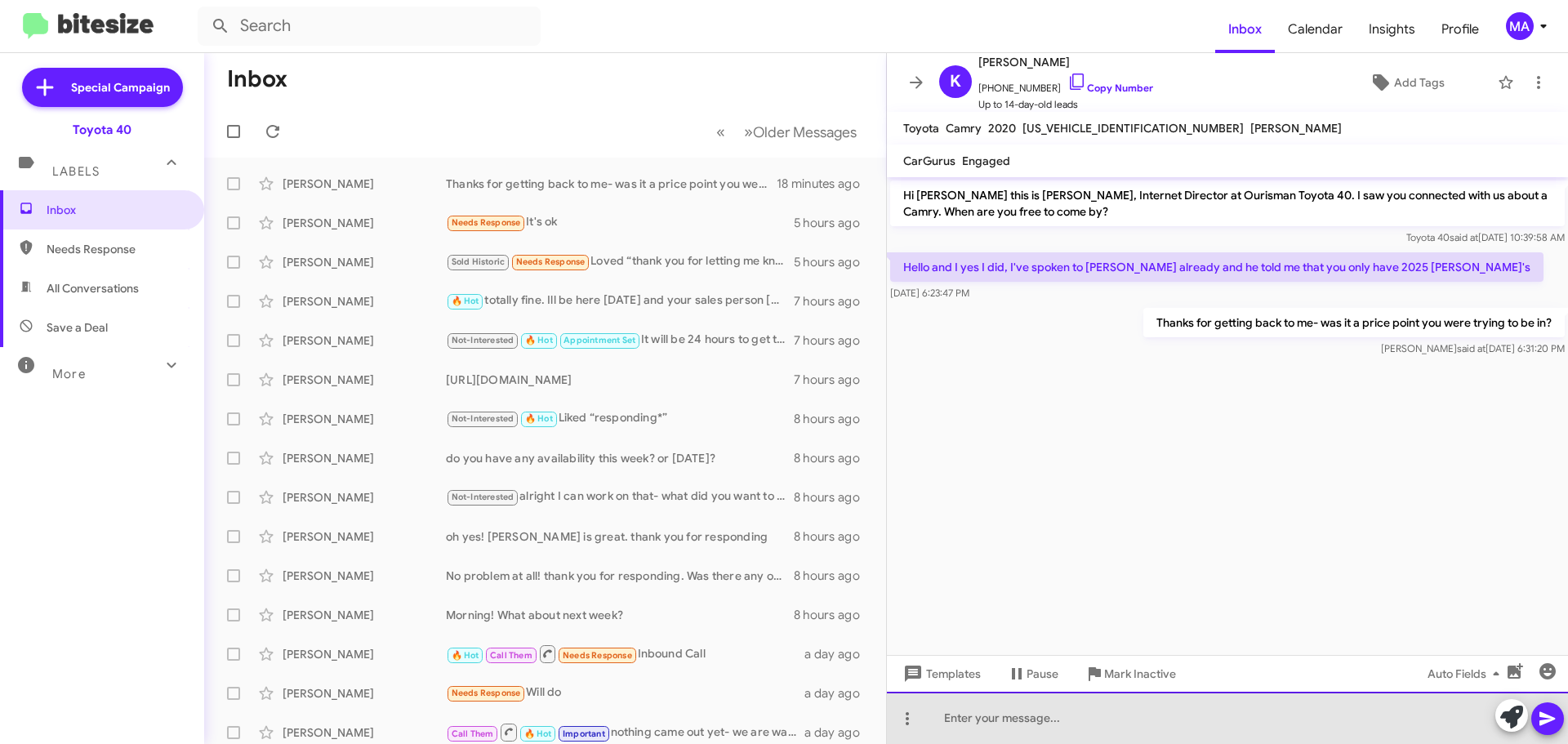
click at [1040, 713] on div at bounding box center [1227, 717] width 681 height 52
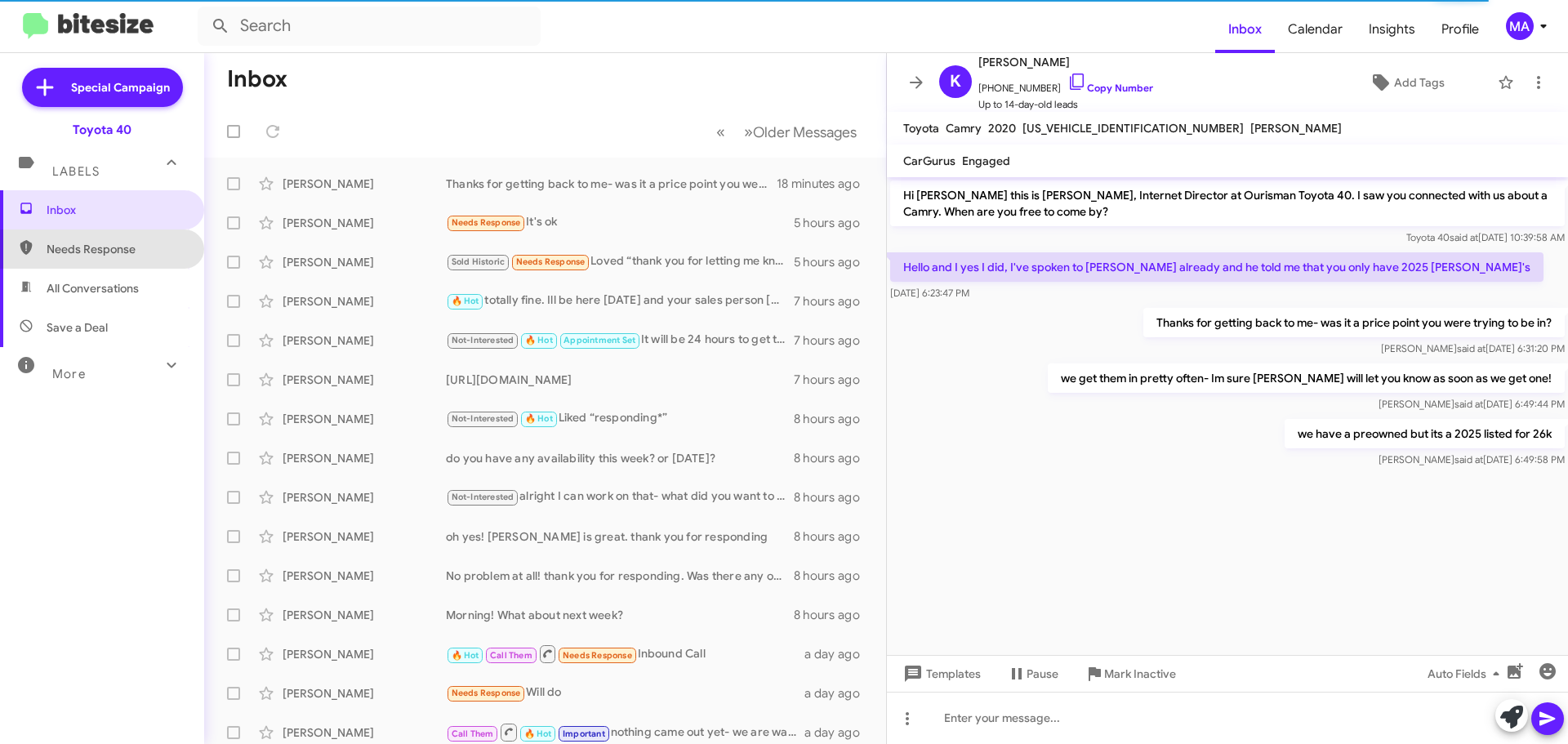
click at [116, 261] on span "Needs Response" at bounding box center [102, 249] width 204 height 39
type input "in:needs-response"
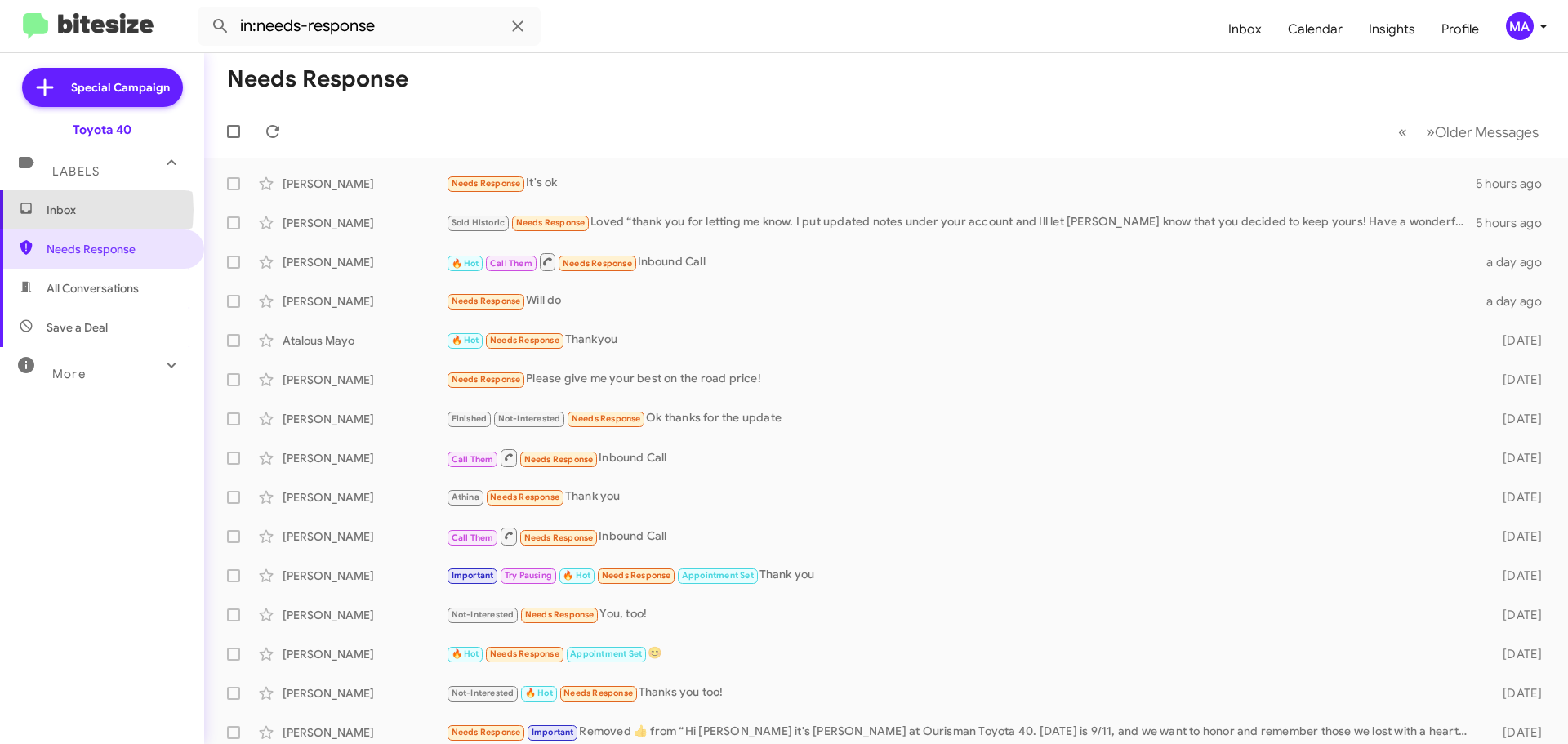
click at [53, 210] on span "Inbox" at bounding box center [116, 210] width 139 height 17
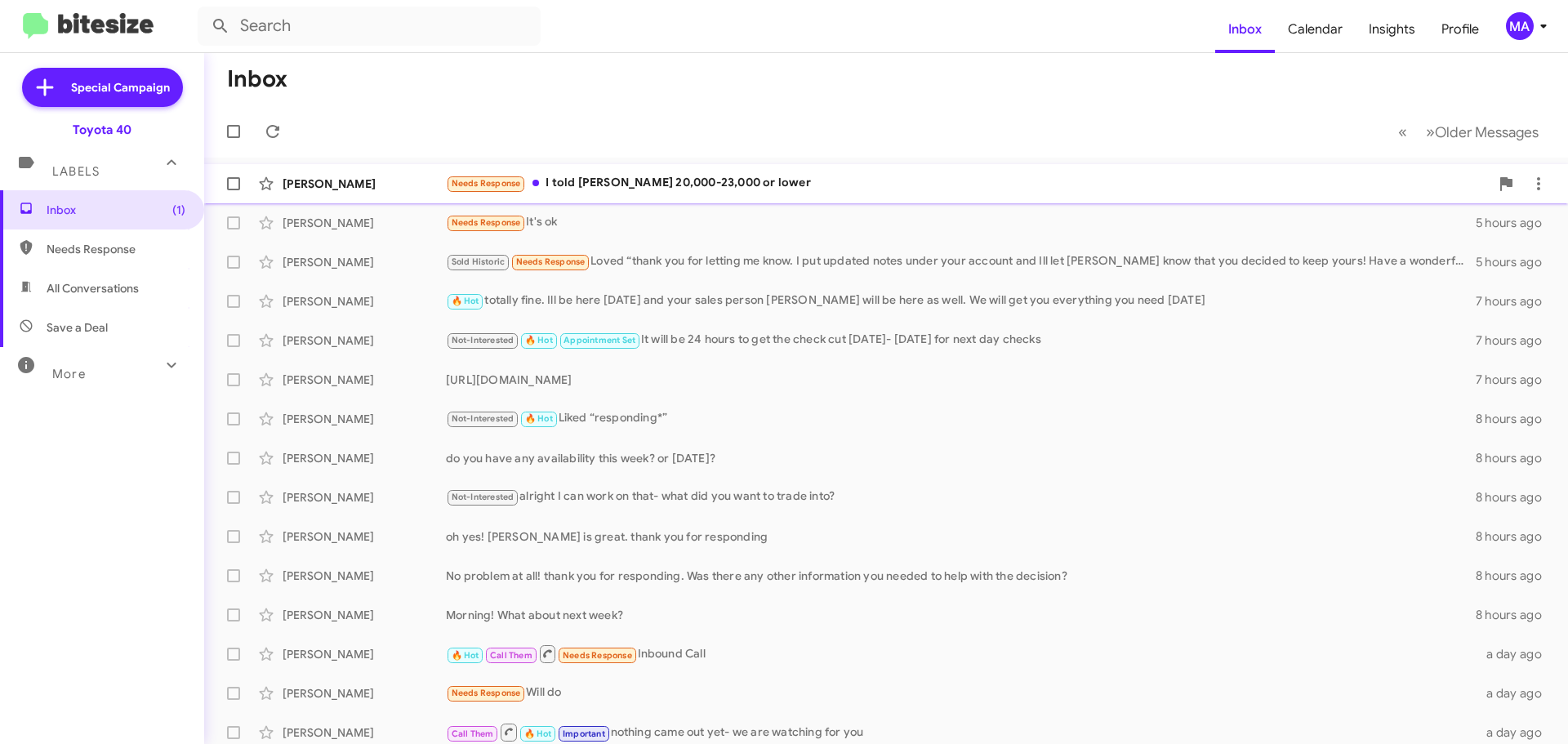
click at [760, 186] on div "Needs Response I told [PERSON_NAME] 20,000-23,000 or lower" at bounding box center [967, 183] width 1043 height 18
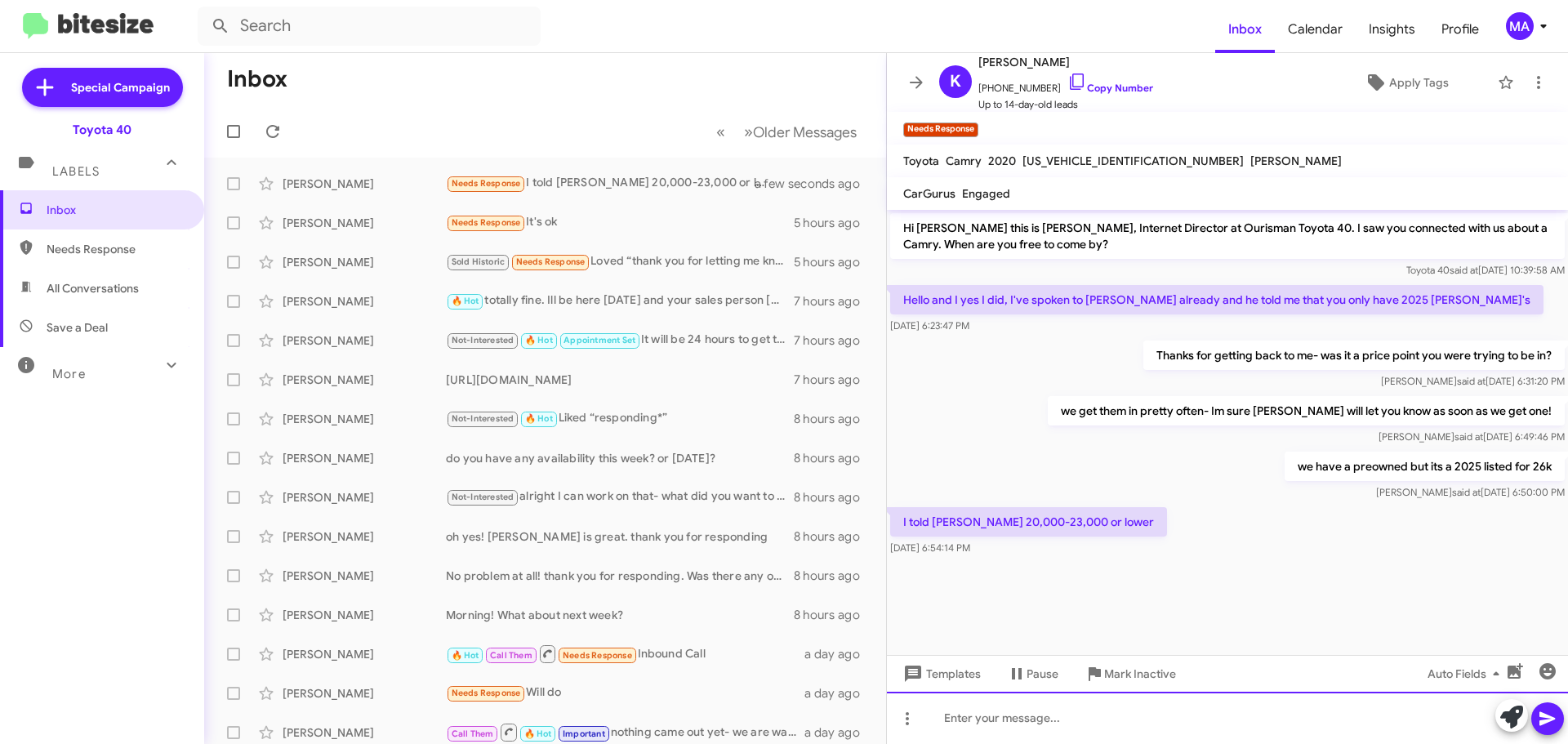
click at [986, 723] on div at bounding box center [1227, 717] width 681 height 52
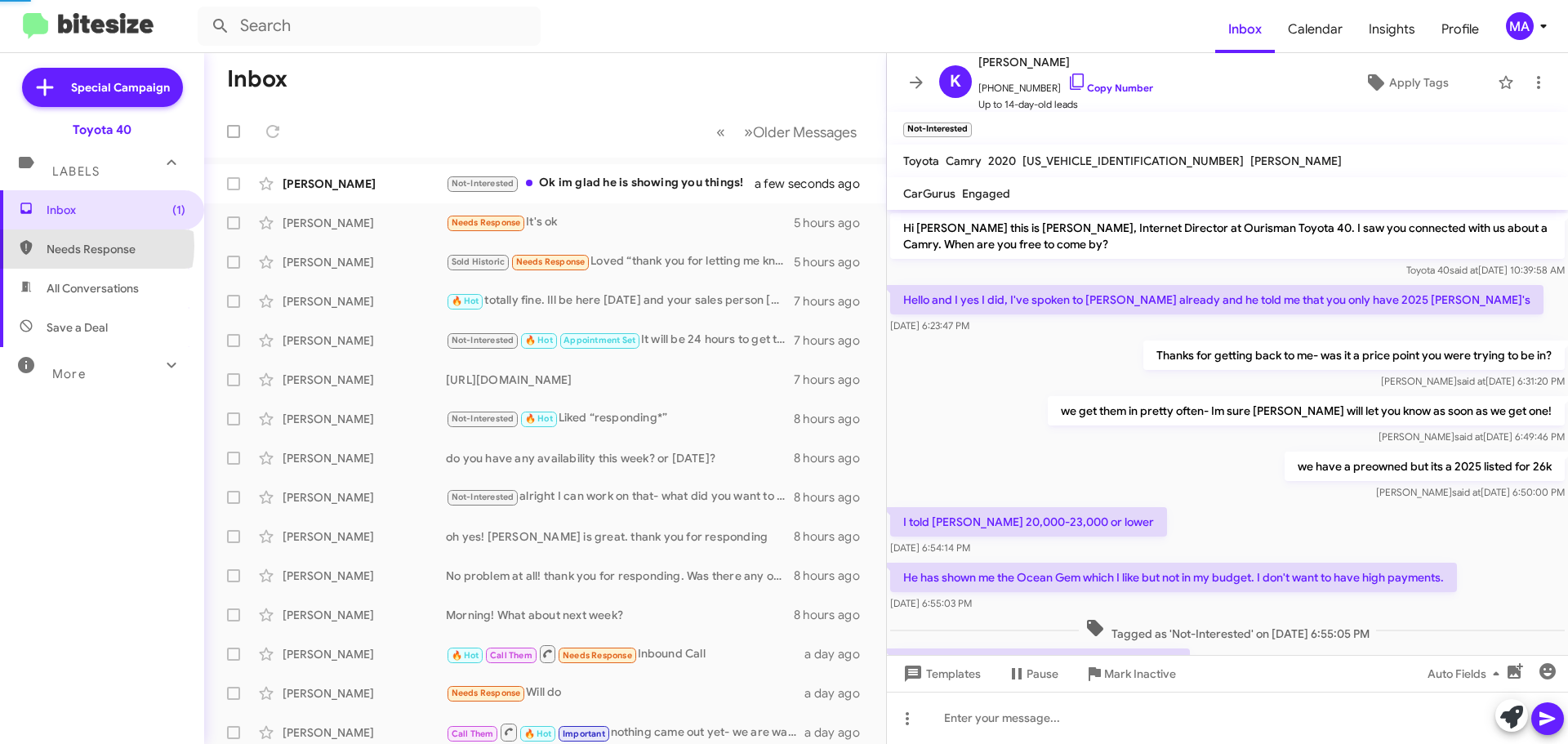
click at [81, 246] on span "Needs Response" at bounding box center [116, 250] width 139 height 17
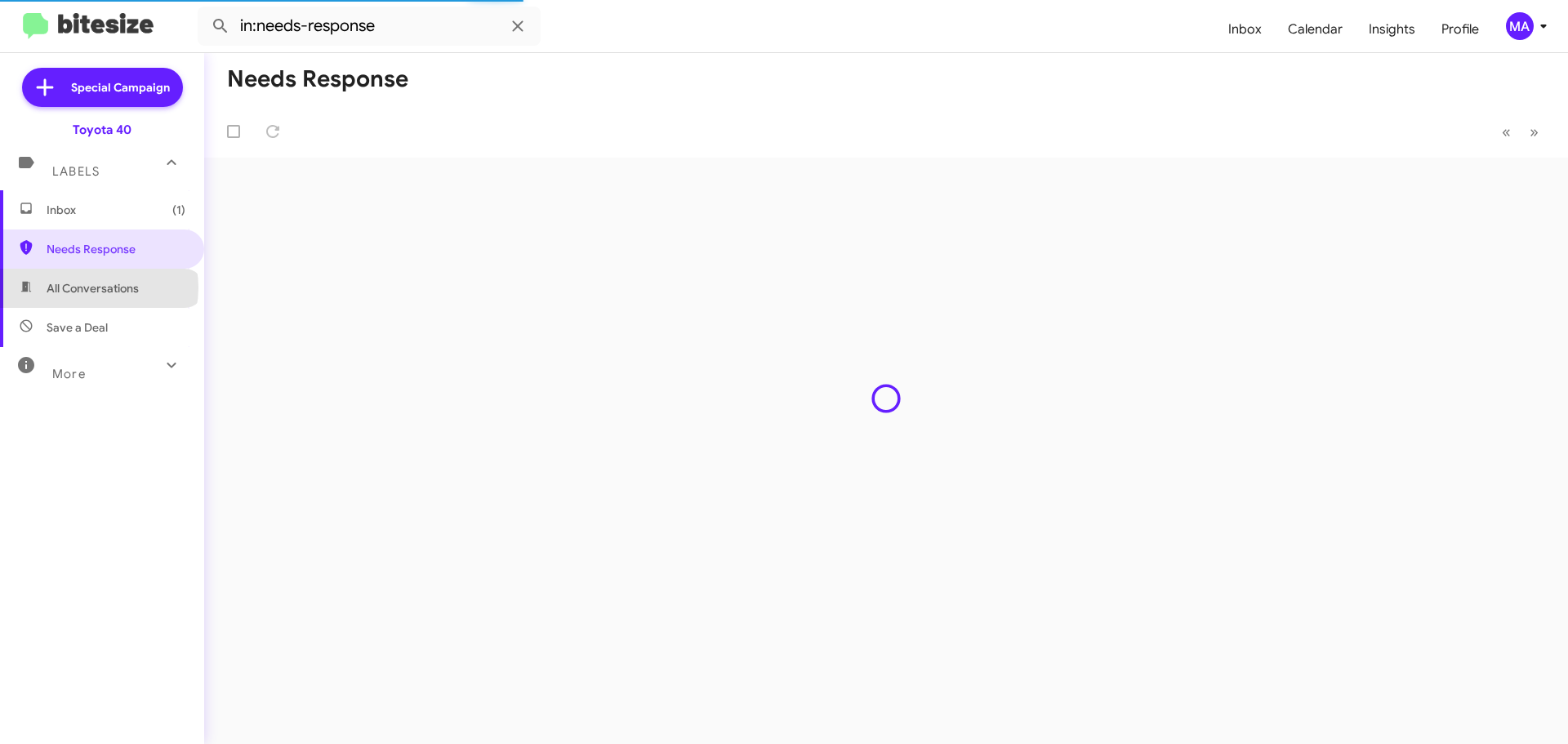
click at [98, 287] on span "All Conversations" at bounding box center [93, 288] width 93 height 17
type input "in:all-conversations"
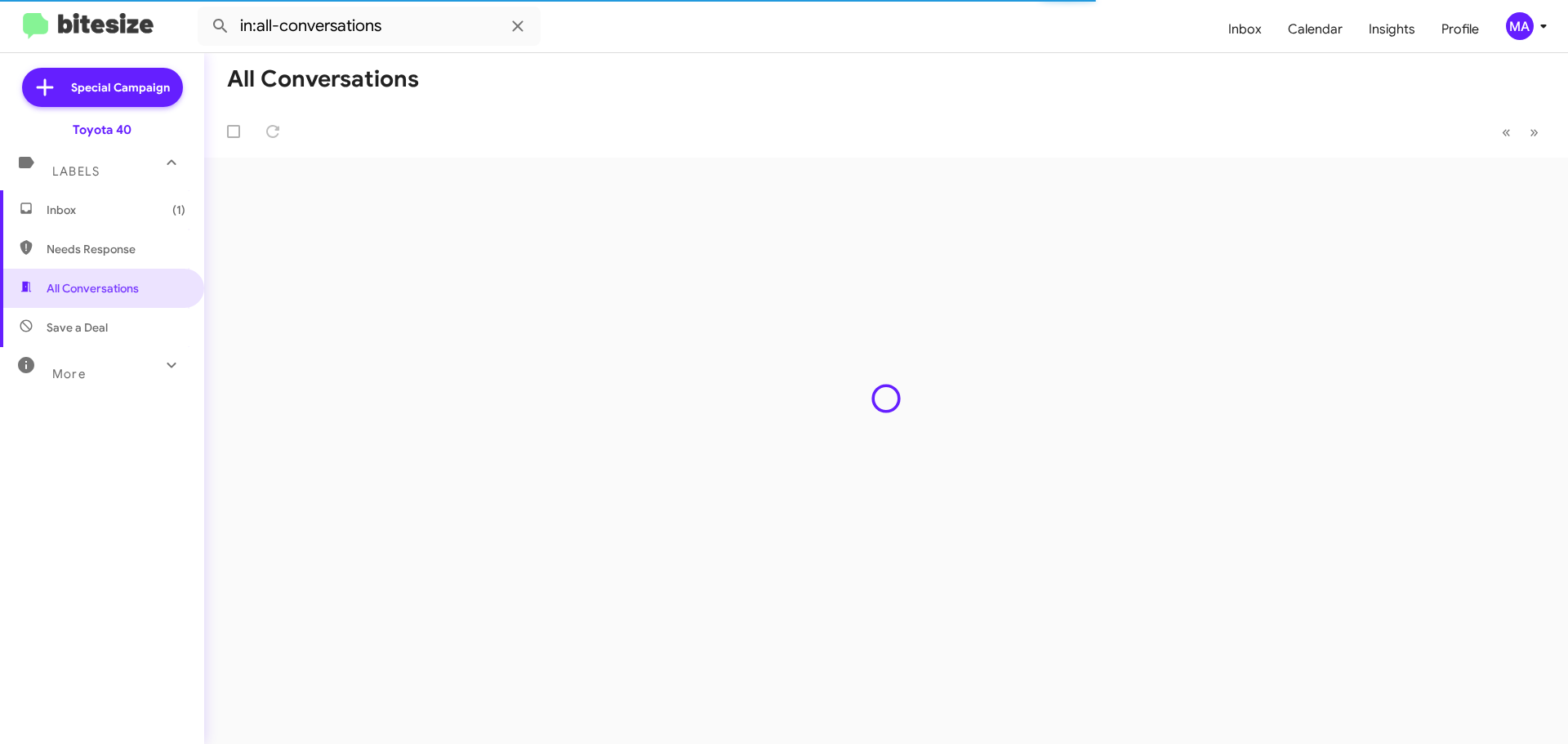
click at [93, 205] on span "Inbox (1)" at bounding box center [116, 210] width 139 height 17
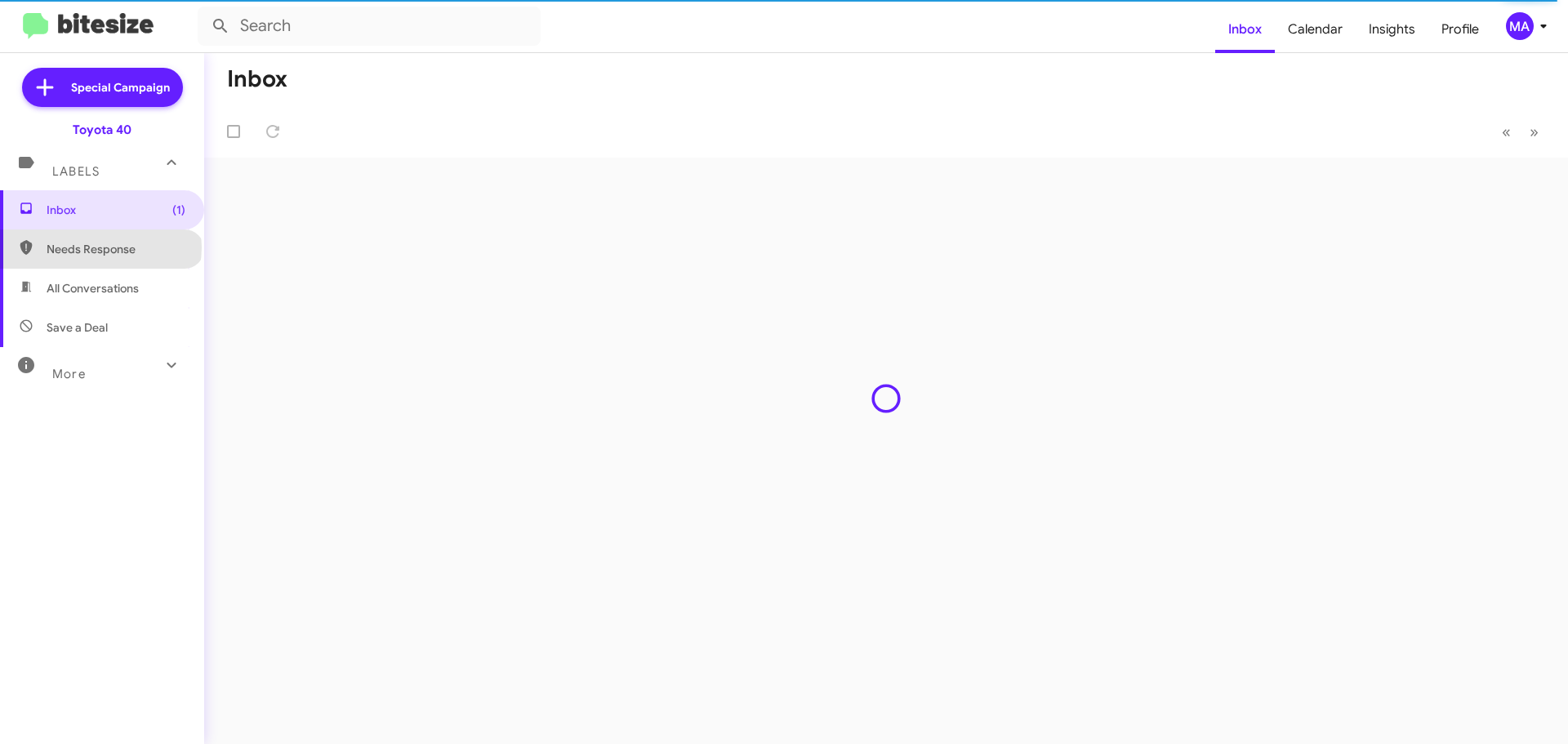
click at [100, 248] on span "Needs Response" at bounding box center [116, 250] width 139 height 17
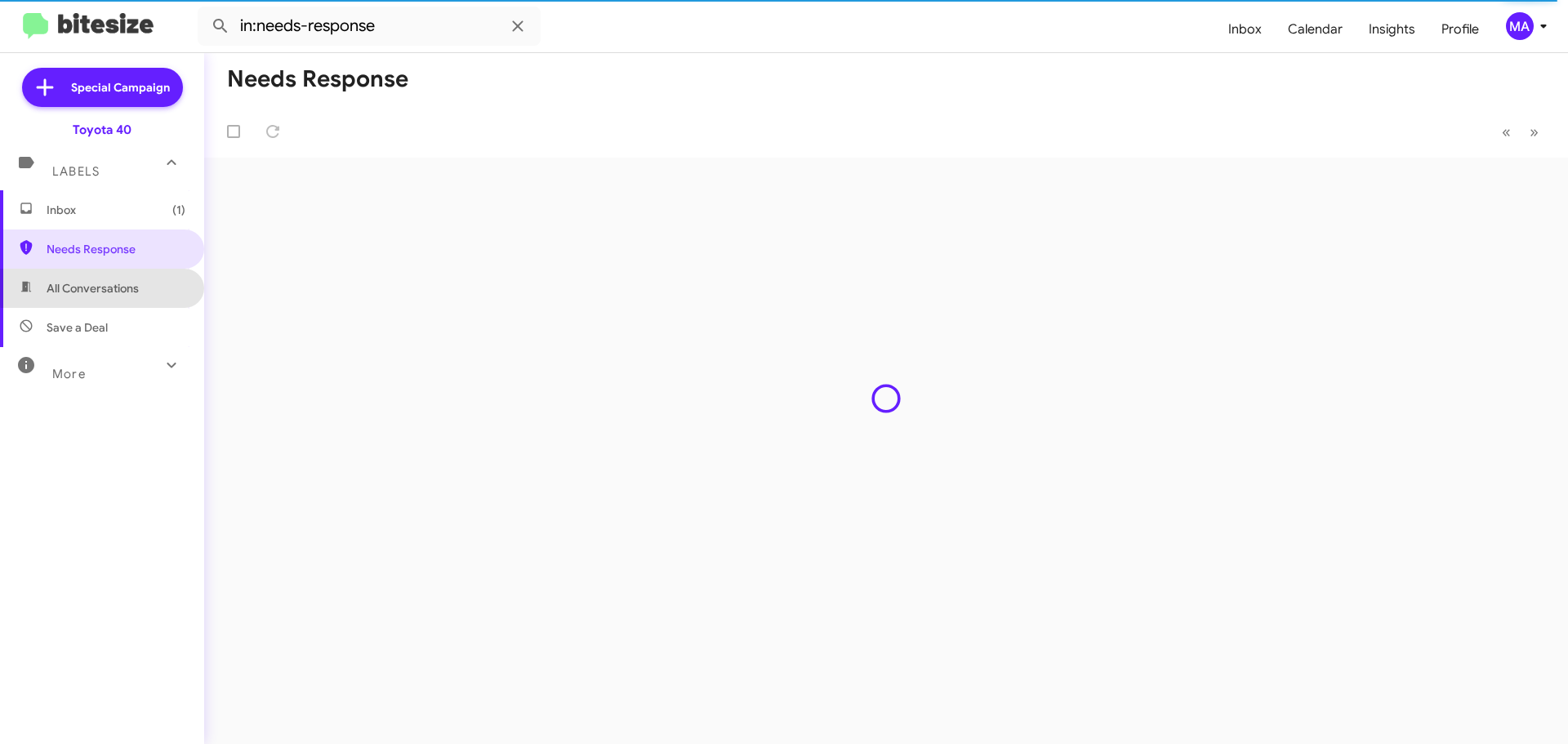
click at [115, 286] on span "All Conversations" at bounding box center [93, 288] width 93 height 17
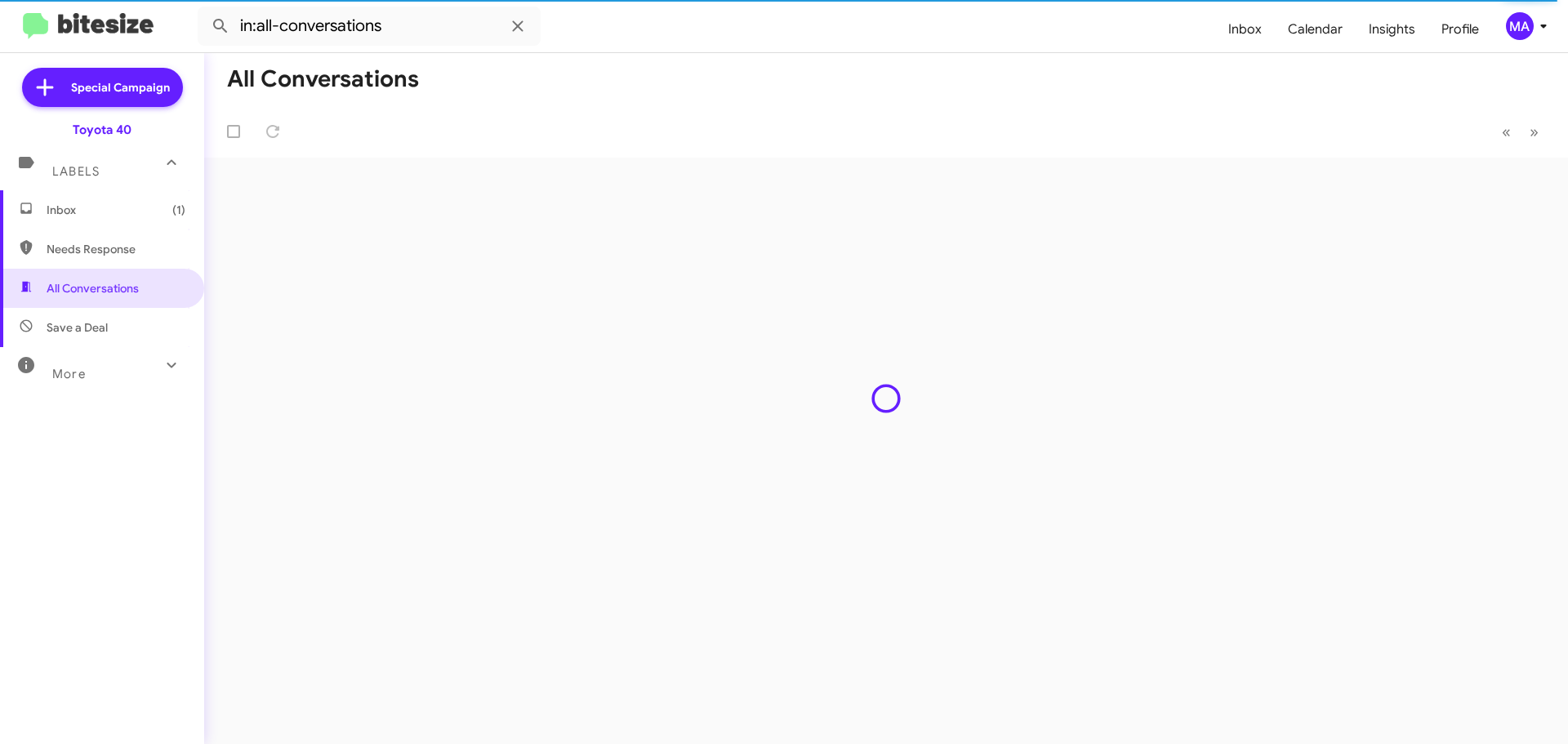
click at [115, 323] on span "Save a Deal" at bounding box center [102, 327] width 204 height 39
type input "in:not-interested"
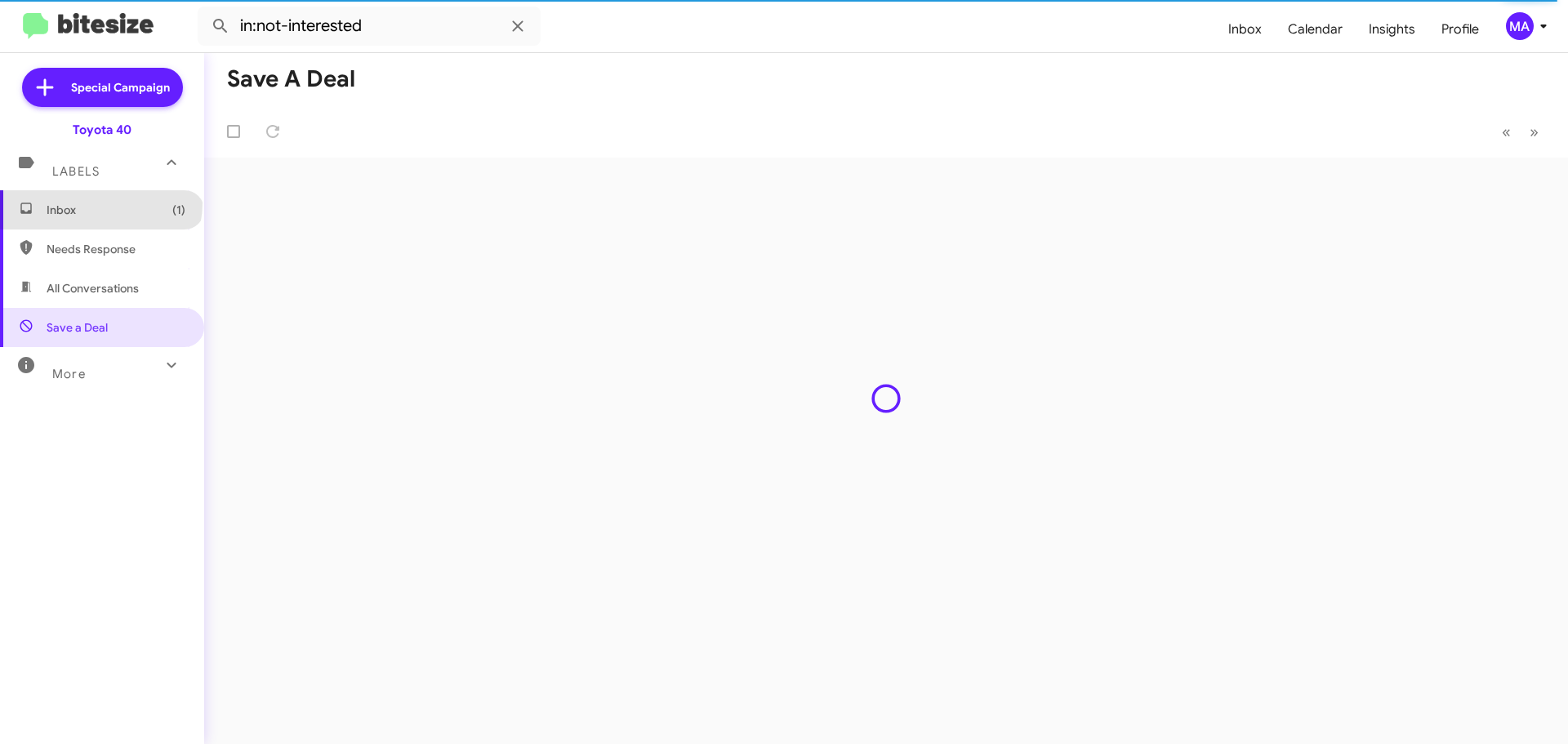
click at [100, 204] on span "Inbox (1)" at bounding box center [116, 210] width 139 height 17
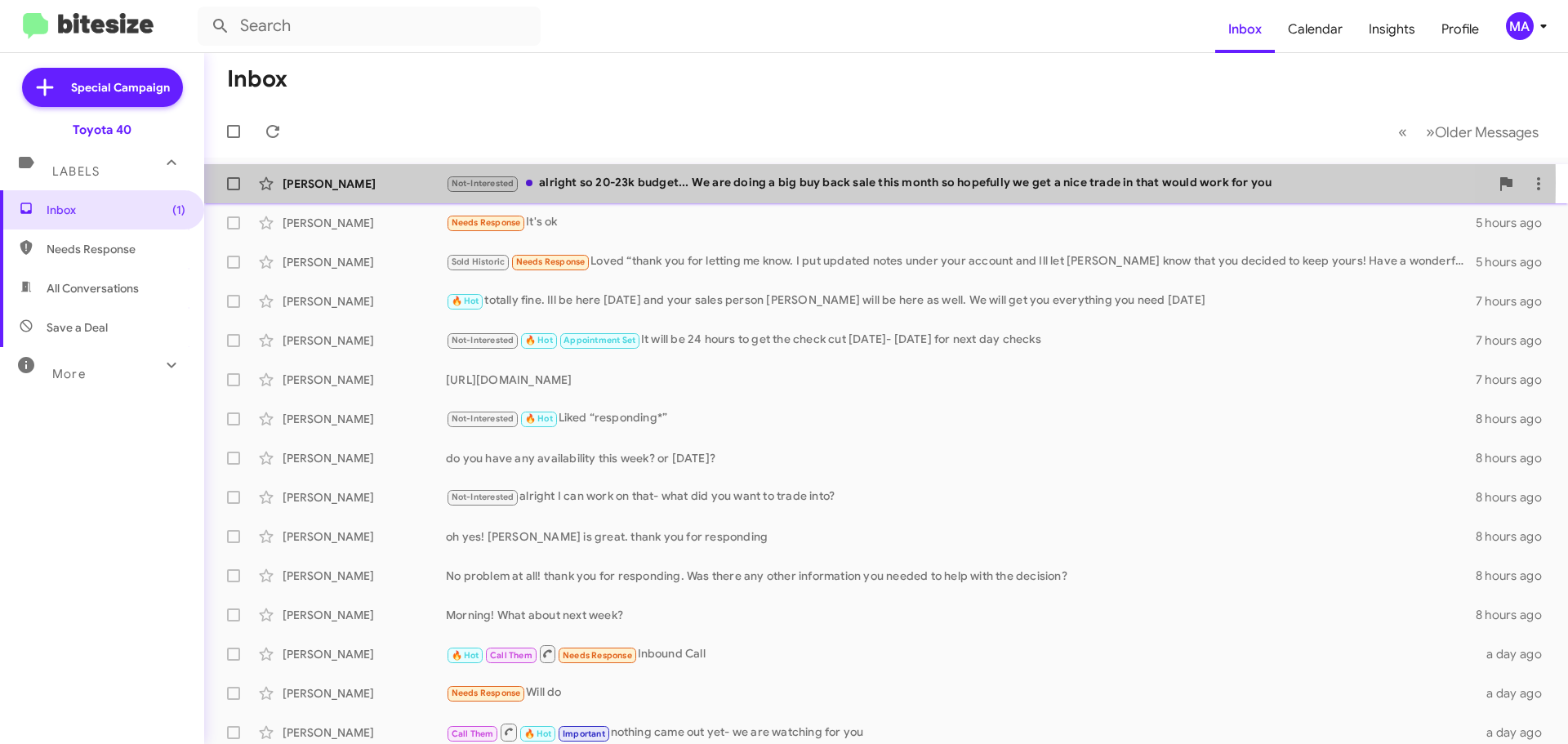
click at [685, 182] on div "Not-Interested alright so 20-23k budget... We are doing a big buy back sale thi…" at bounding box center [967, 183] width 1043 height 18
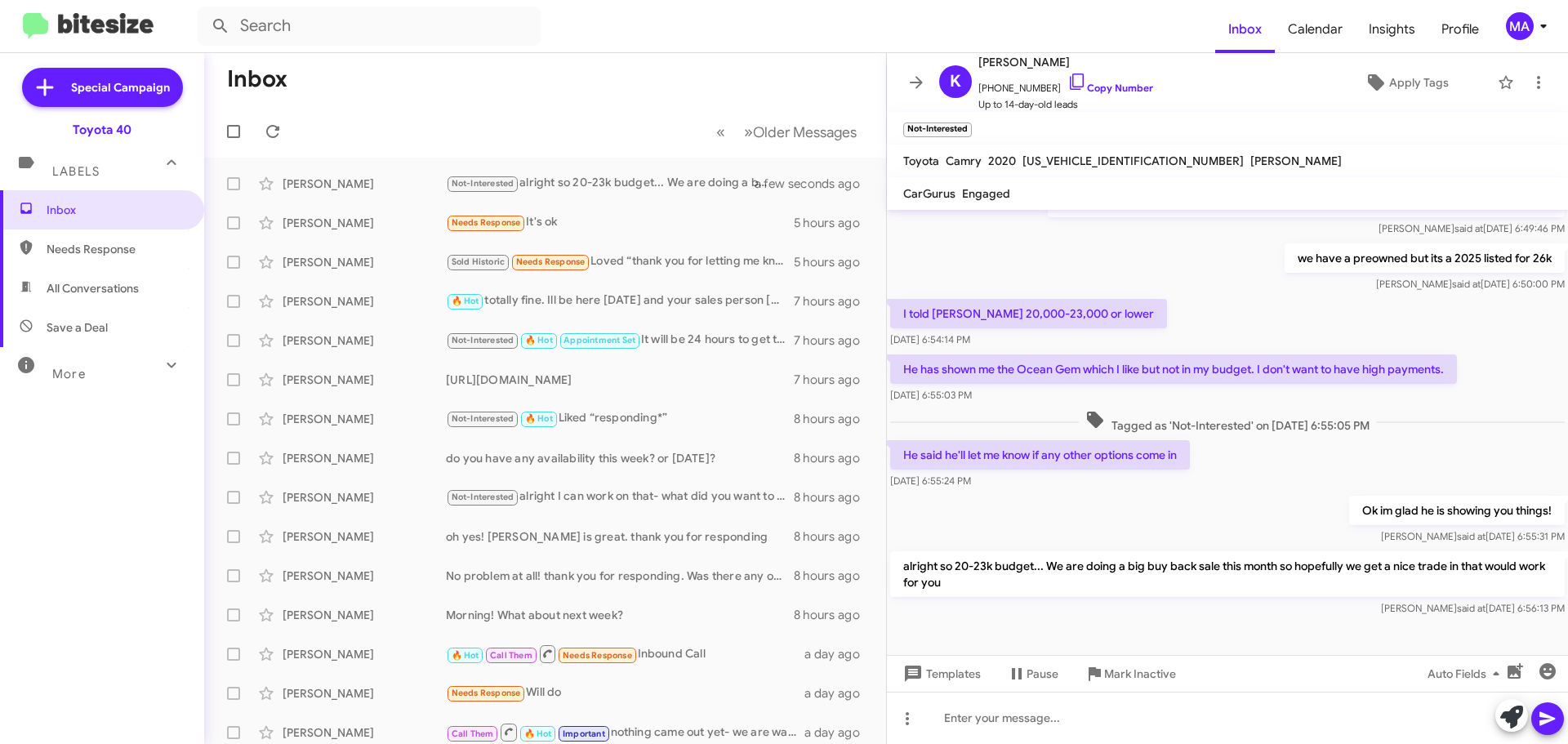
scroll to position [218, 0]
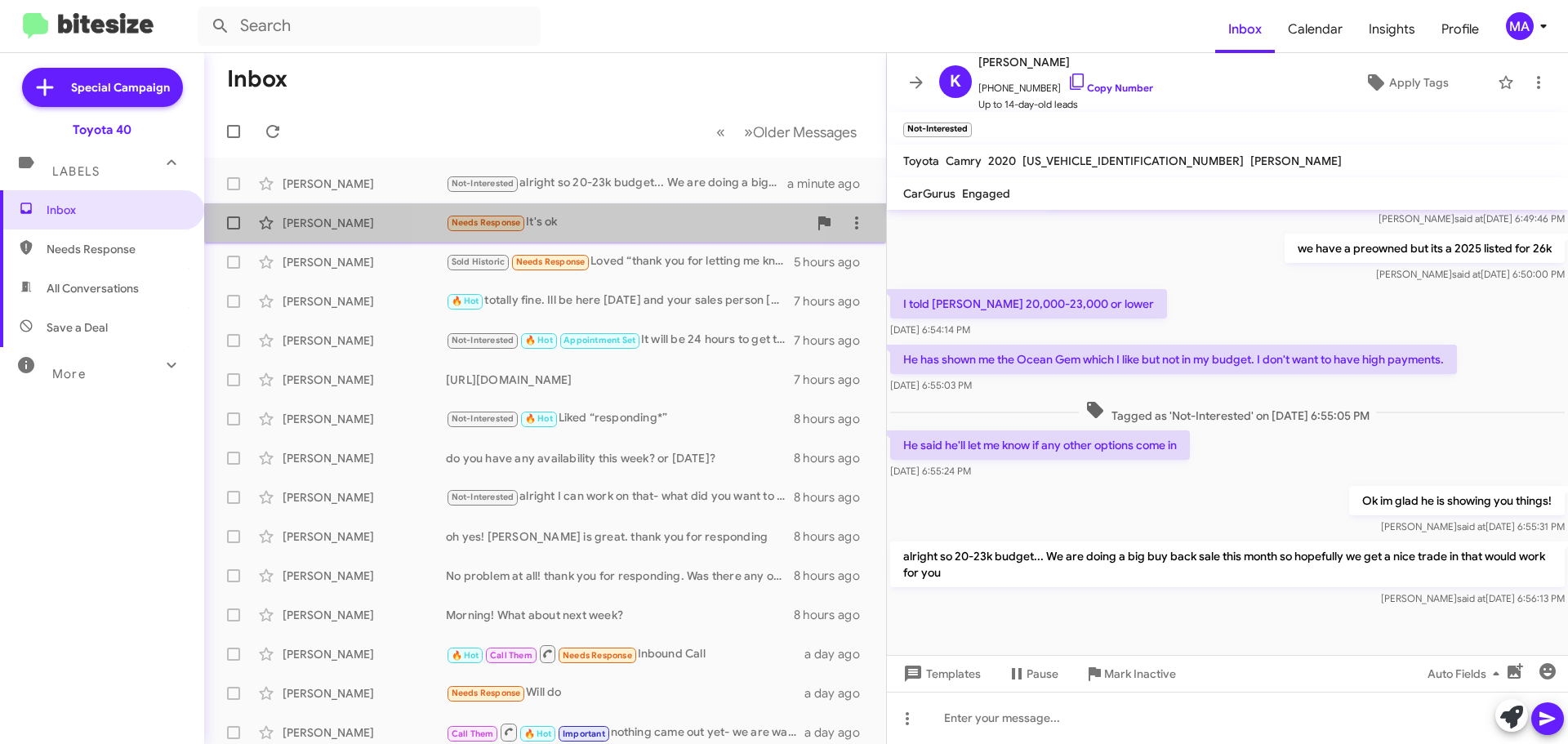
click at [603, 214] on div "Needs Response It's ok" at bounding box center [627, 222] width 361 height 18
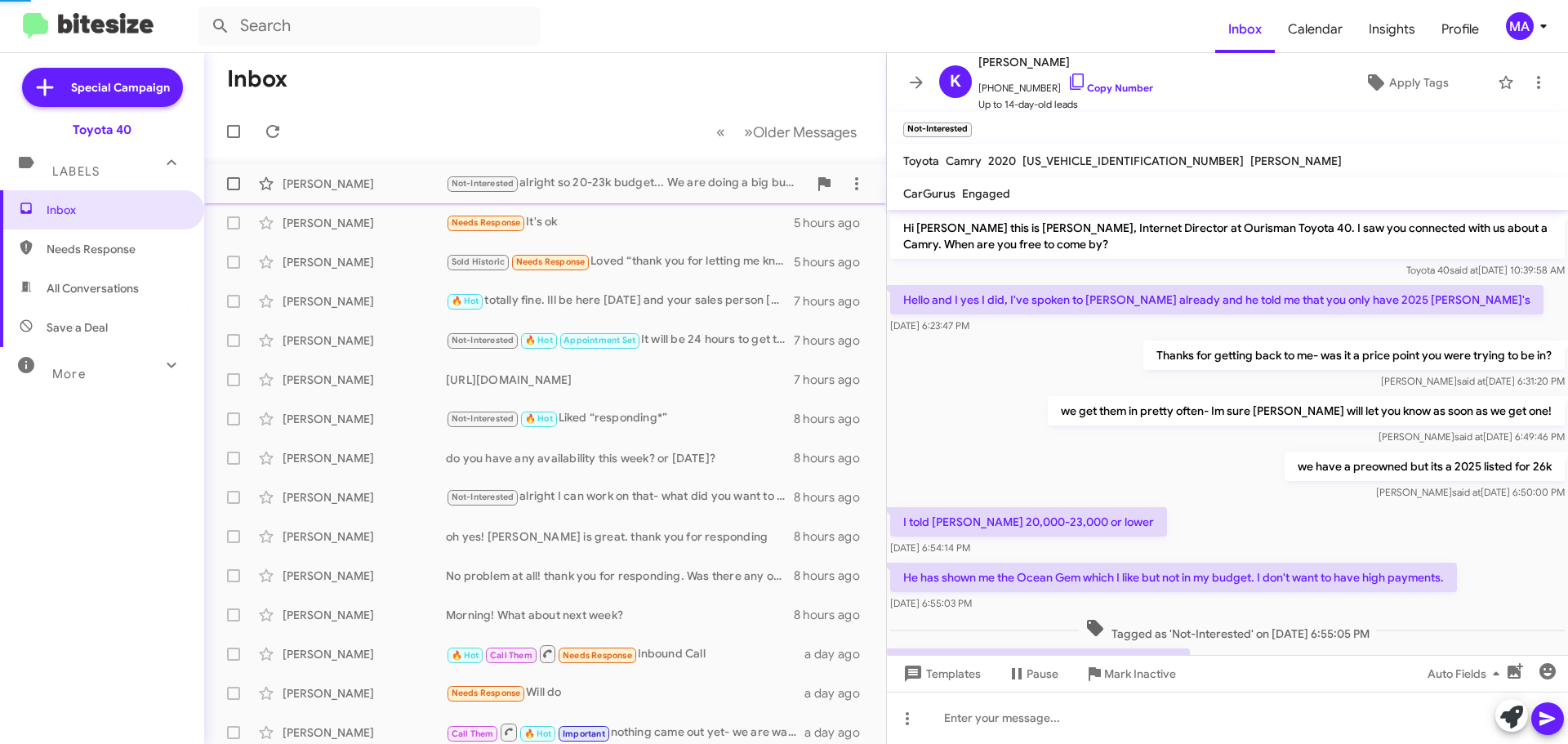
click at [588, 189] on div "Not-Interested alright so 20-23k budget... We are doing a big buy back sale thi…" at bounding box center [627, 183] width 361 height 18
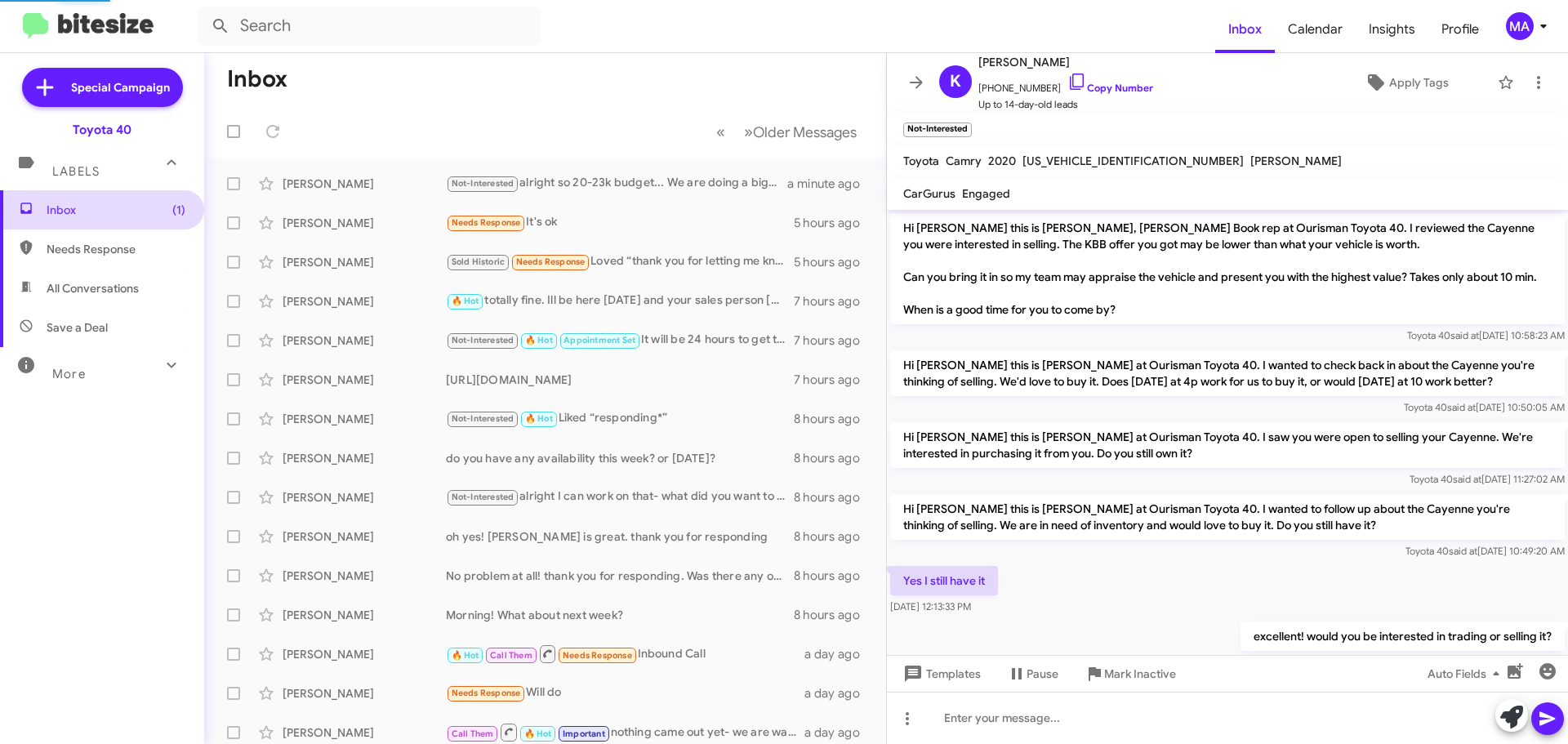
scroll to position [278, 0]
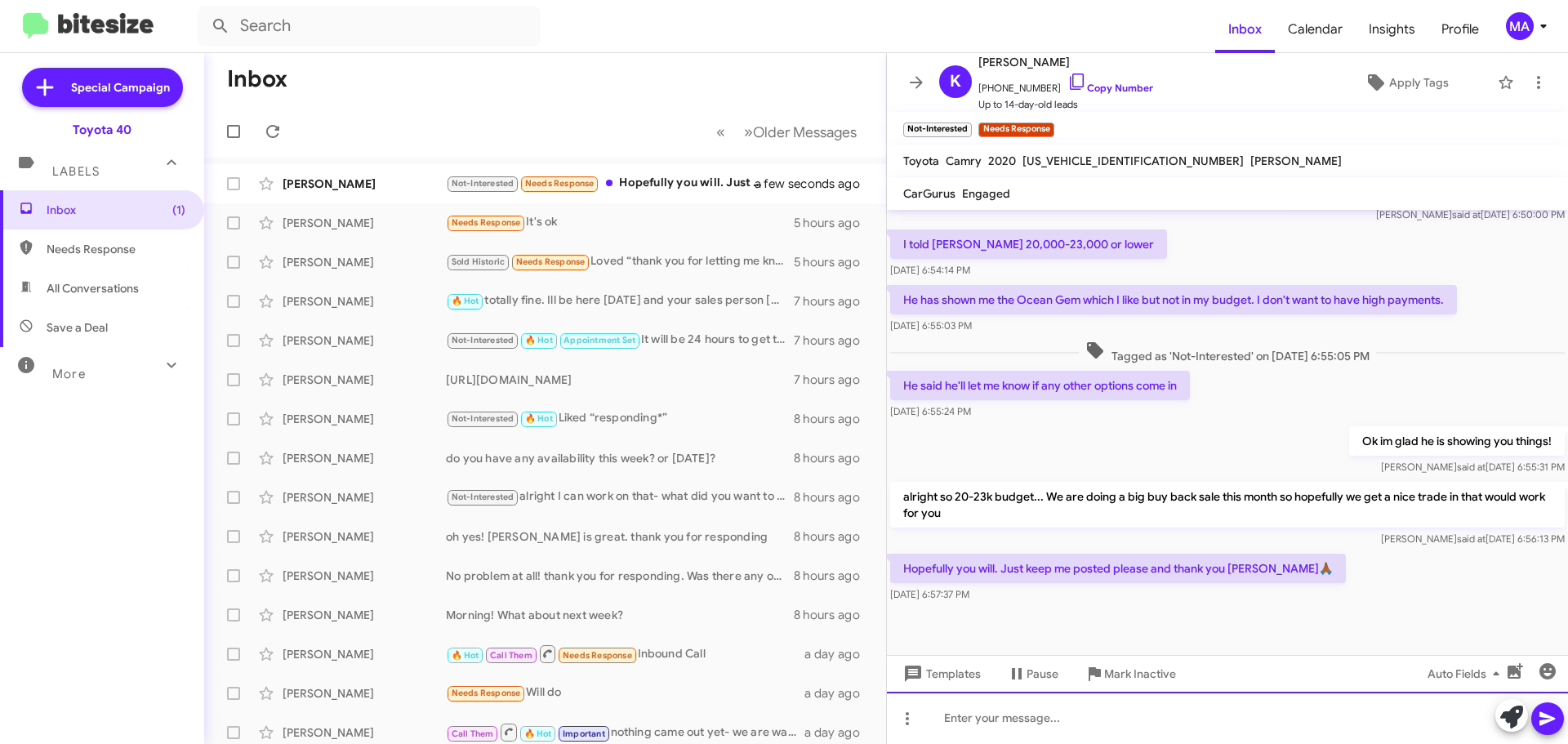
click at [1057, 726] on div at bounding box center [1227, 717] width 681 height 52
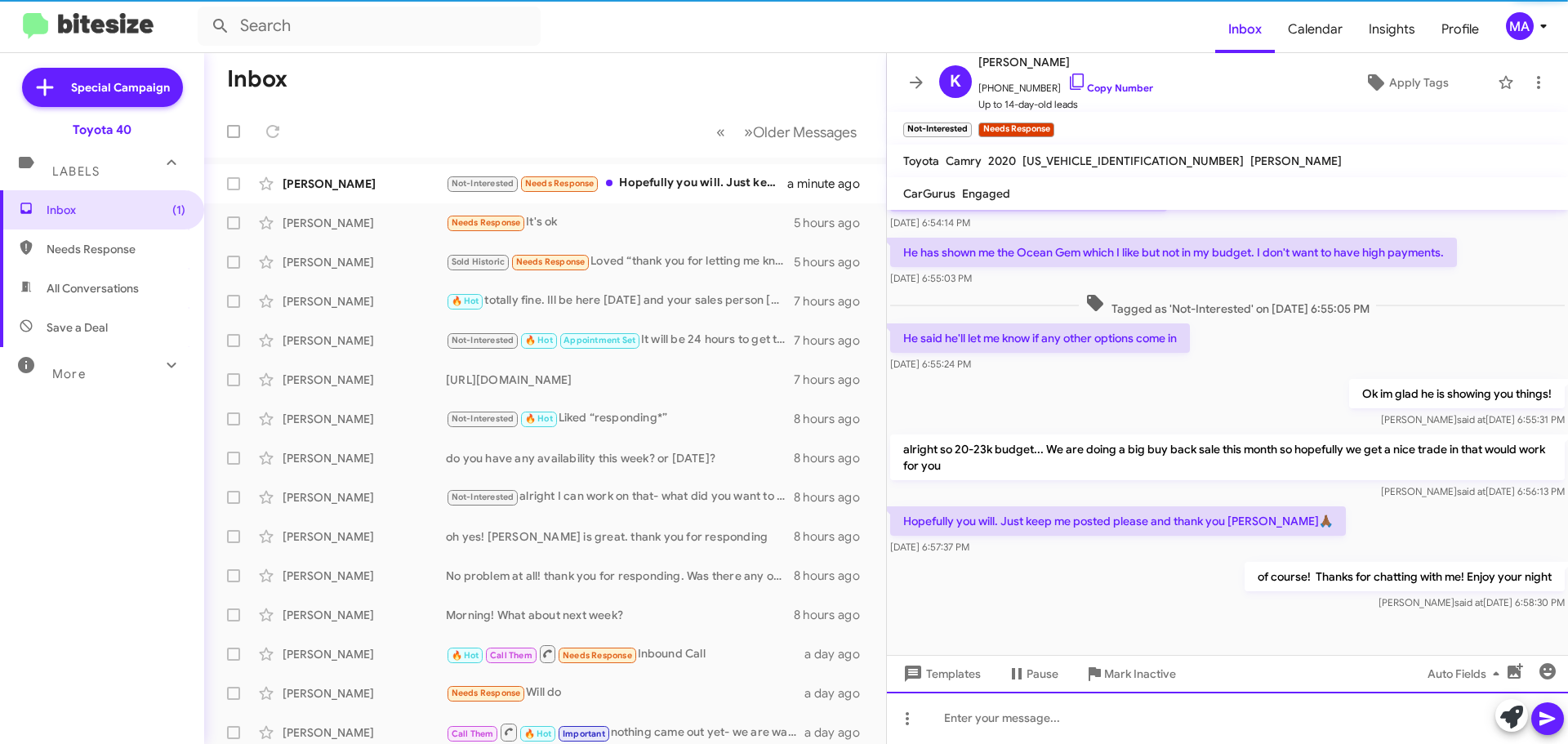
scroll to position [338, 0]
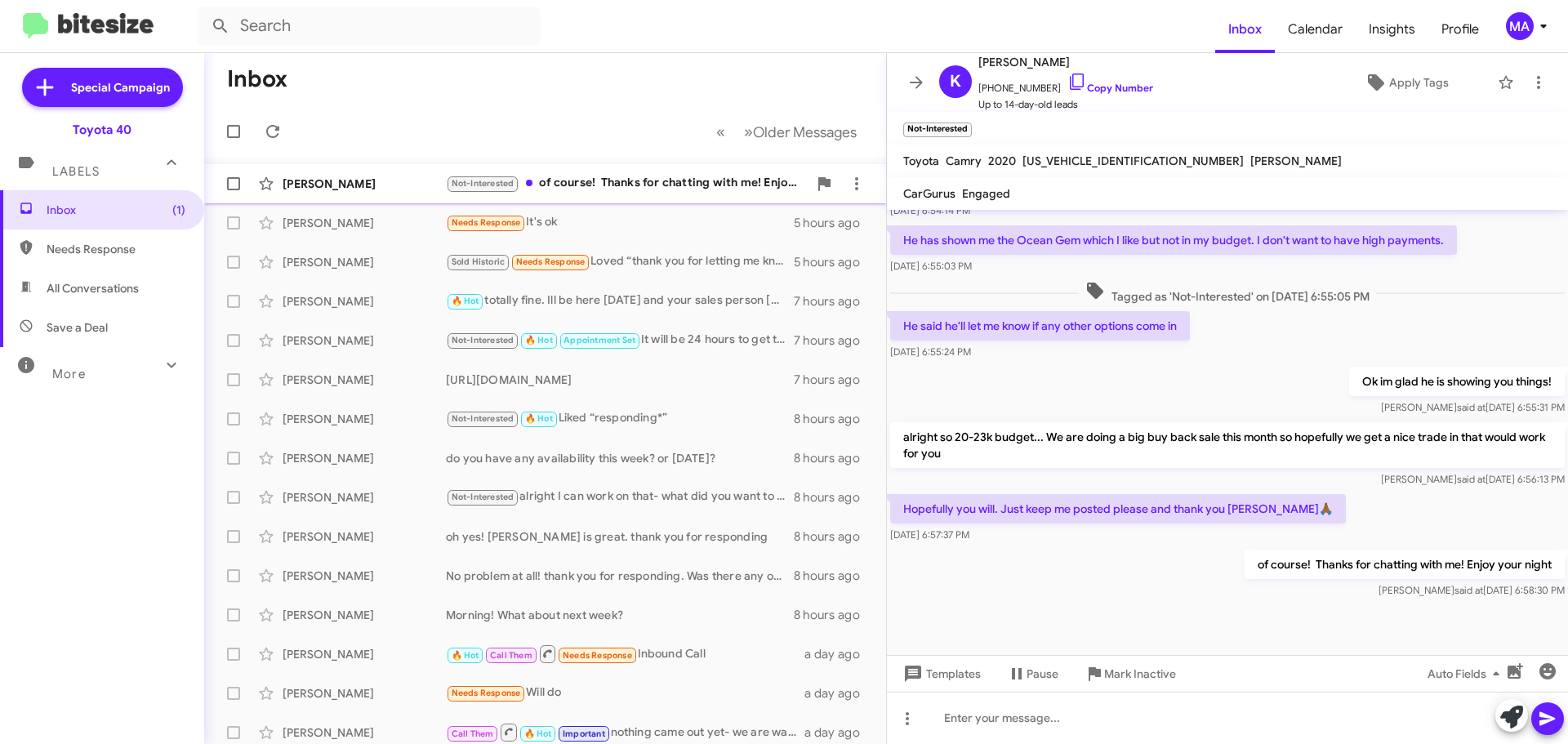
click at [612, 183] on div "Not-Interested of course! Thanks for chatting with me! Enjoy your night" at bounding box center [627, 183] width 361 height 18
click at [486, 386] on div "[URL][DOMAIN_NAME]" at bounding box center [627, 380] width 361 height 17
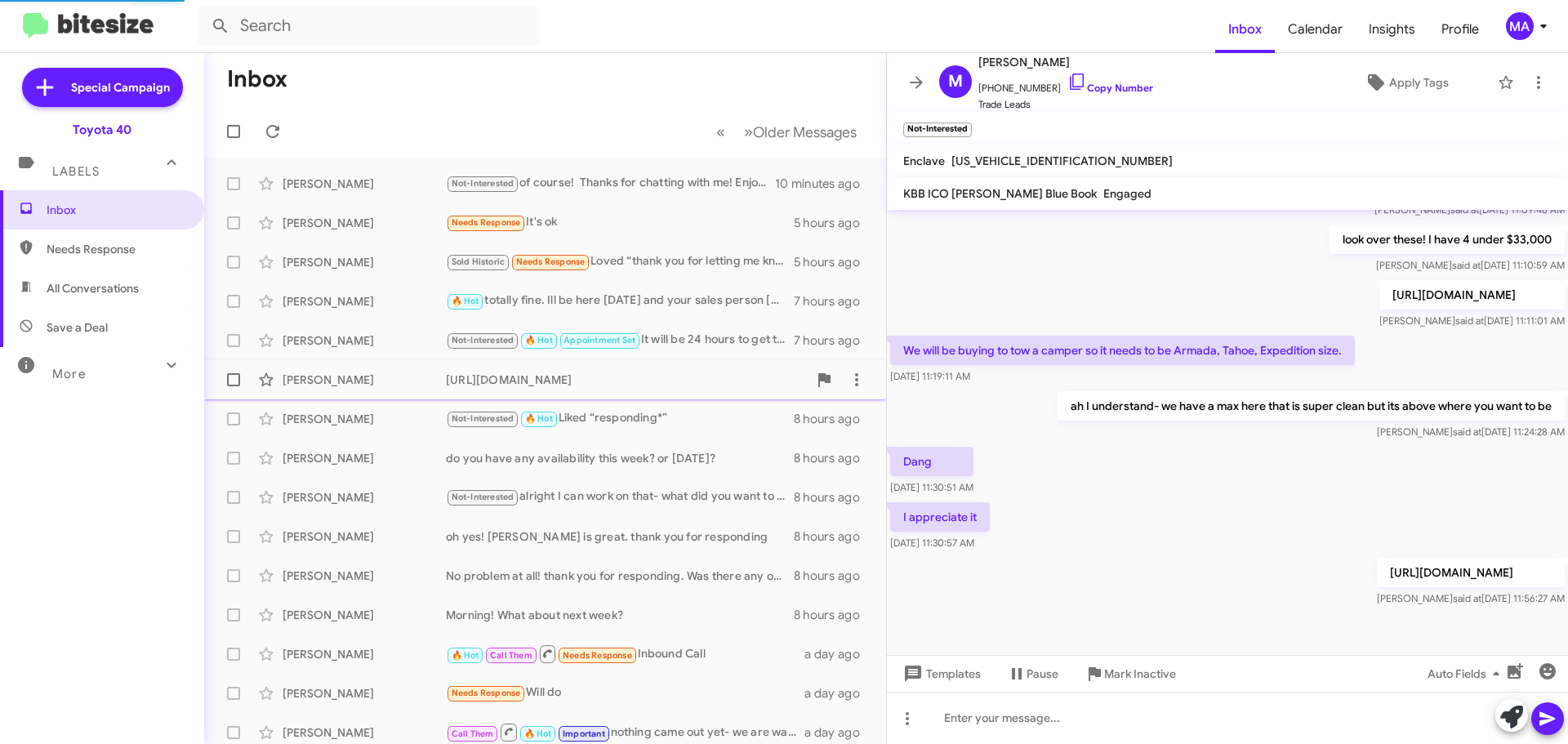
scroll to position [341, 0]
